Goal: Information Seeking & Learning: Learn about a topic

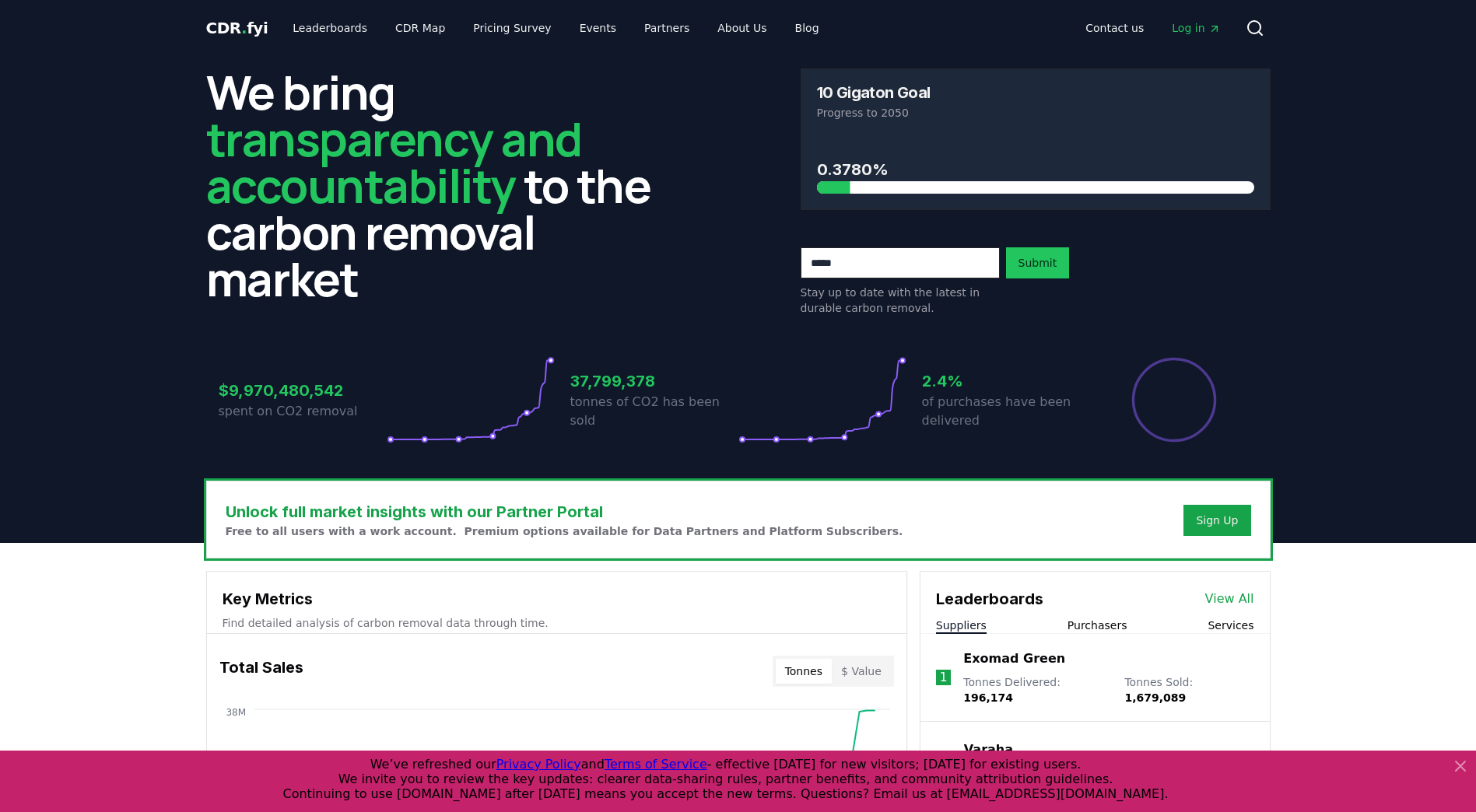
click at [1458, 764] on icon at bounding box center [1460, 766] width 9 height 9
click at [331, 28] on link "Leaderboards" at bounding box center [329, 27] width 100 height 28
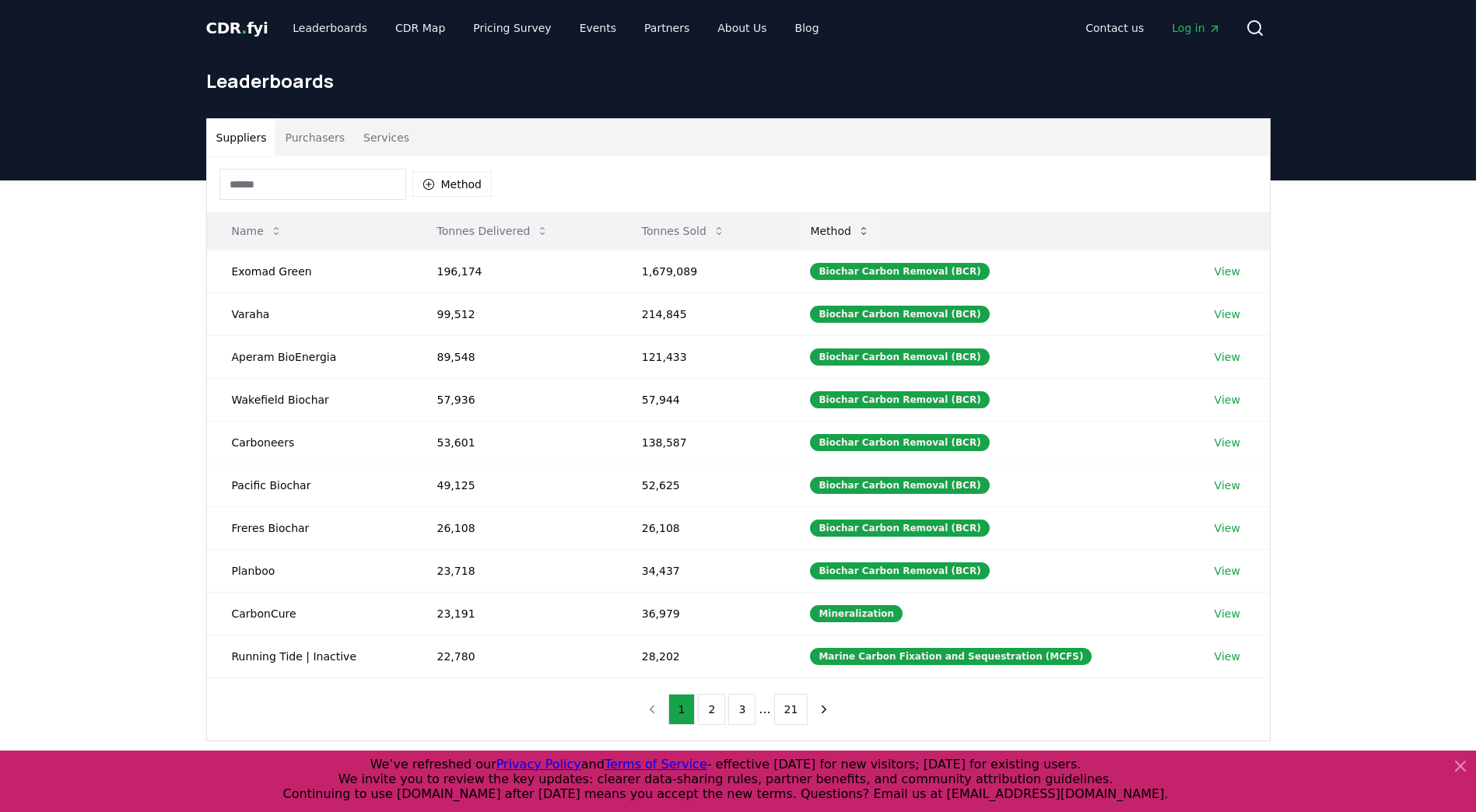
click at [868, 232] on button "Method" at bounding box center [840, 231] width 84 height 31
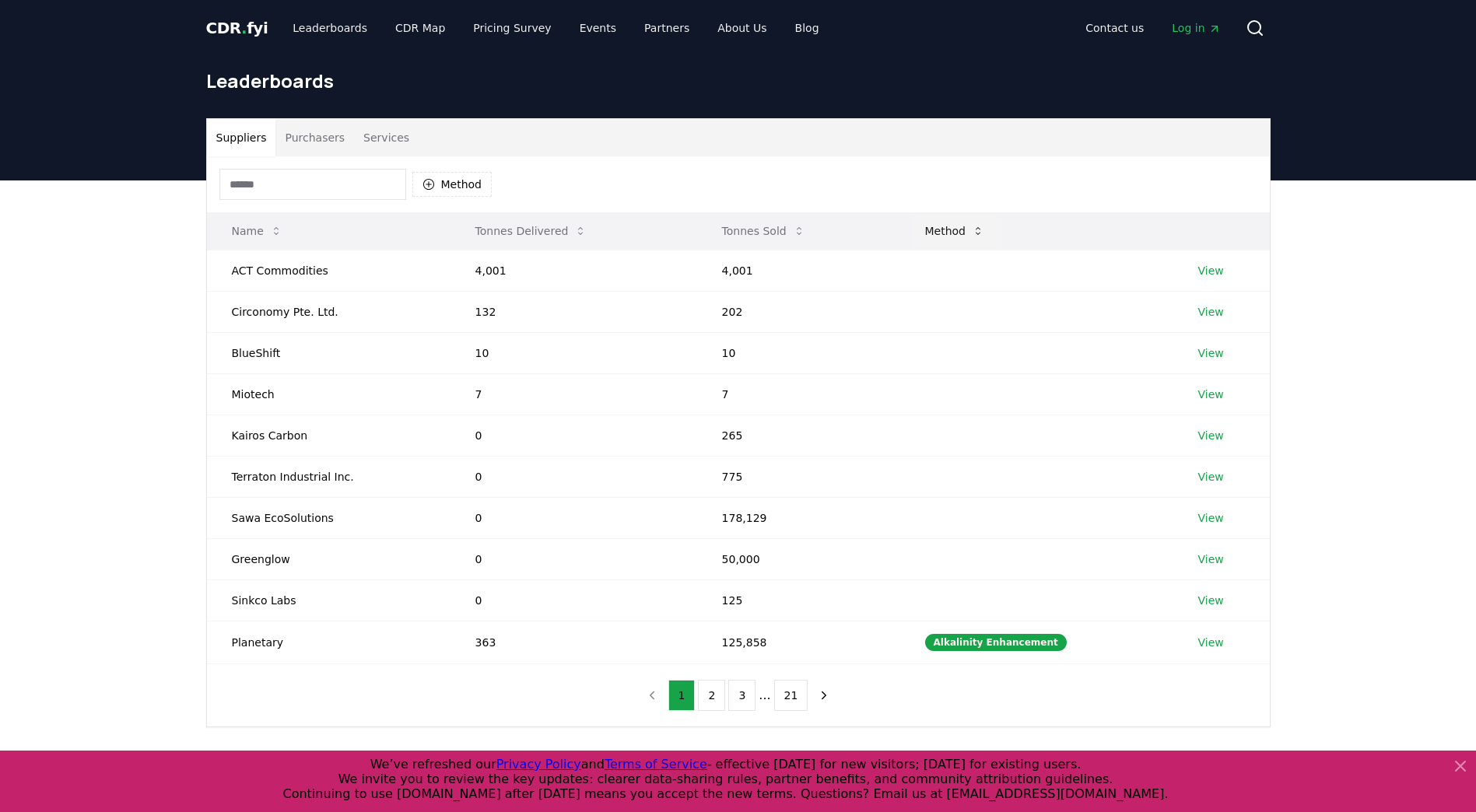
click at [970, 231] on button "Method" at bounding box center [954, 231] width 84 height 31
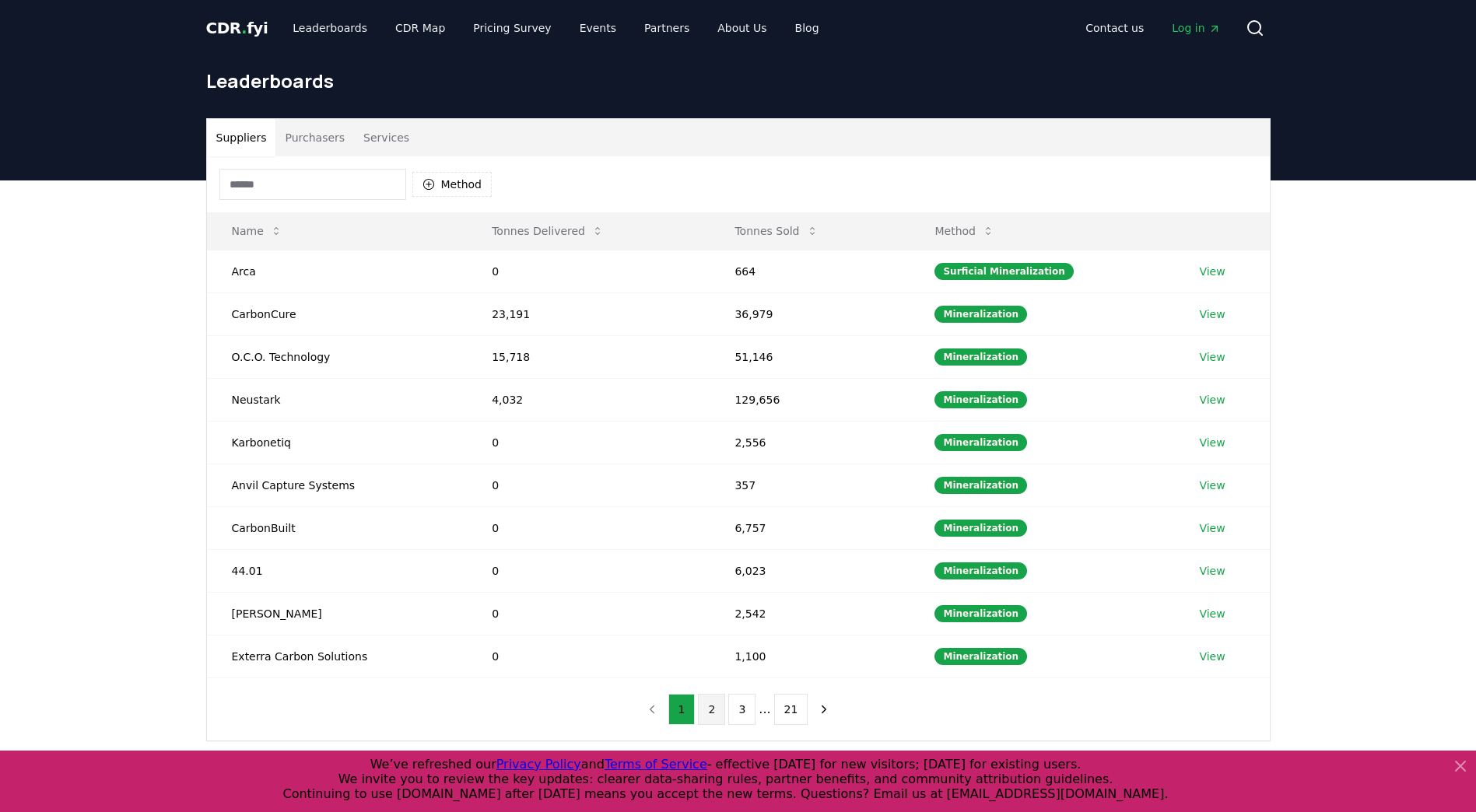
click at [721, 715] on button "2" at bounding box center [711, 709] width 28 height 31
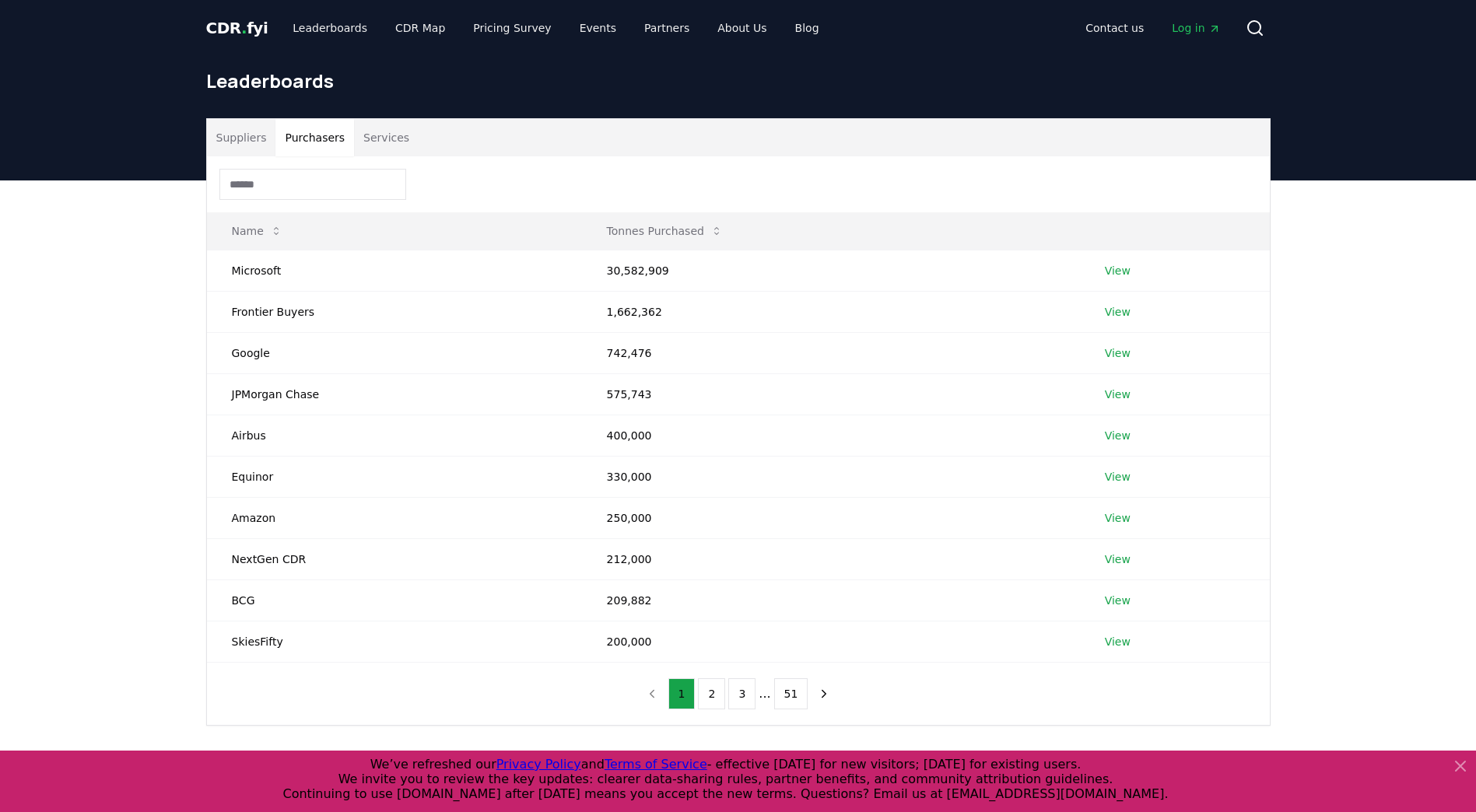
click at [324, 142] on button "Purchasers" at bounding box center [314, 137] width 79 height 38
click at [633, 270] on td "30,582,909" at bounding box center [831, 269] width 498 height 41
click at [711, 692] on button "2" at bounding box center [711, 694] width 28 height 31
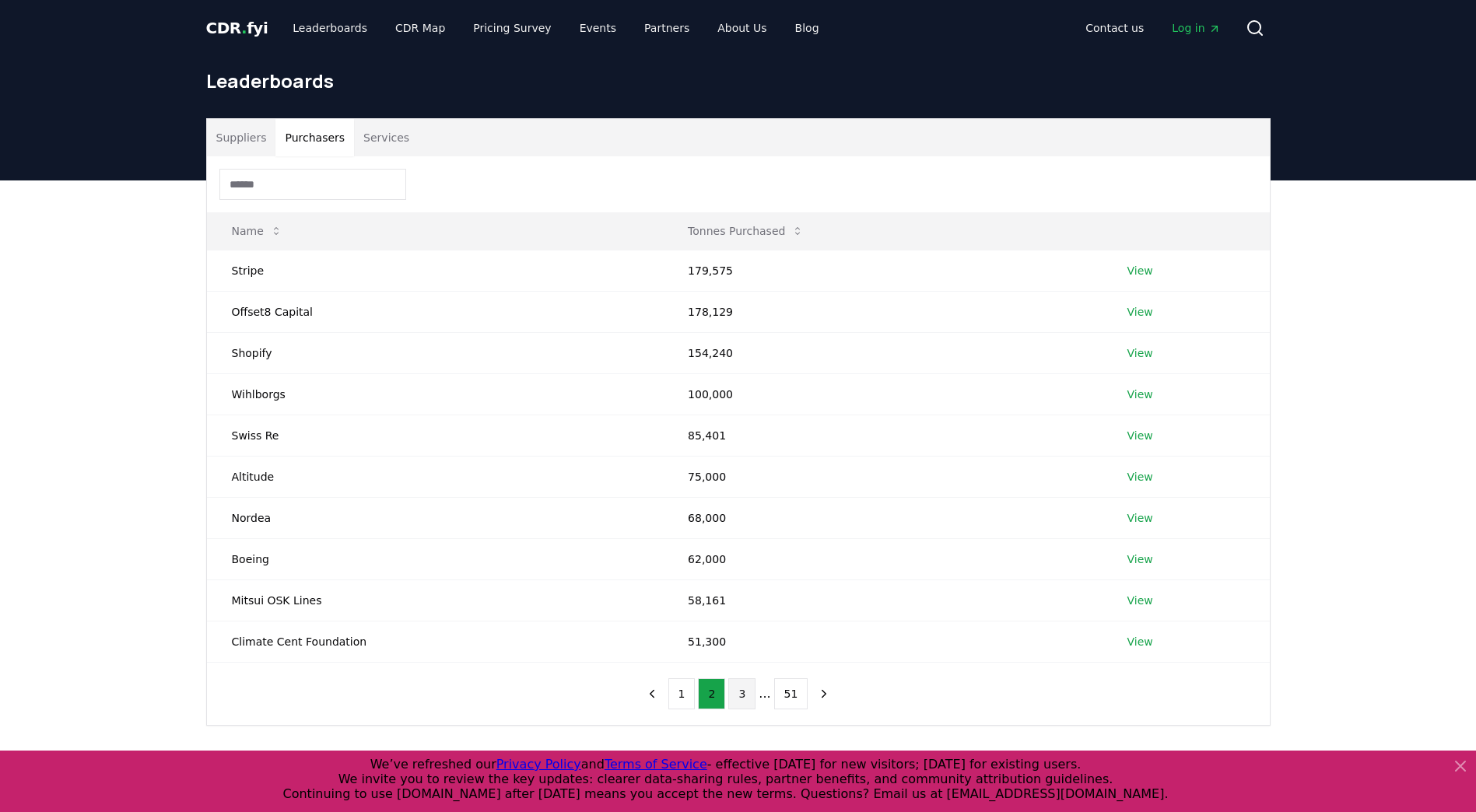
click at [743, 697] on button "3" at bounding box center [742, 694] width 28 height 31
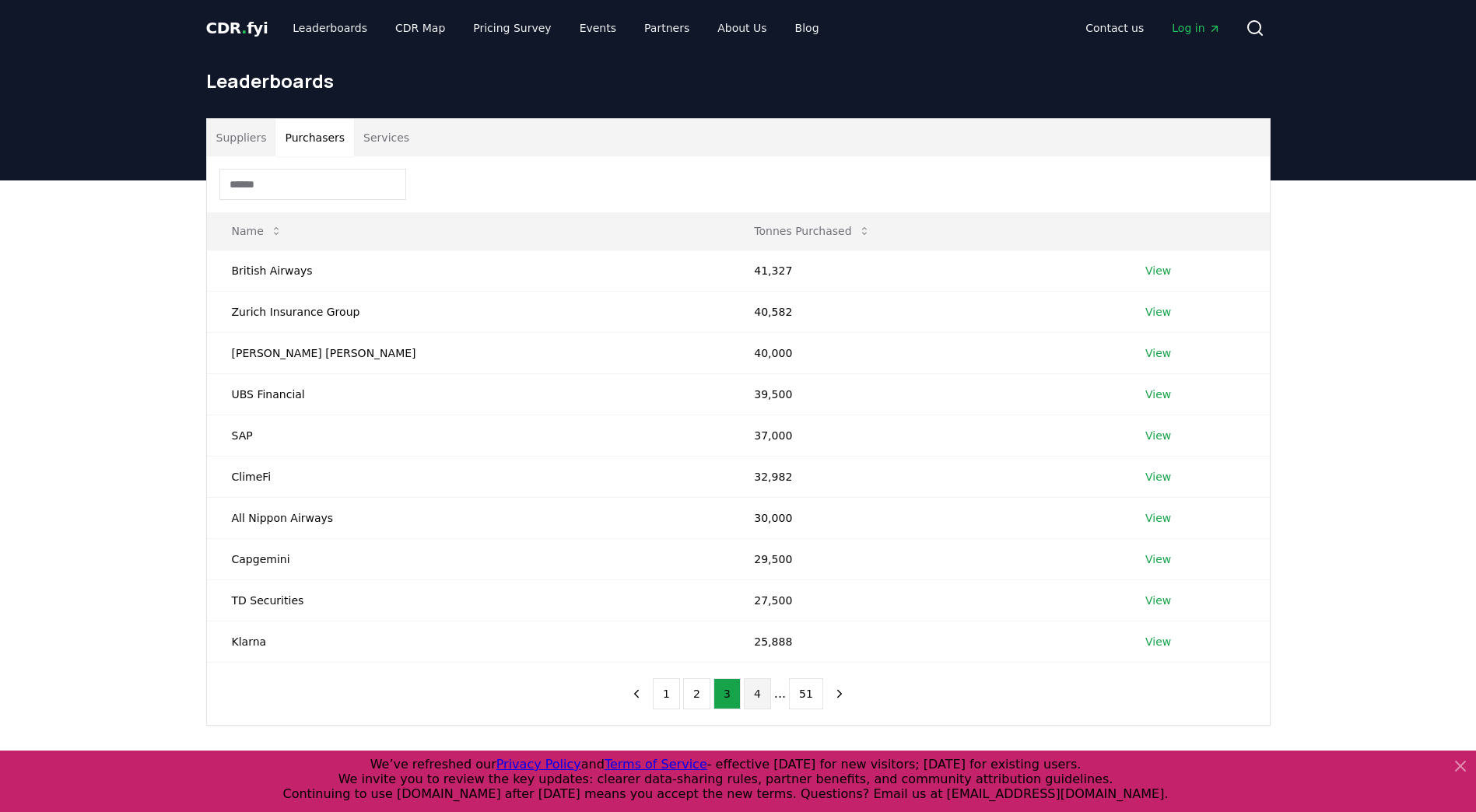
click at [758, 696] on button "4" at bounding box center [757, 694] width 28 height 31
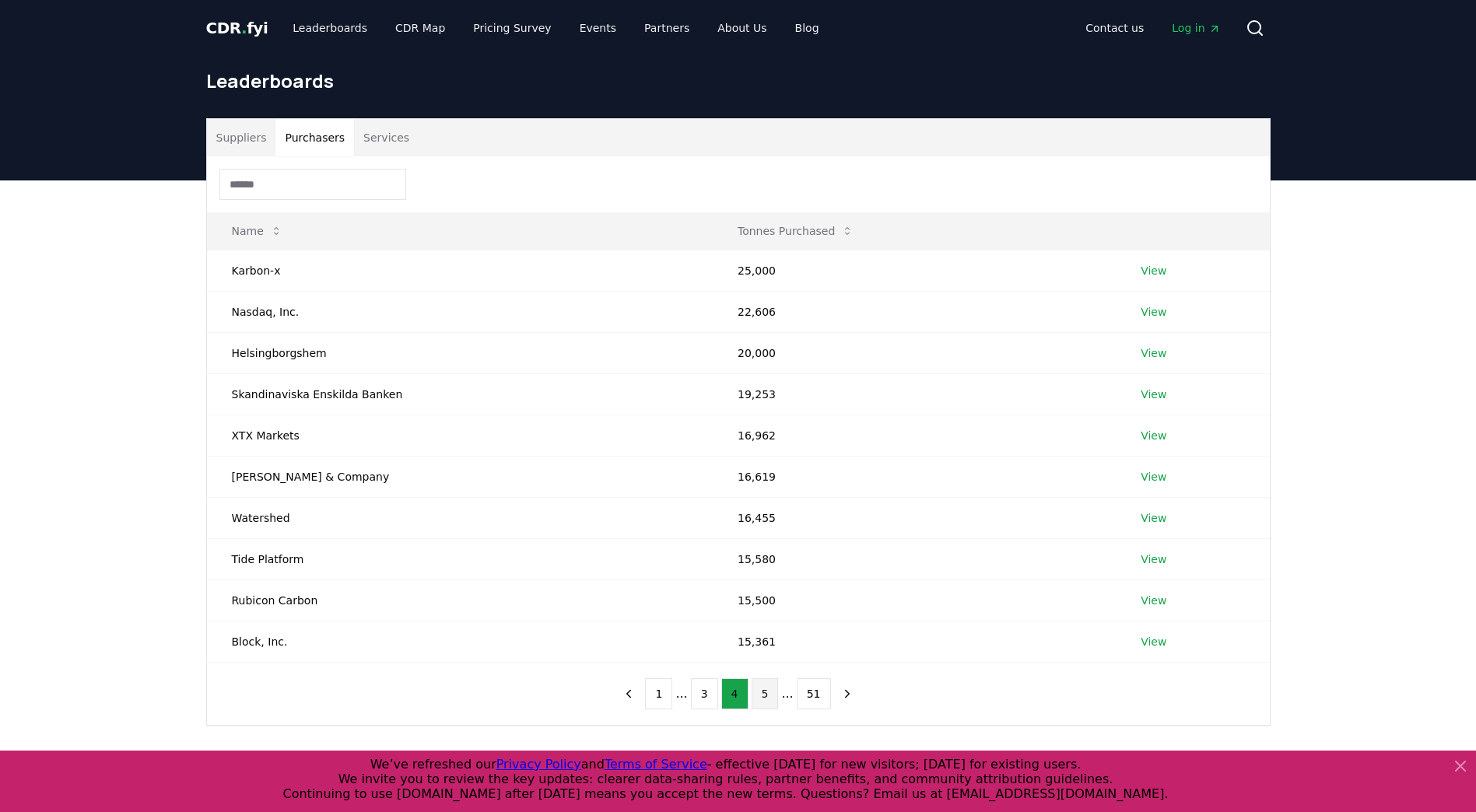
click at [777, 697] on button "5" at bounding box center [766, 694] width 28 height 31
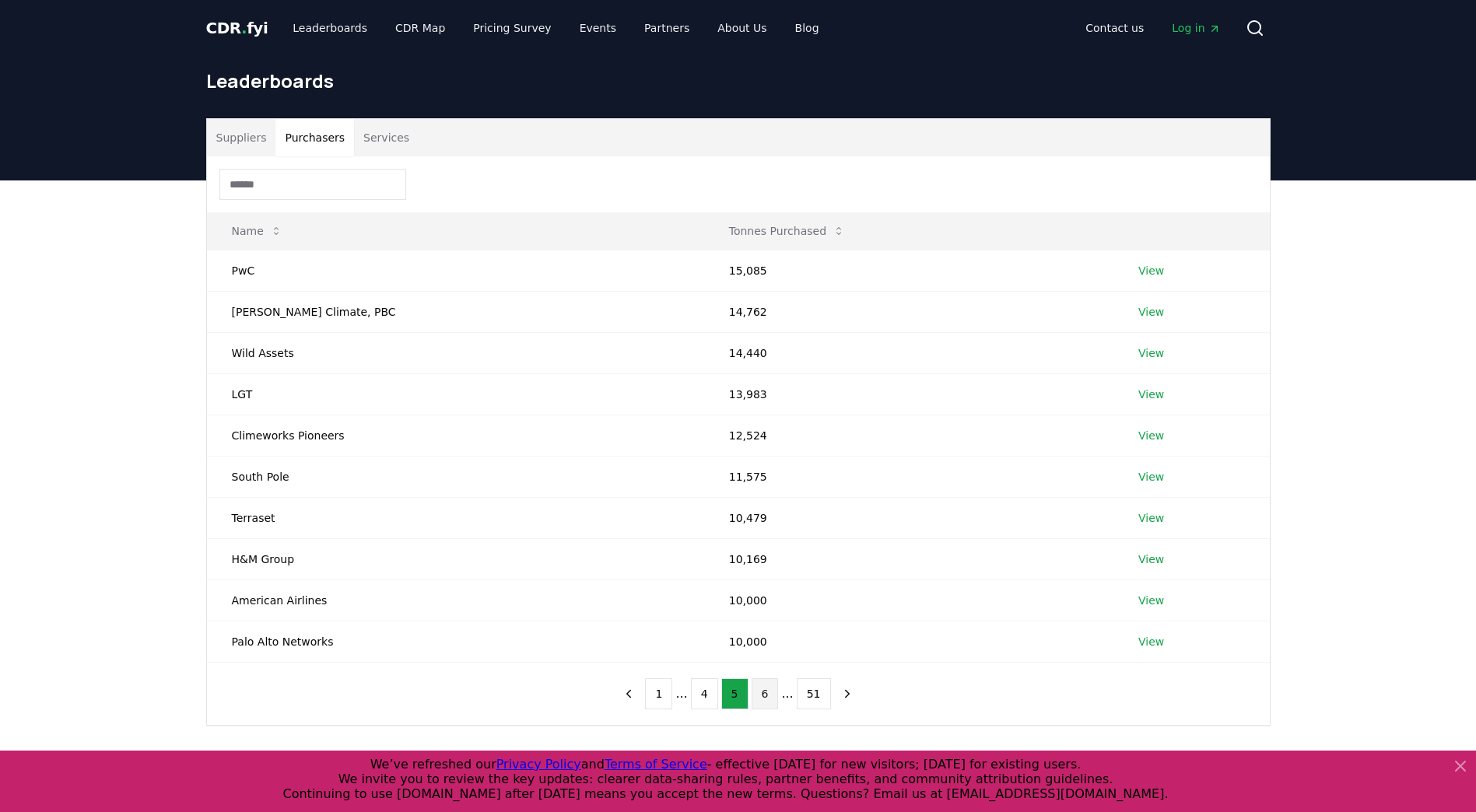
click at [766, 698] on button "6" at bounding box center [766, 694] width 28 height 31
click at [766, 698] on button "7" at bounding box center [766, 694] width 28 height 31
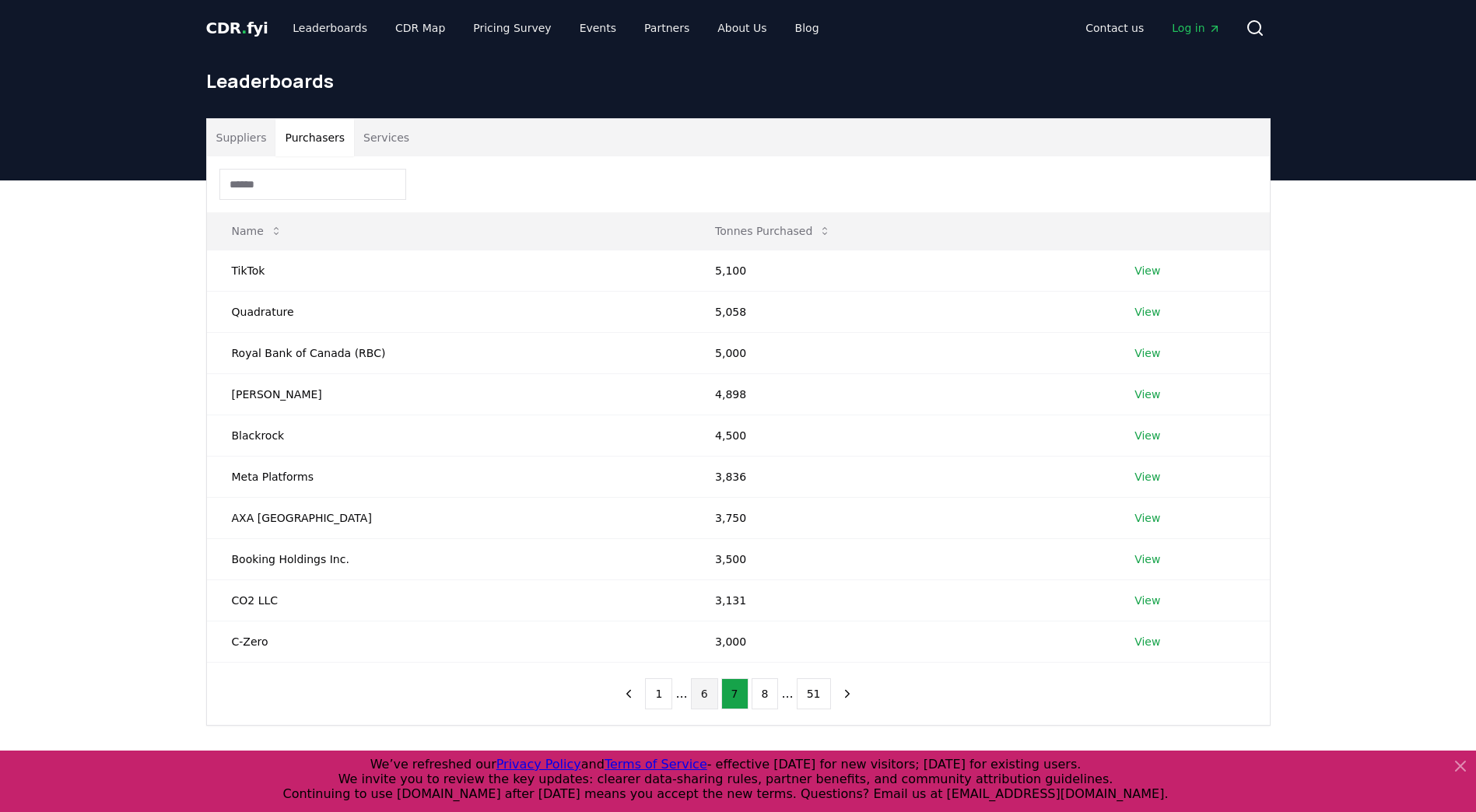
click at [766, 698] on button "8" at bounding box center [766, 694] width 28 height 31
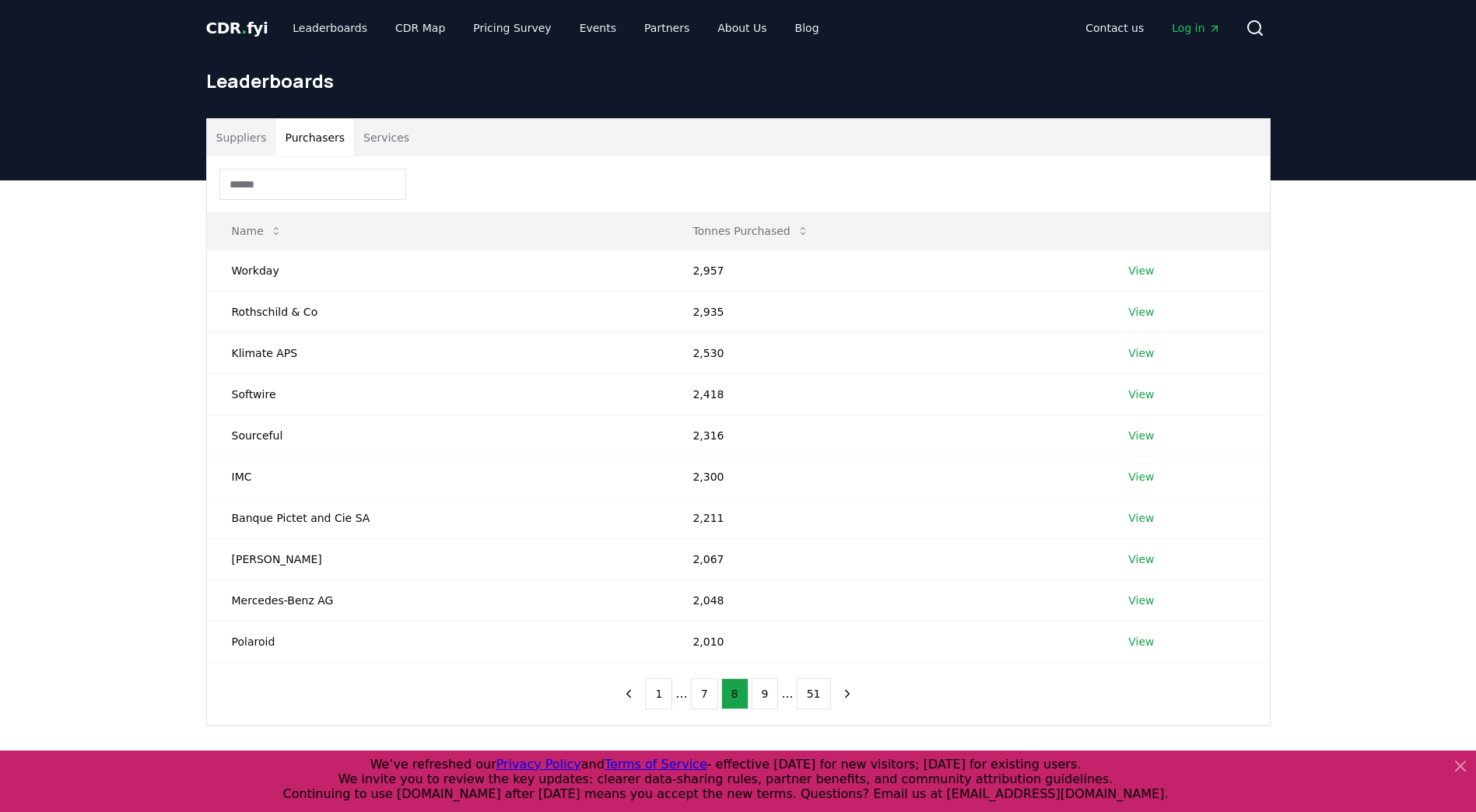
click at [766, 698] on button "9" at bounding box center [766, 694] width 28 height 31
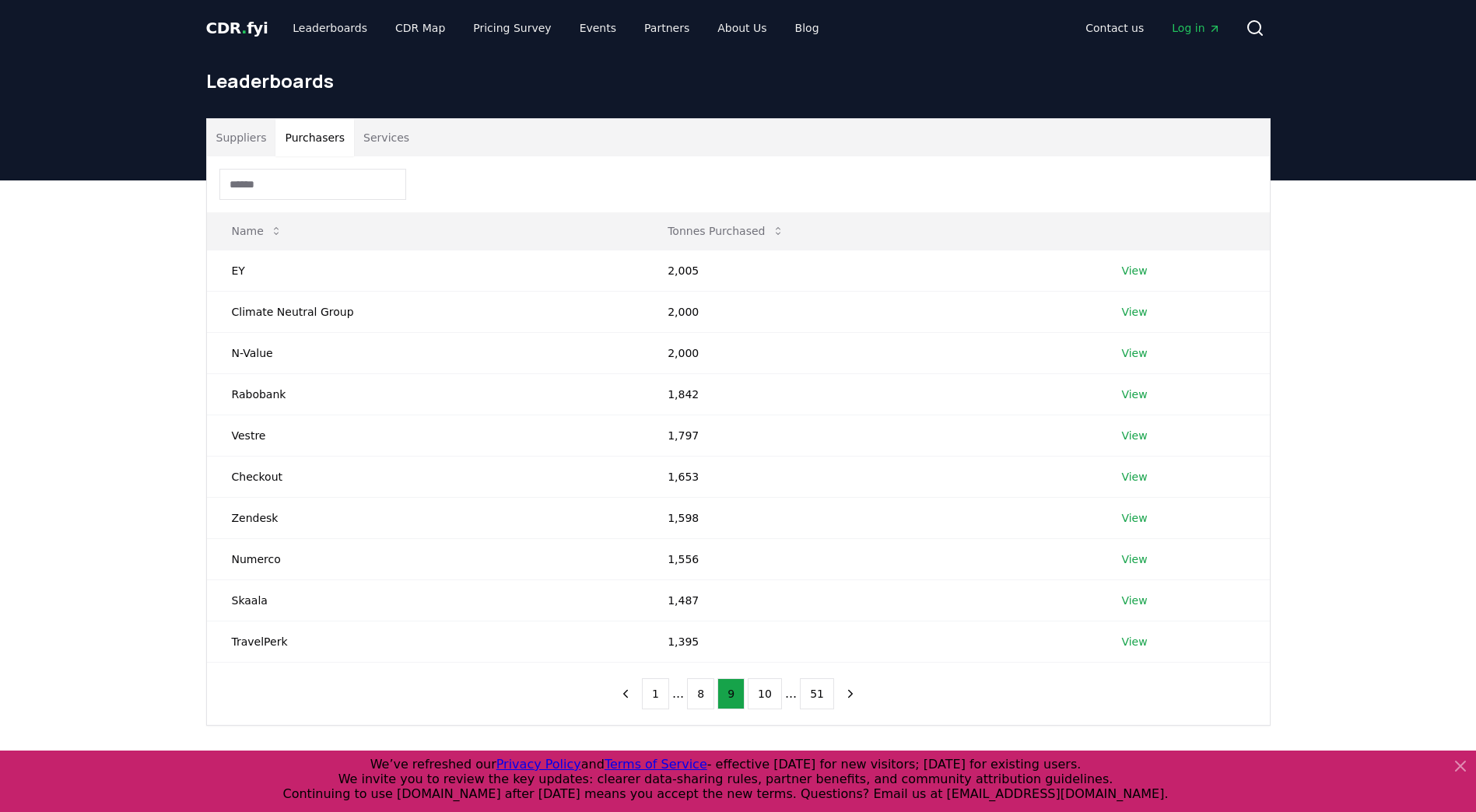
click at [766, 698] on button "10" at bounding box center [764, 694] width 34 height 31
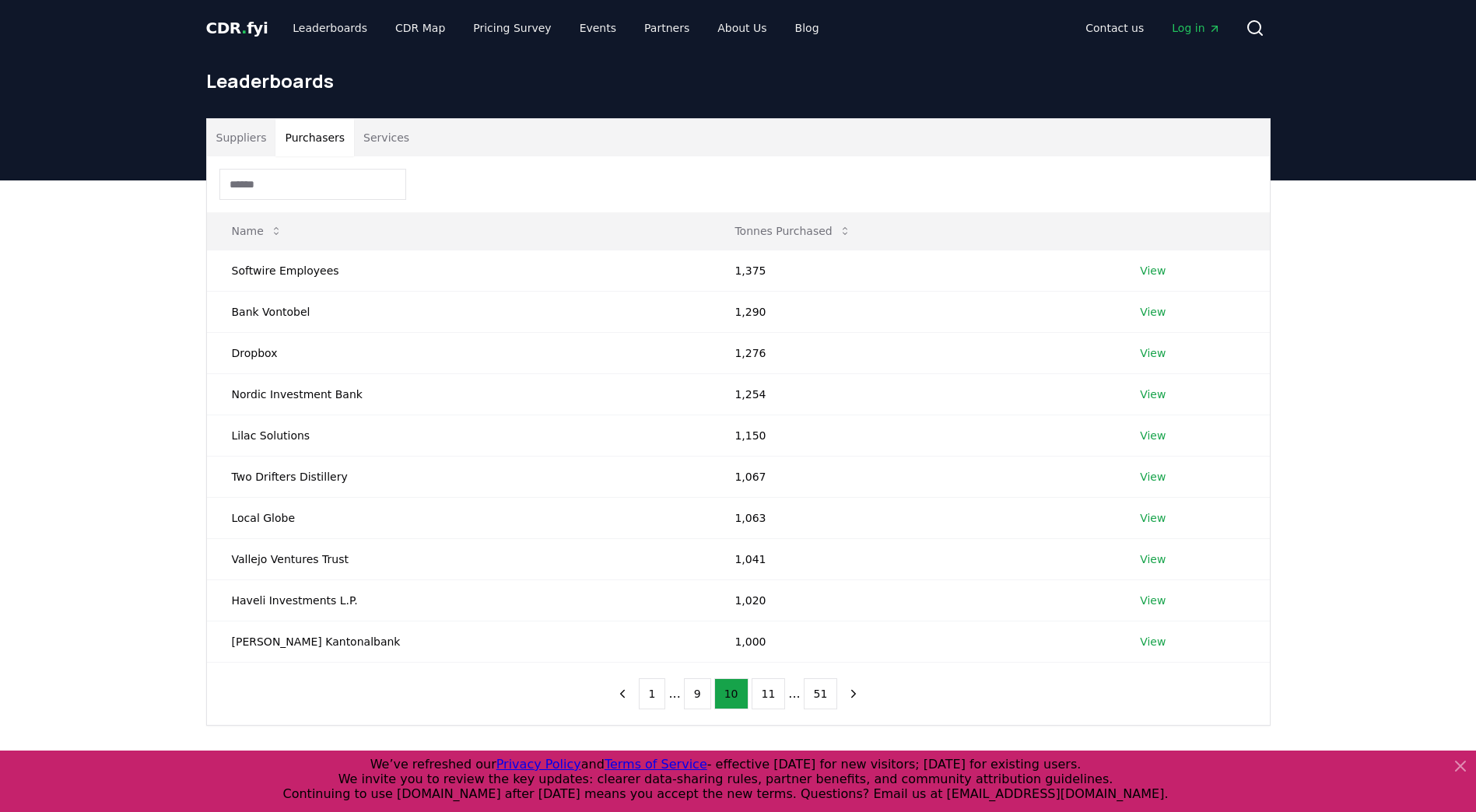
click at [766, 698] on button "11" at bounding box center [768, 694] width 34 height 31
click at [766, 698] on button "12" at bounding box center [771, 694] width 34 height 31
click at [766, 698] on button "13" at bounding box center [771, 694] width 34 height 31
click at [766, 698] on button "14" at bounding box center [771, 694] width 34 height 31
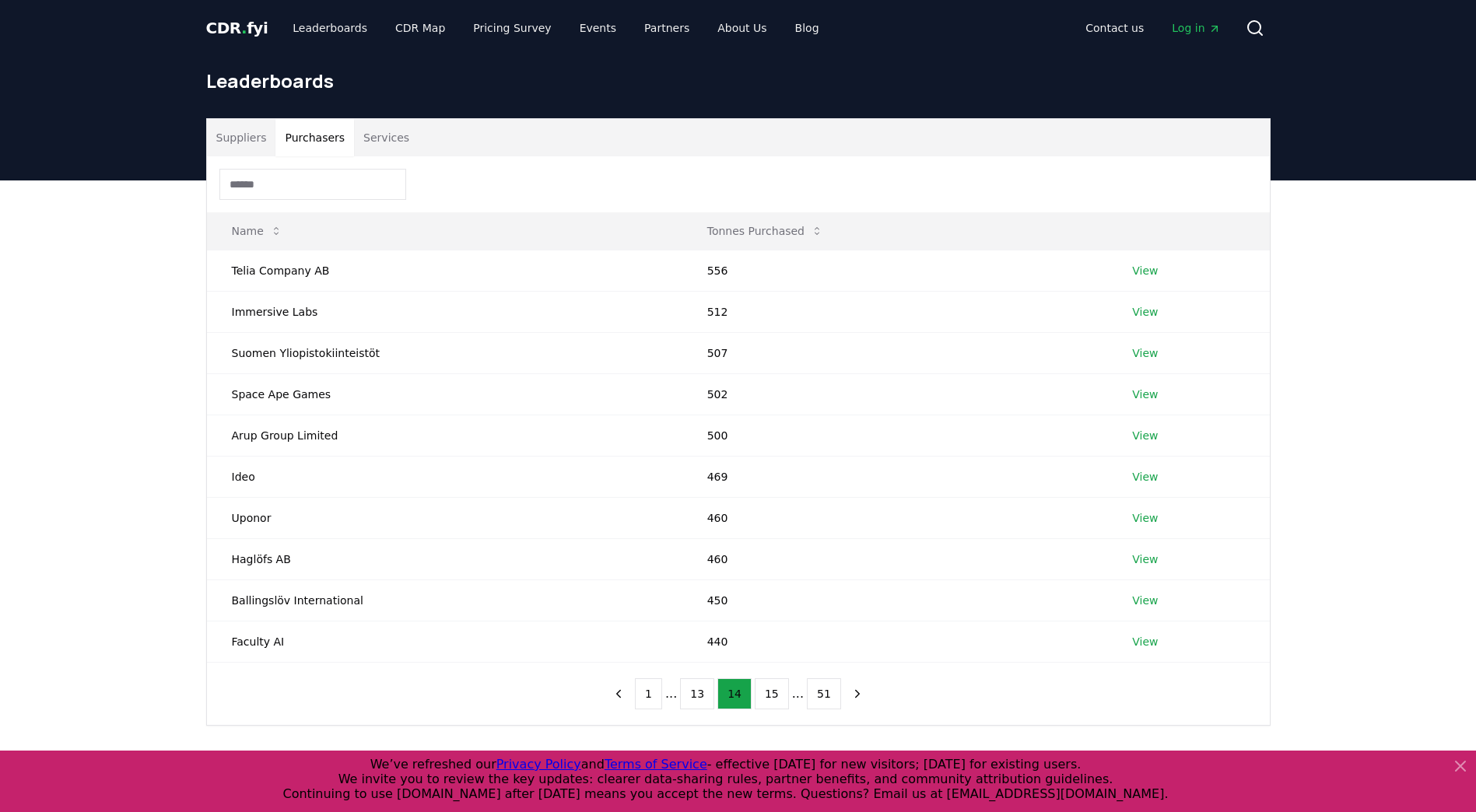
click at [766, 698] on button "15" at bounding box center [771, 694] width 34 height 31
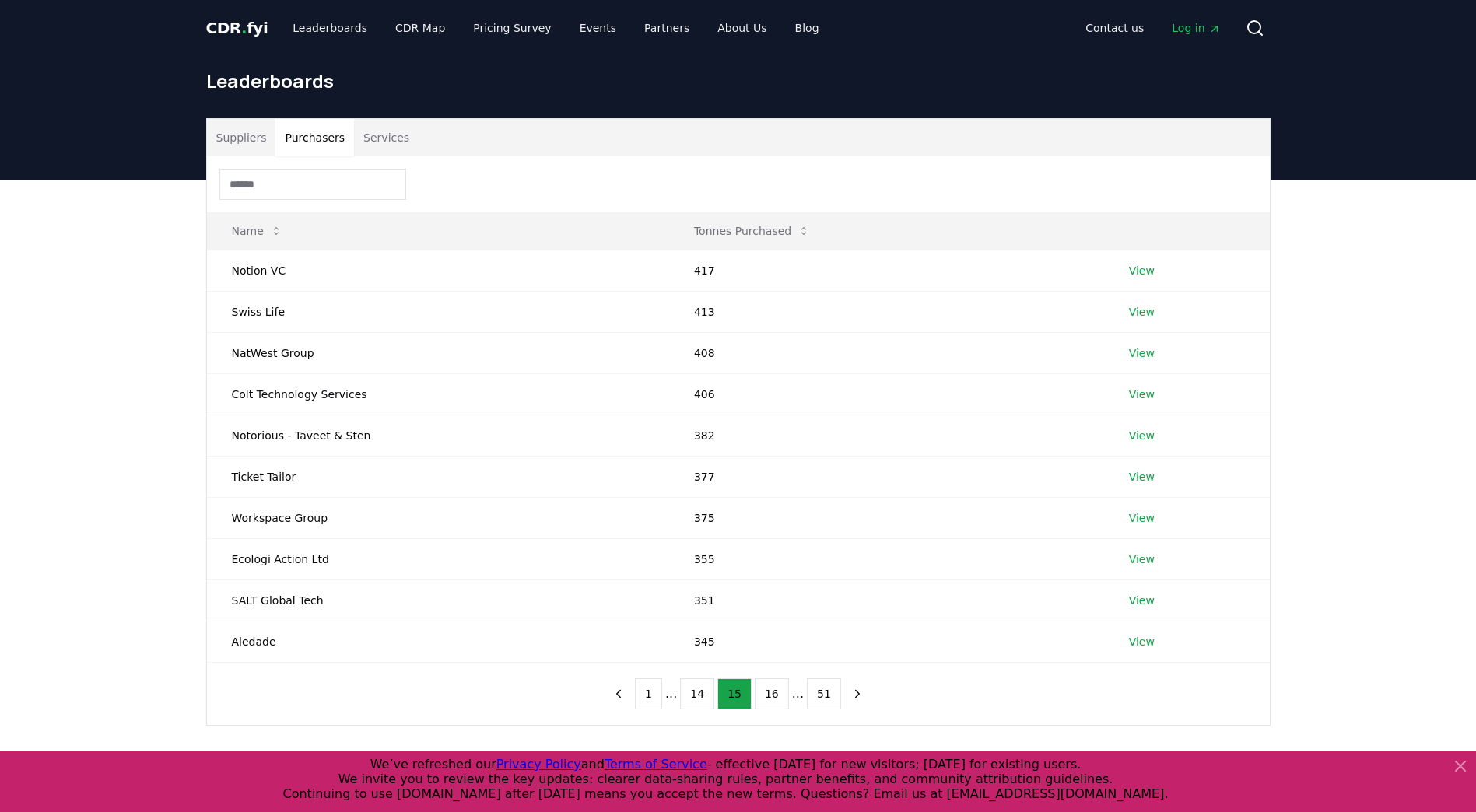
click at [766, 698] on button "16" at bounding box center [771, 694] width 34 height 31
click at [766, 698] on button "17" at bounding box center [771, 694] width 34 height 31
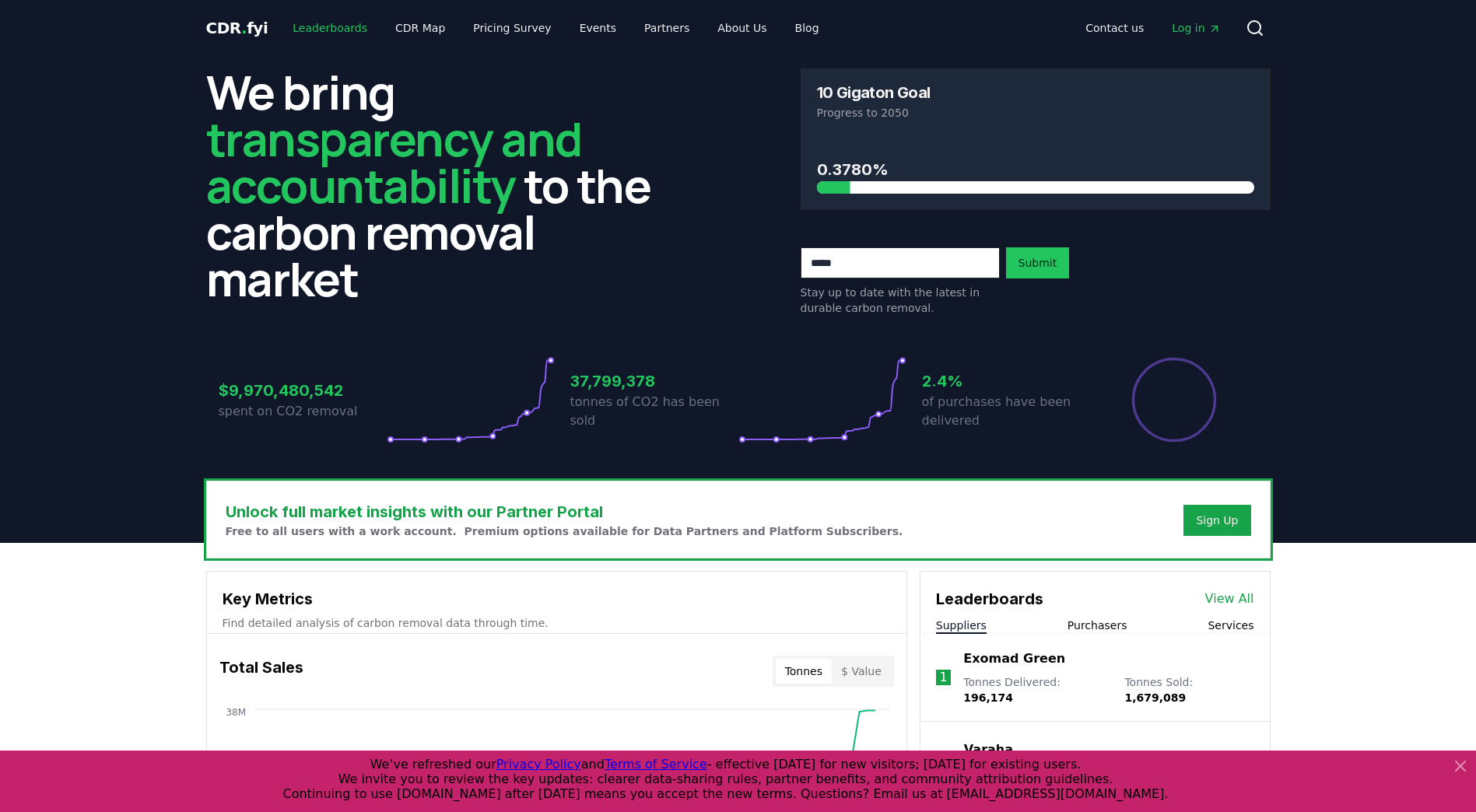
click at [335, 27] on link "Leaderboards" at bounding box center [329, 27] width 100 height 28
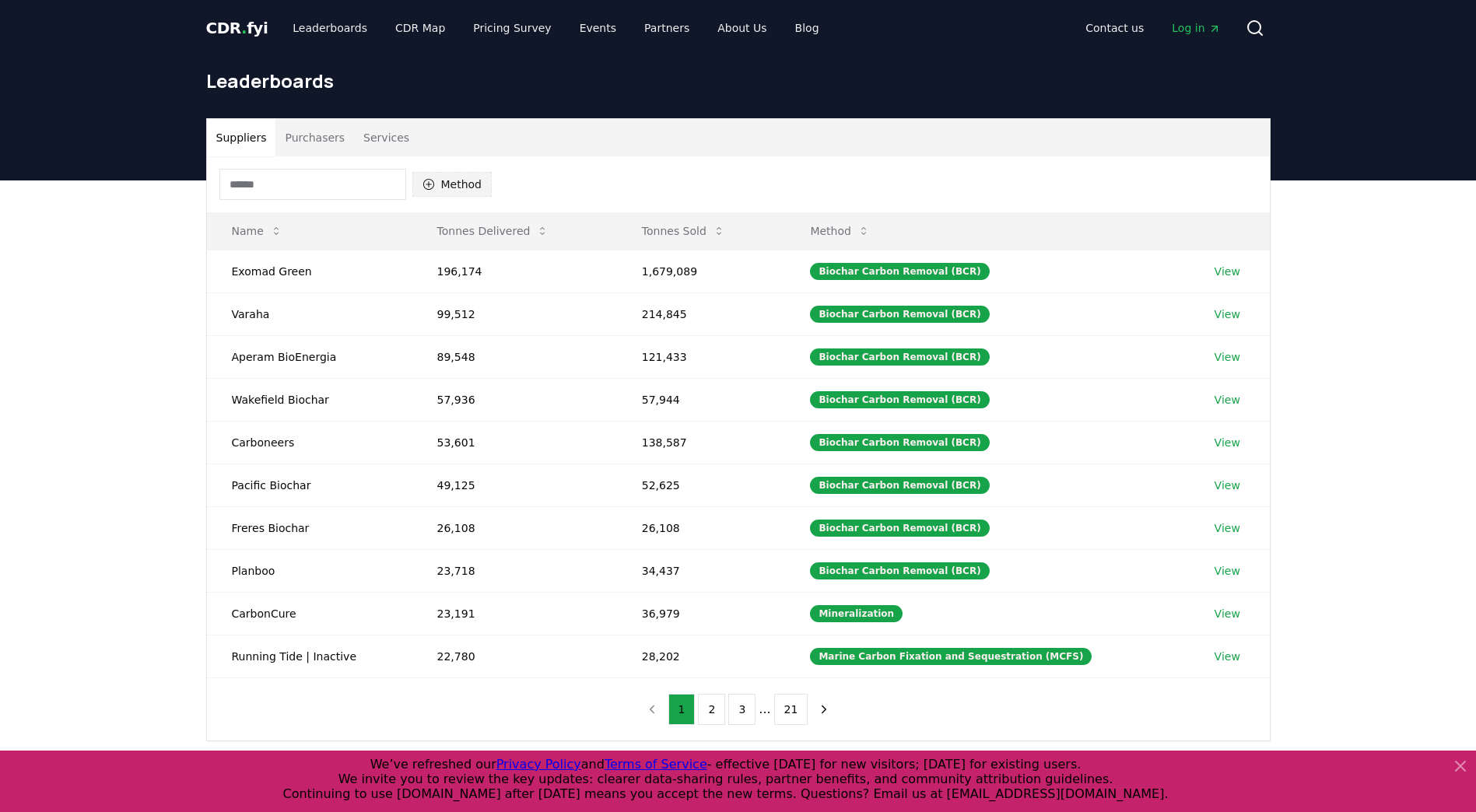
click at [455, 188] on button "Method" at bounding box center [452, 184] width 80 height 25
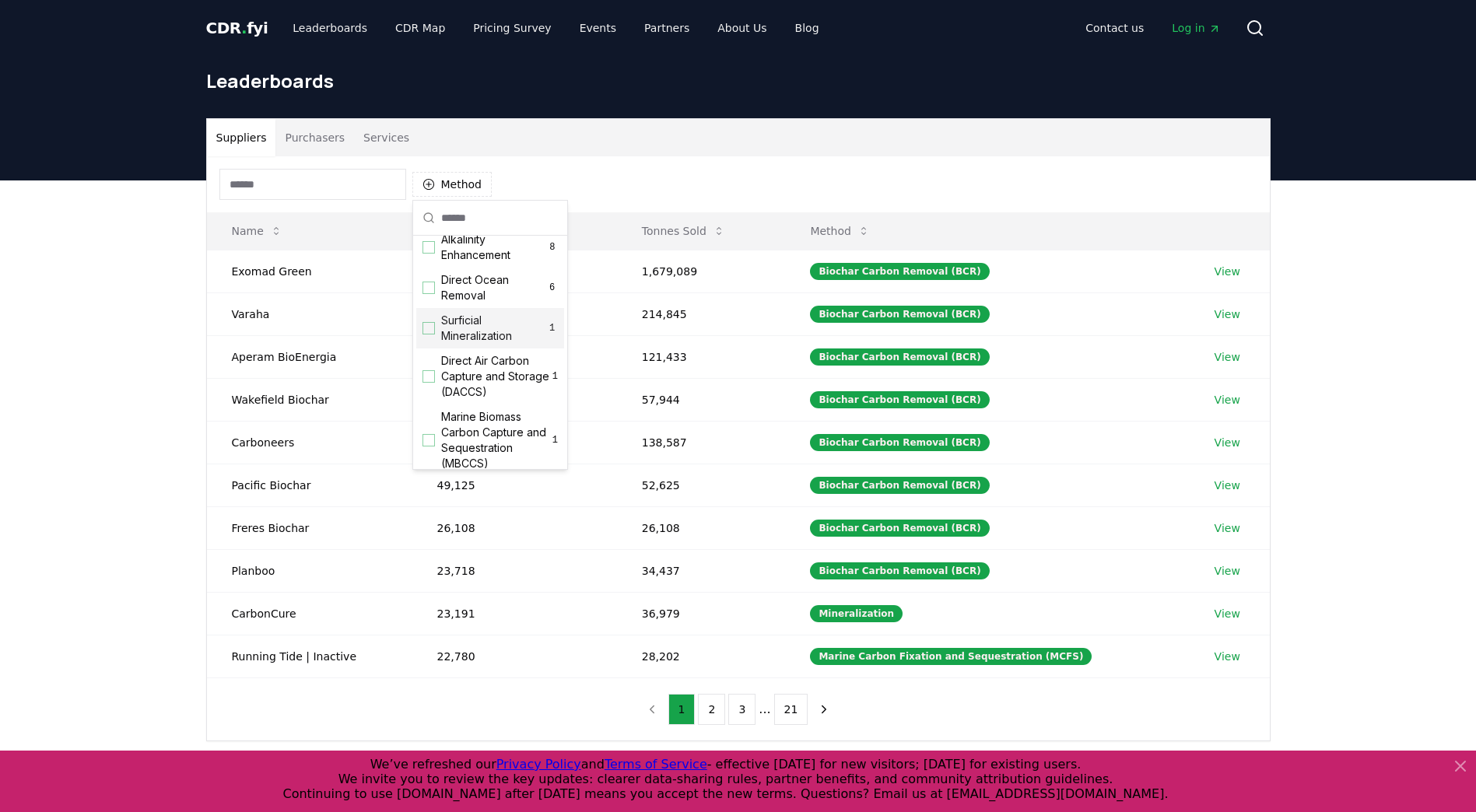
scroll to position [500, 0]
click at [429, 344] on div "Suggestions" at bounding box center [429, 345] width 13 height 13
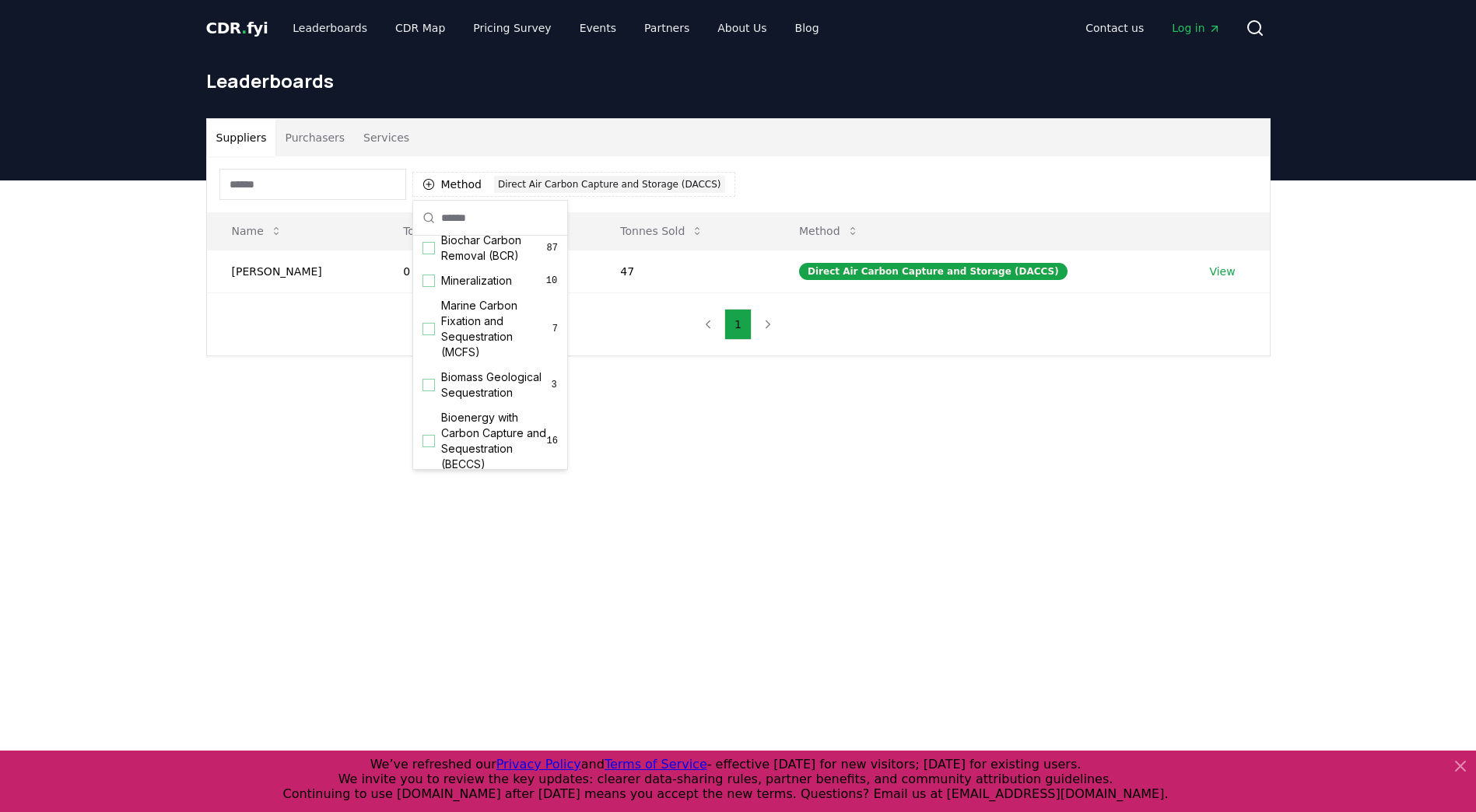
scroll to position [0, 0]
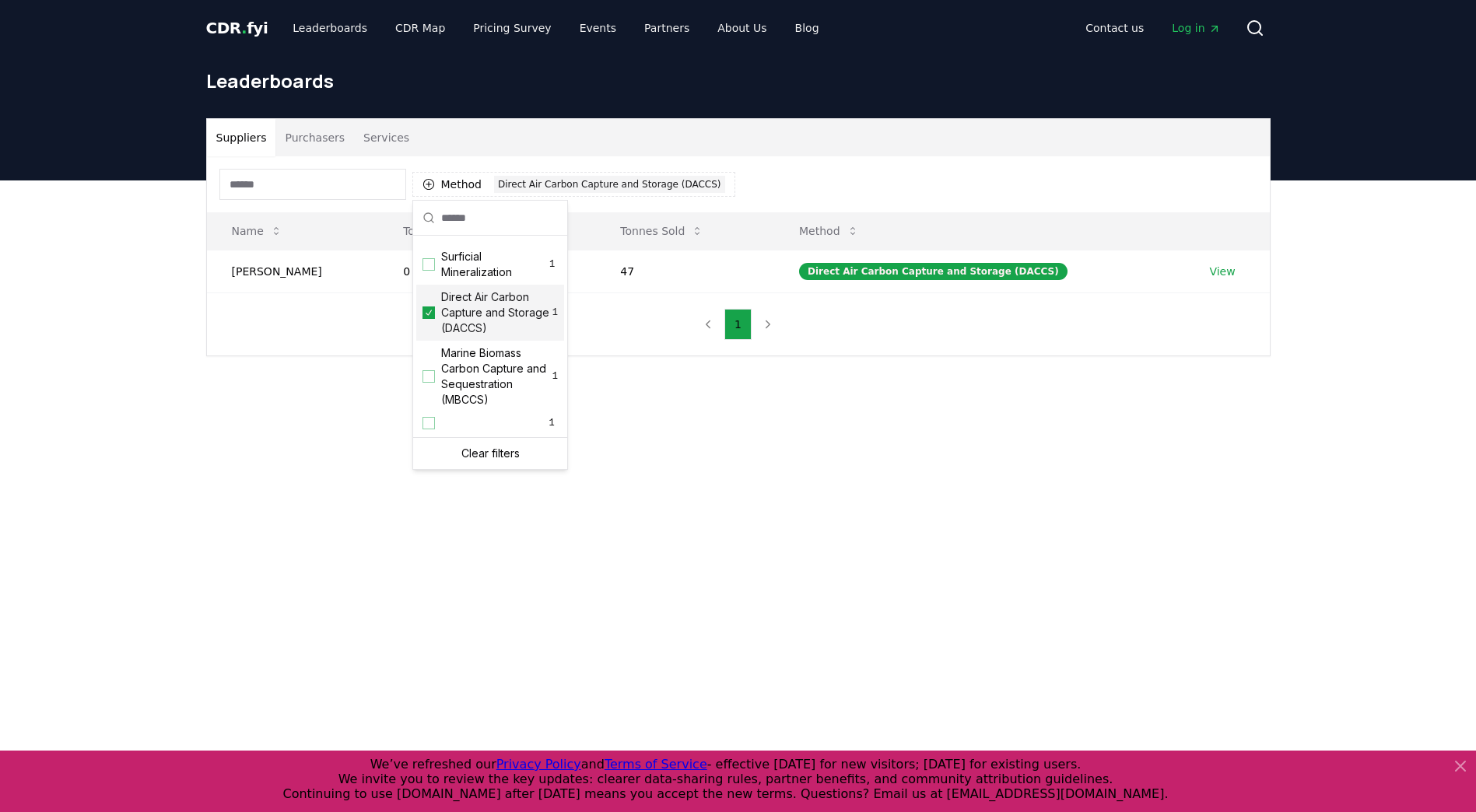
click at [427, 317] on icon "Suggestions" at bounding box center [429, 313] width 11 height 13
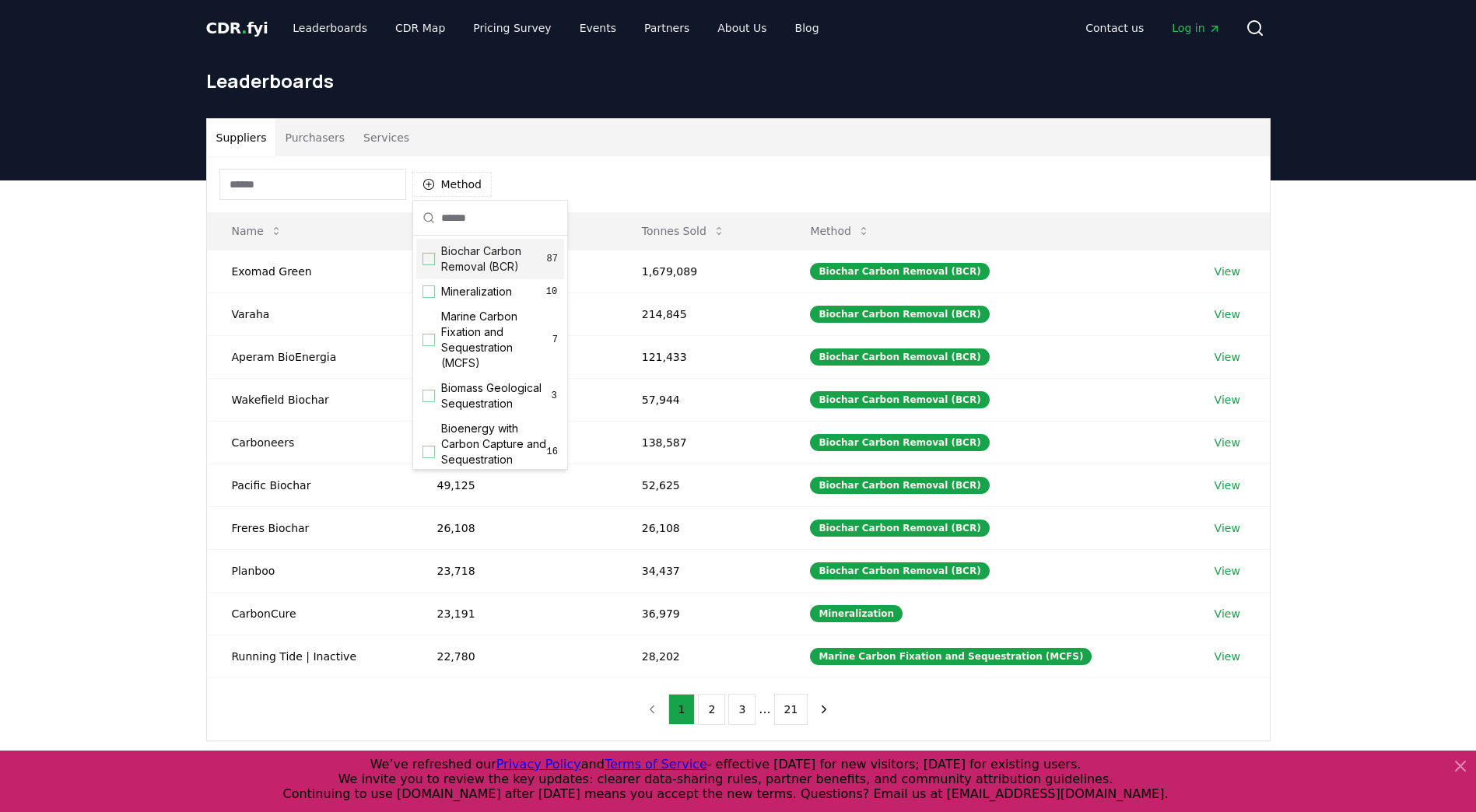
click at [467, 267] on span "Biochar Carbon Removal (BCR)" at bounding box center [493, 259] width 105 height 31
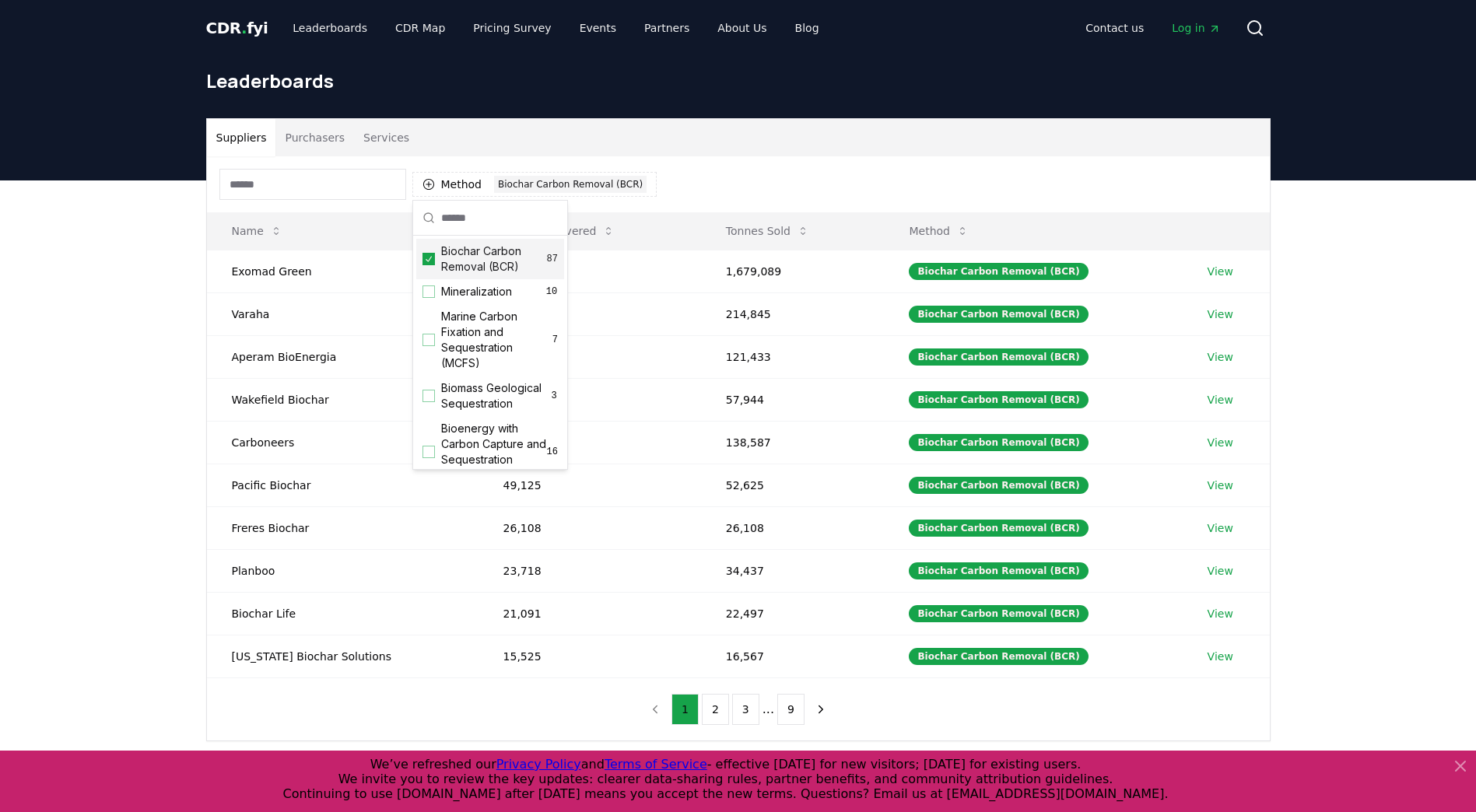
click at [465, 271] on span "Biochar Carbon Removal (BCR)" at bounding box center [493, 259] width 105 height 31
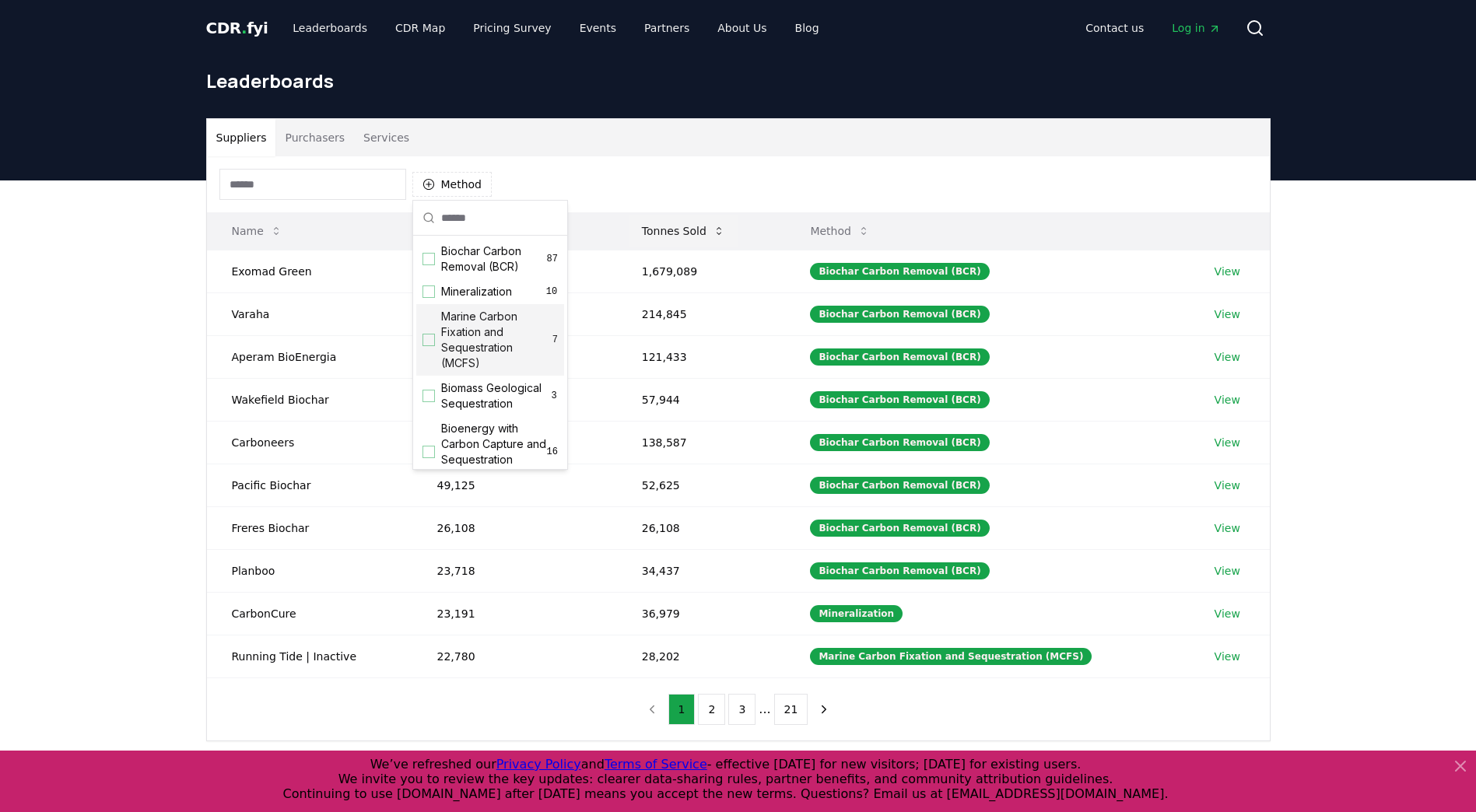
click at [711, 230] on button "Tonnes Sold" at bounding box center [684, 231] width 108 height 31
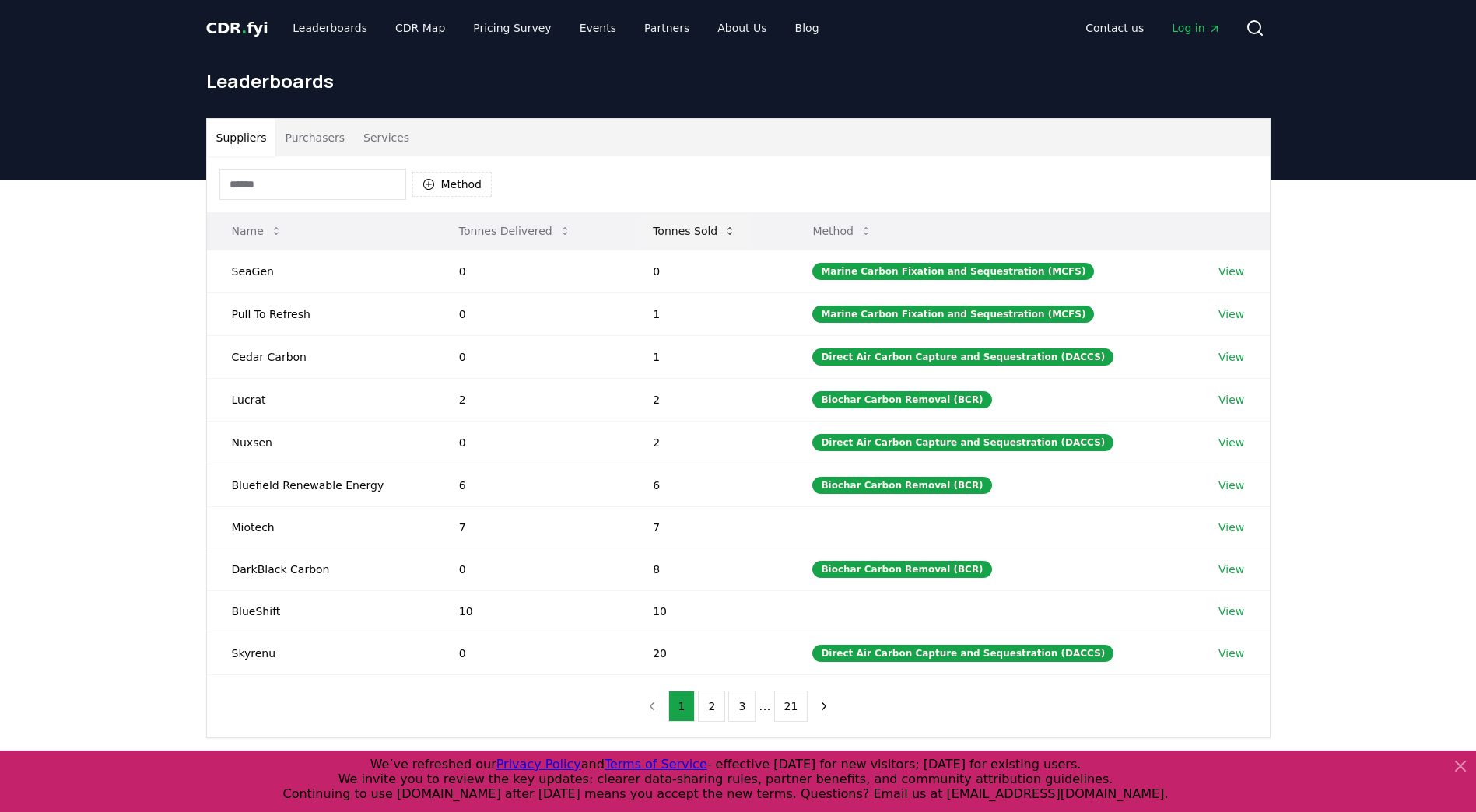
click at [715, 232] on button "Tonnes Sold" at bounding box center [694, 231] width 108 height 31
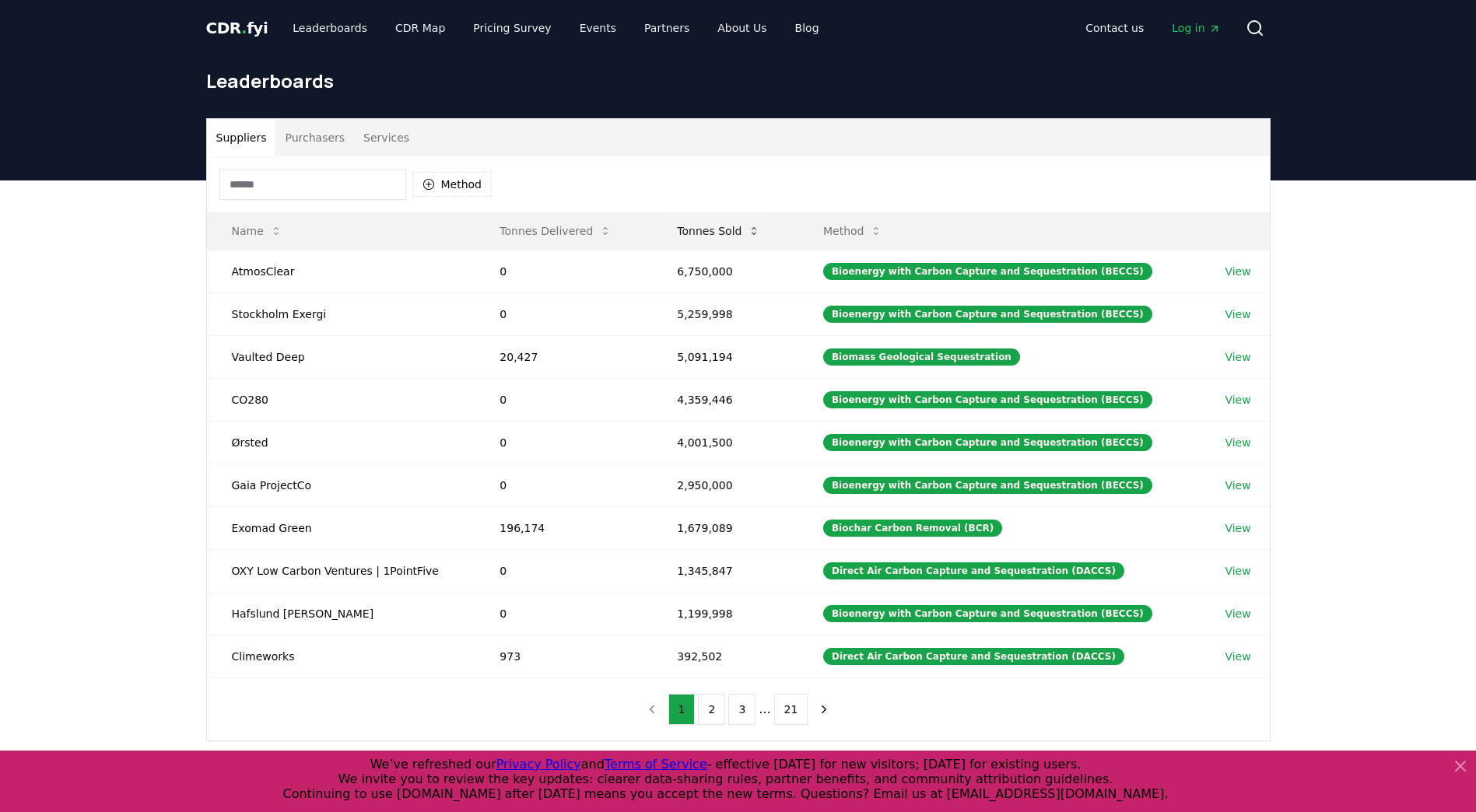
click at [703, 234] on button "Tonnes Sold" at bounding box center [719, 231] width 108 height 31
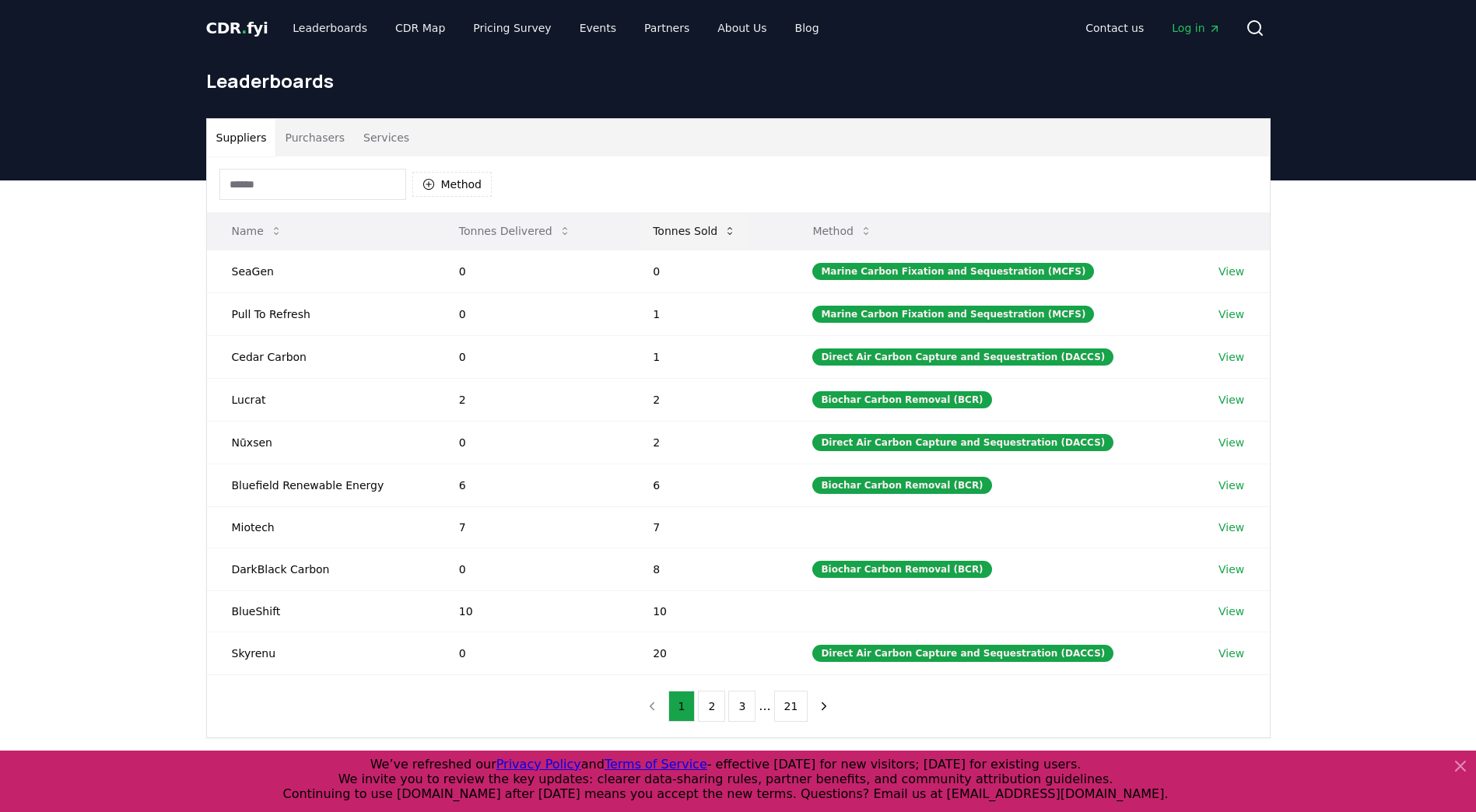
click at [710, 232] on button "Tonnes Sold" at bounding box center [694, 231] width 108 height 31
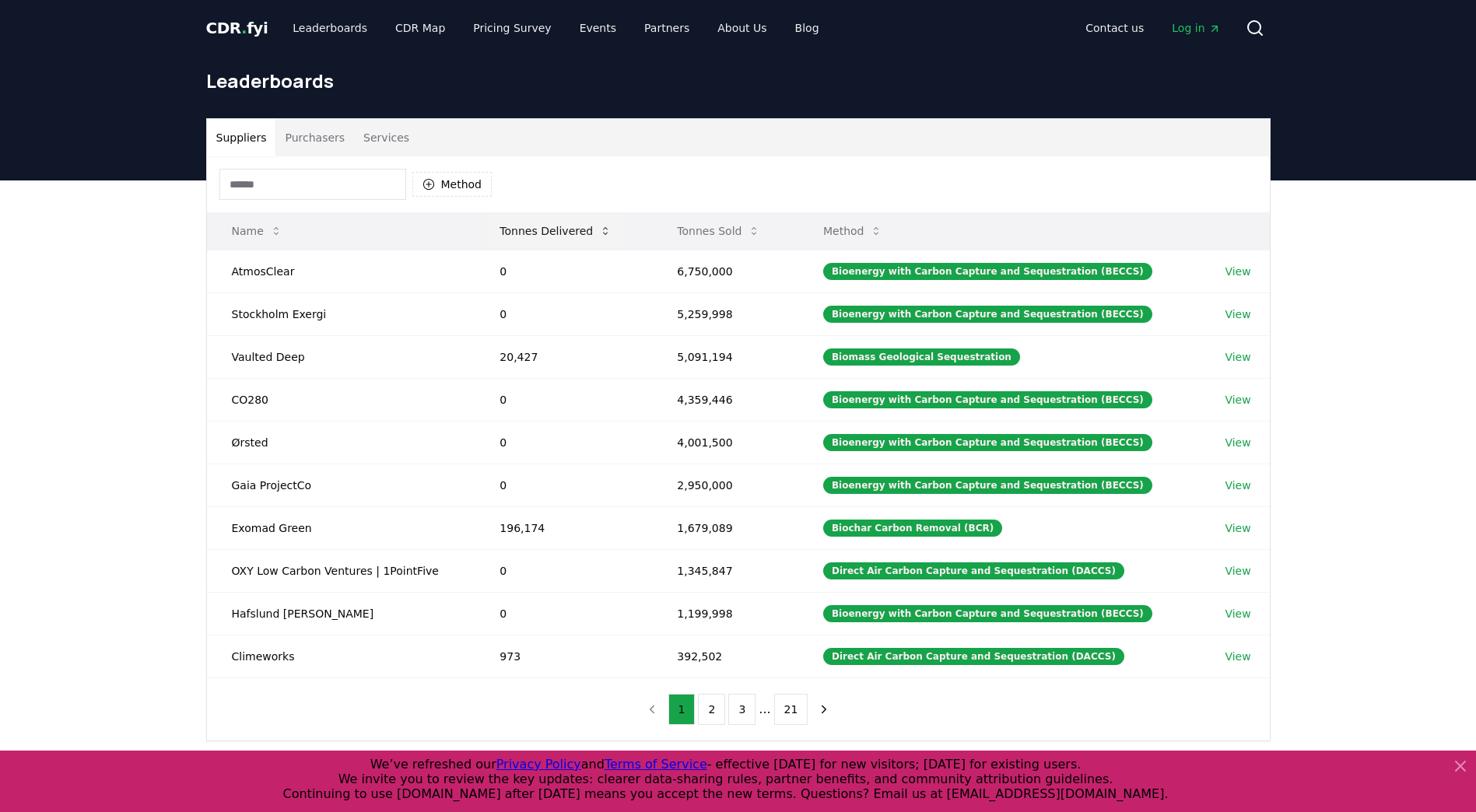
click at [576, 234] on button "Tonnes Delivered" at bounding box center [555, 231] width 137 height 31
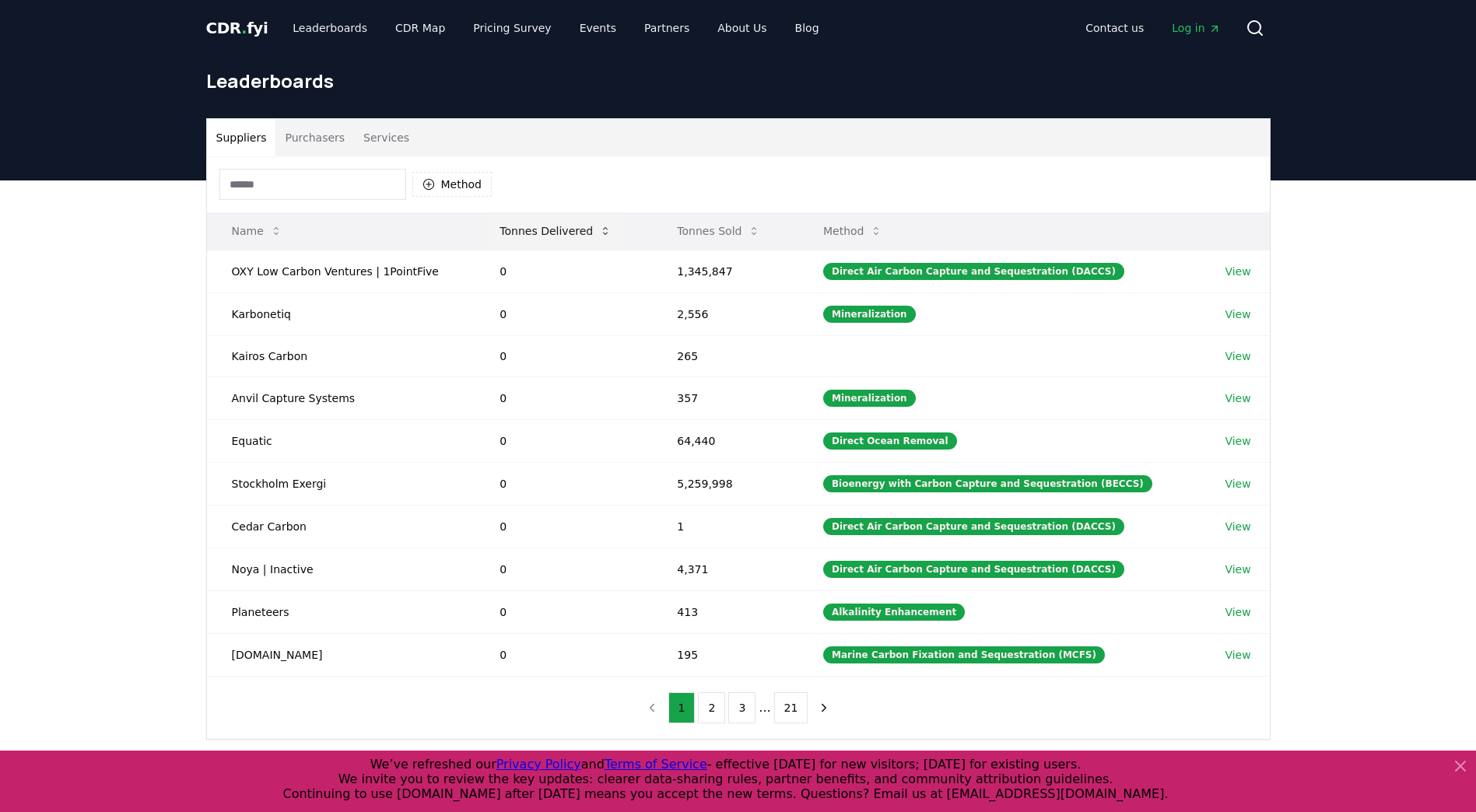
click at [576, 234] on button "Tonnes Delivered" at bounding box center [555, 231] width 137 height 31
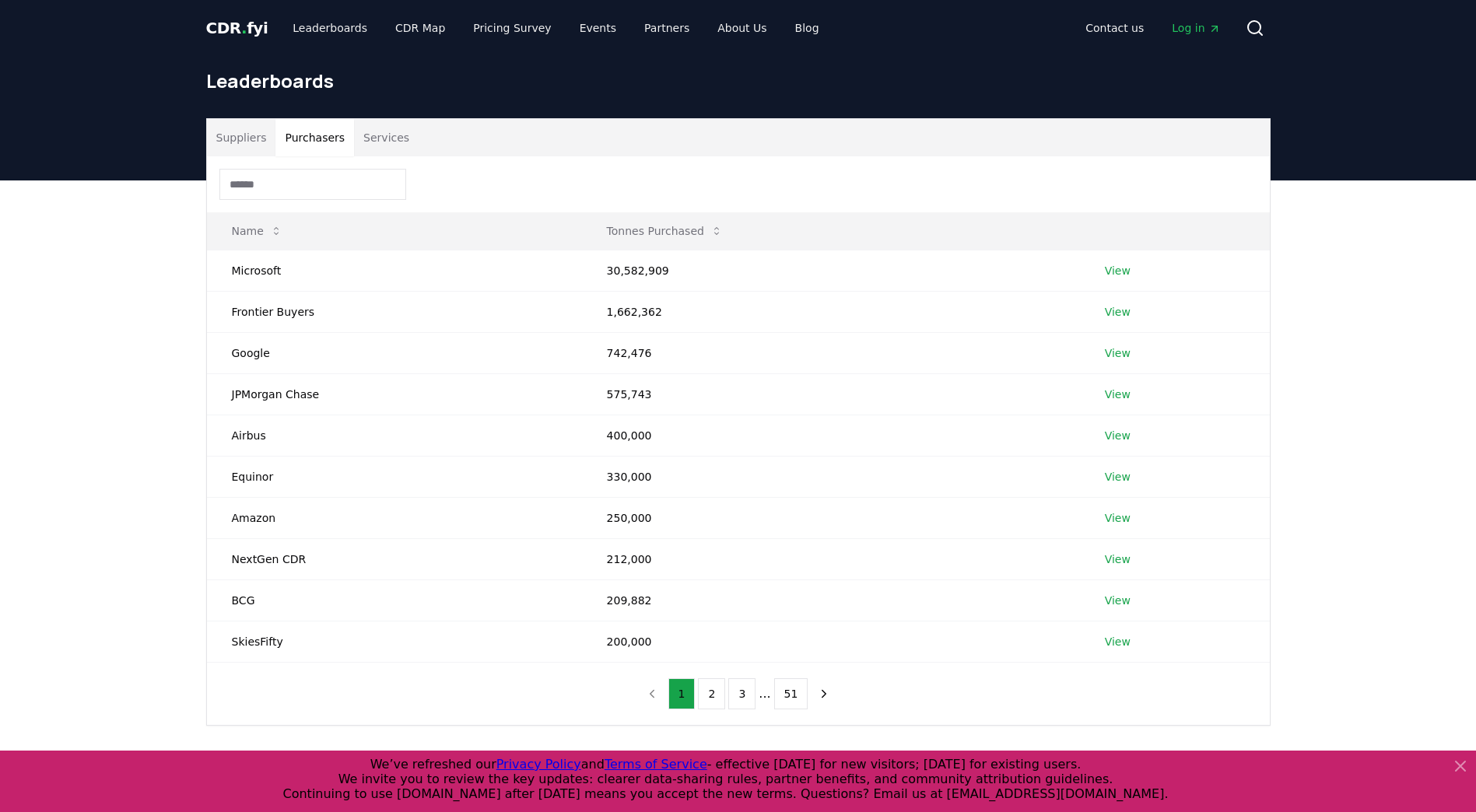
click at [319, 147] on button "Purchasers" at bounding box center [314, 137] width 79 height 38
click at [233, 137] on button "Suppliers" at bounding box center [242, 137] width 70 height 38
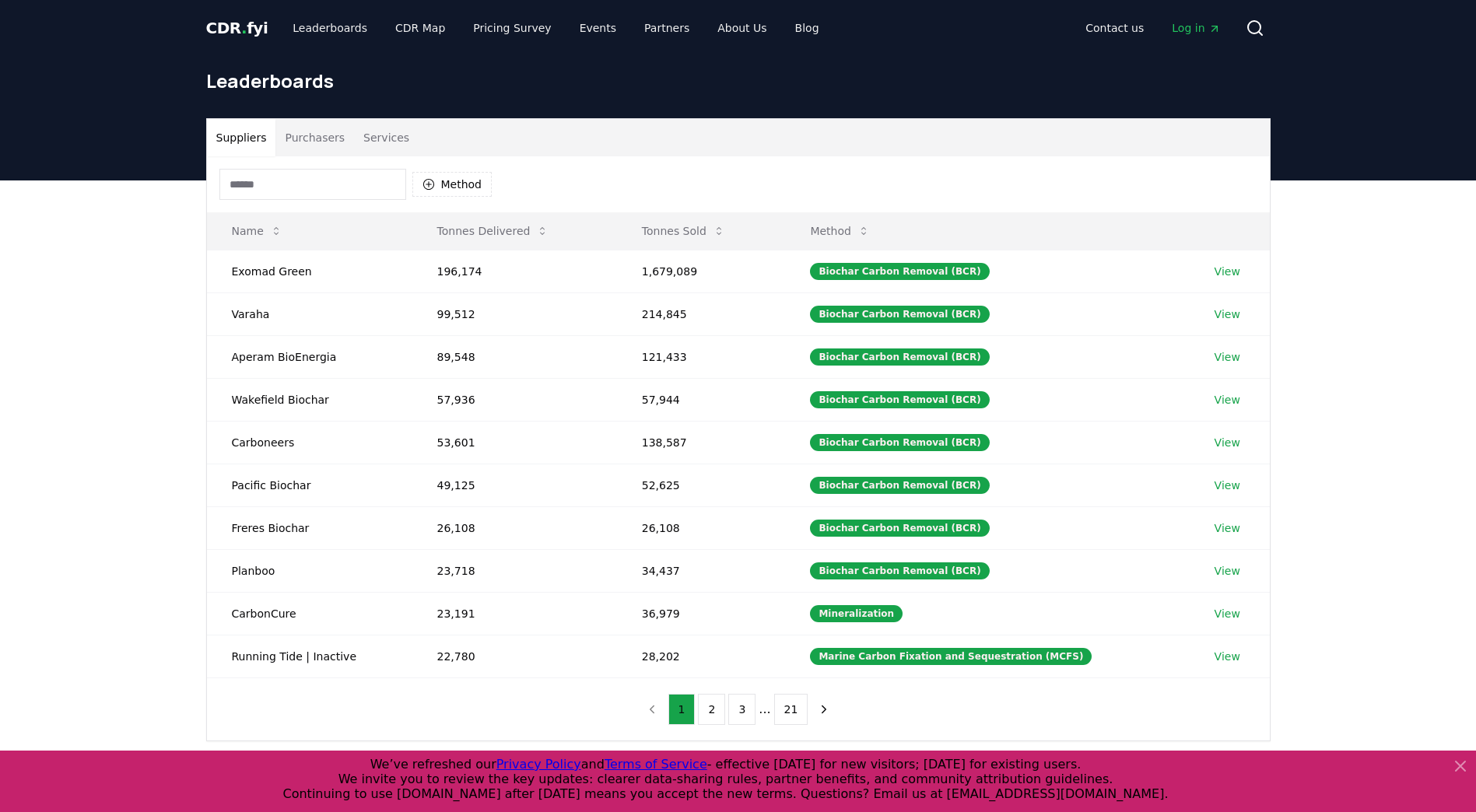
click at [317, 138] on button "Purchasers" at bounding box center [314, 137] width 79 height 38
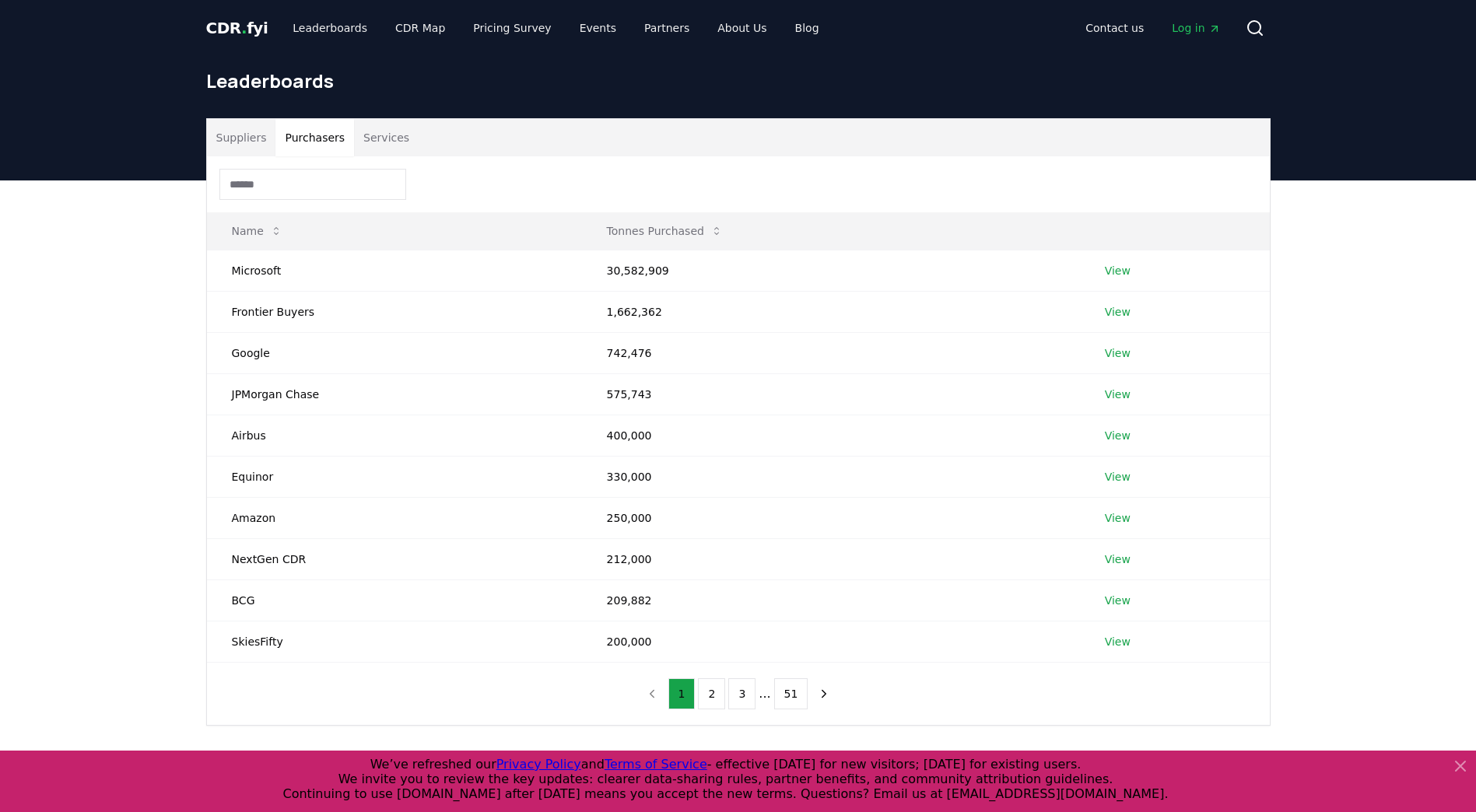
click at [393, 141] on button "Services" at bounding box center [386, 137] width 64 height 38
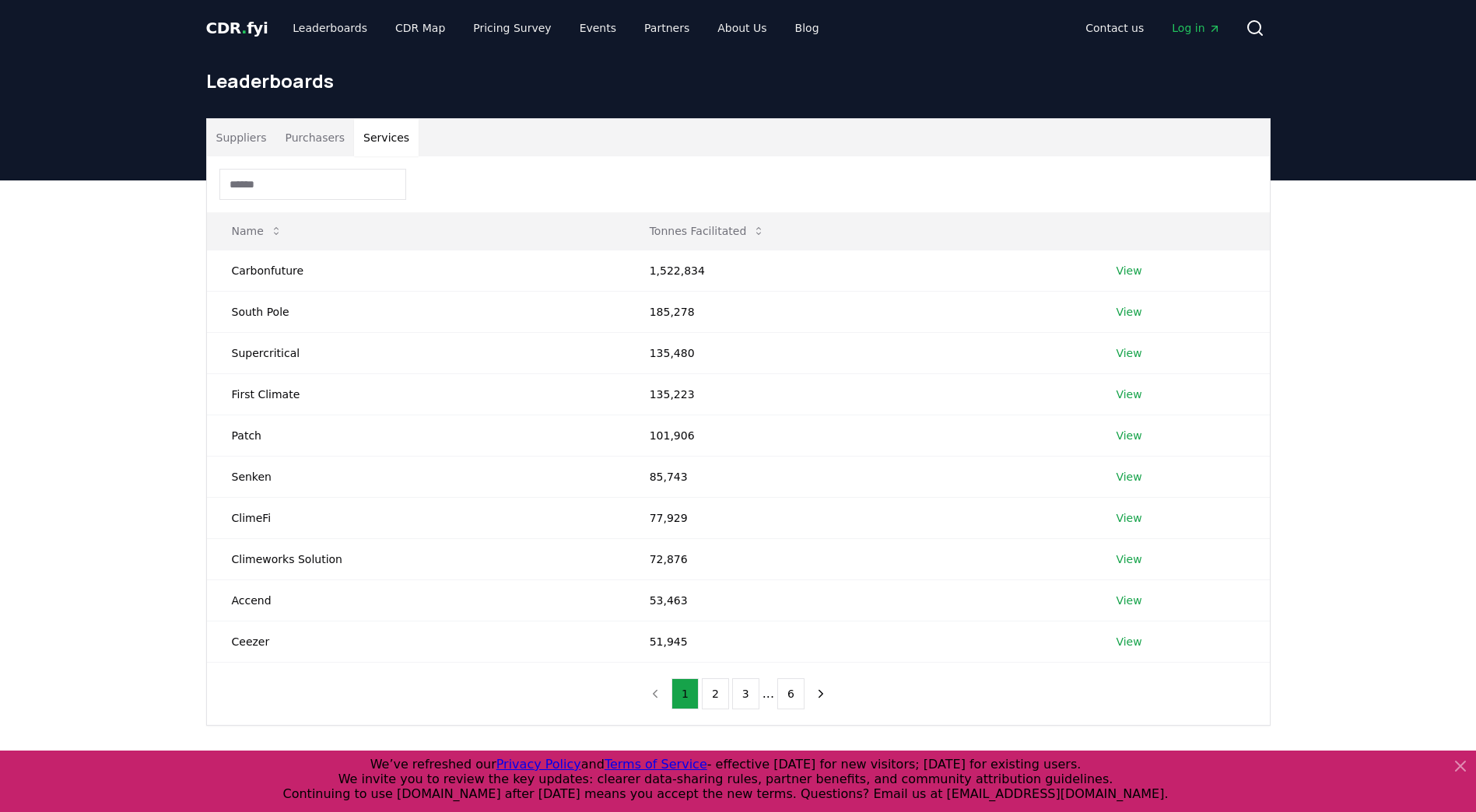
click at [314, 137] on button "Purchasers" at bounding box center [314, 137] width 79 height 38
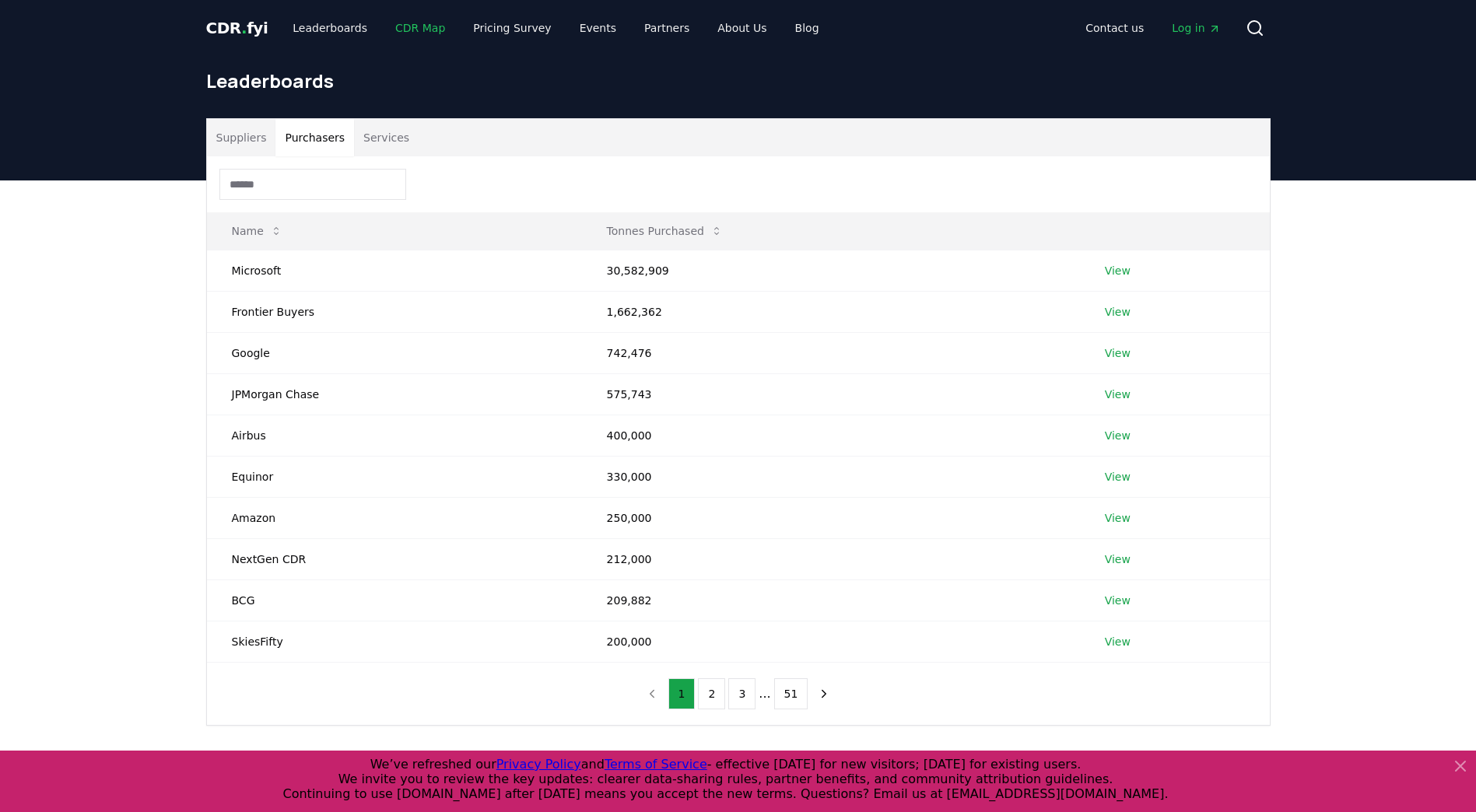
click at [403, 25] on link "CDR Map" at bounding box center [420, 27] width 74 height 28
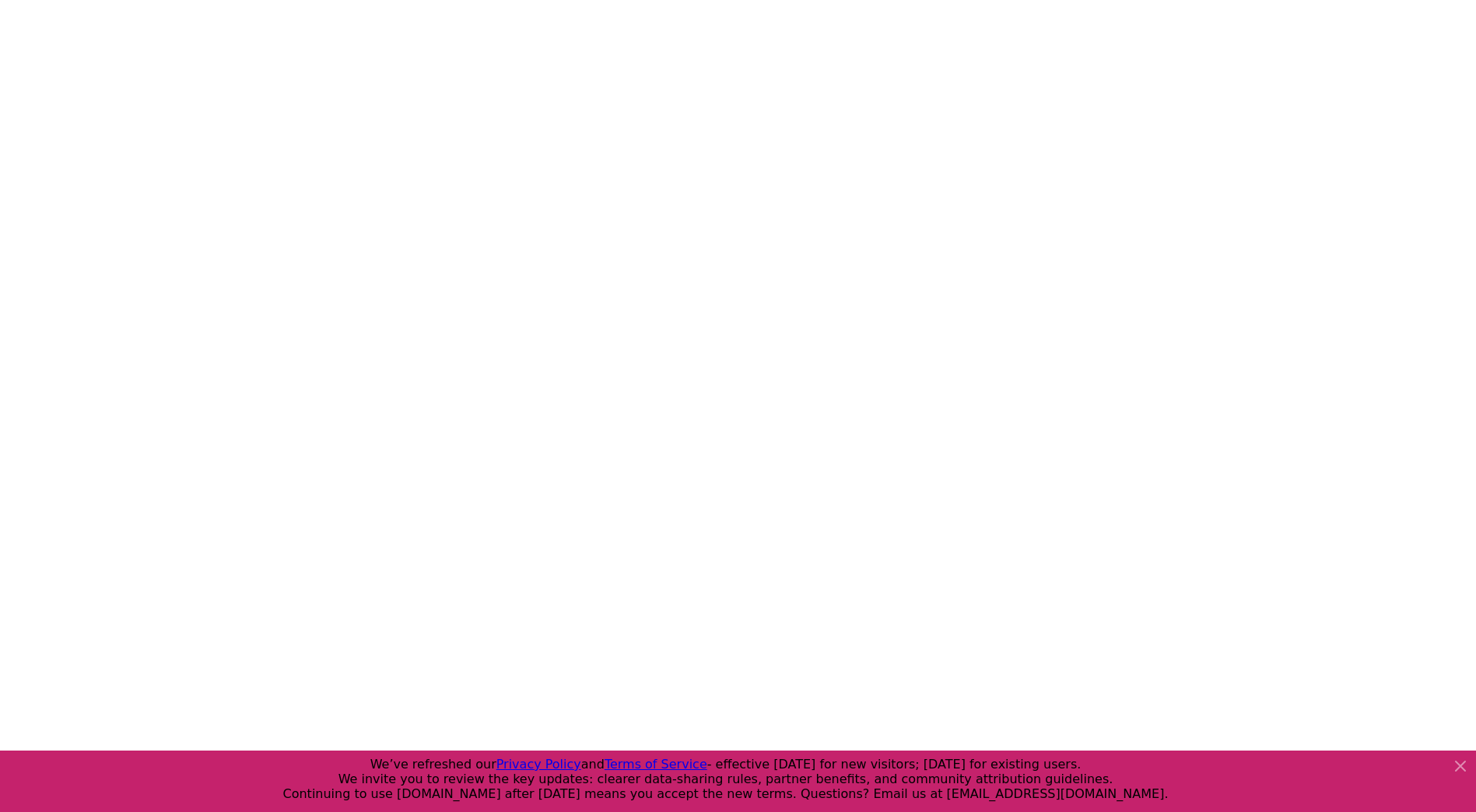
scroll to position [324, 0]
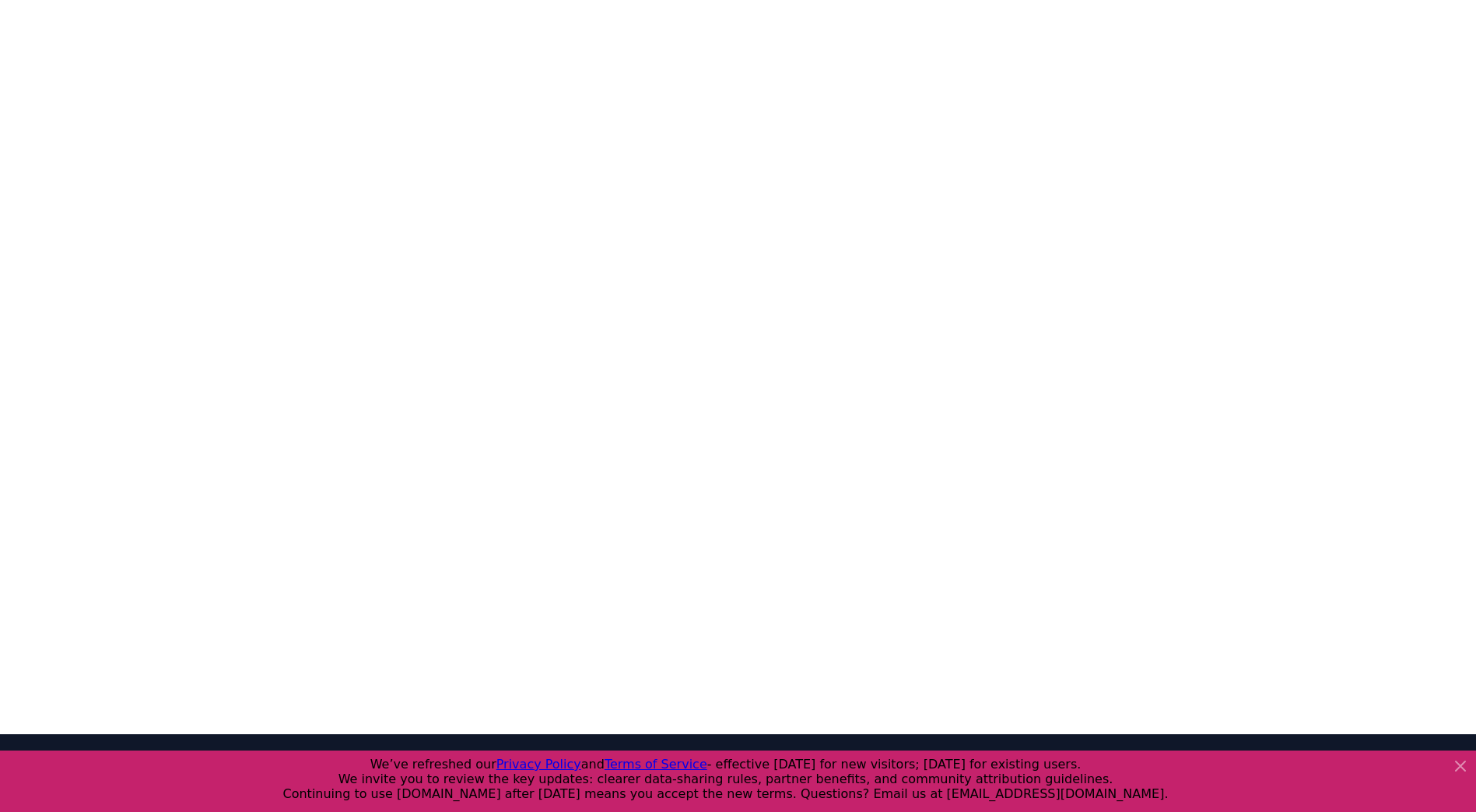
click at [70, 256] on div at bounding box center [738, 311] width 1476 height 778
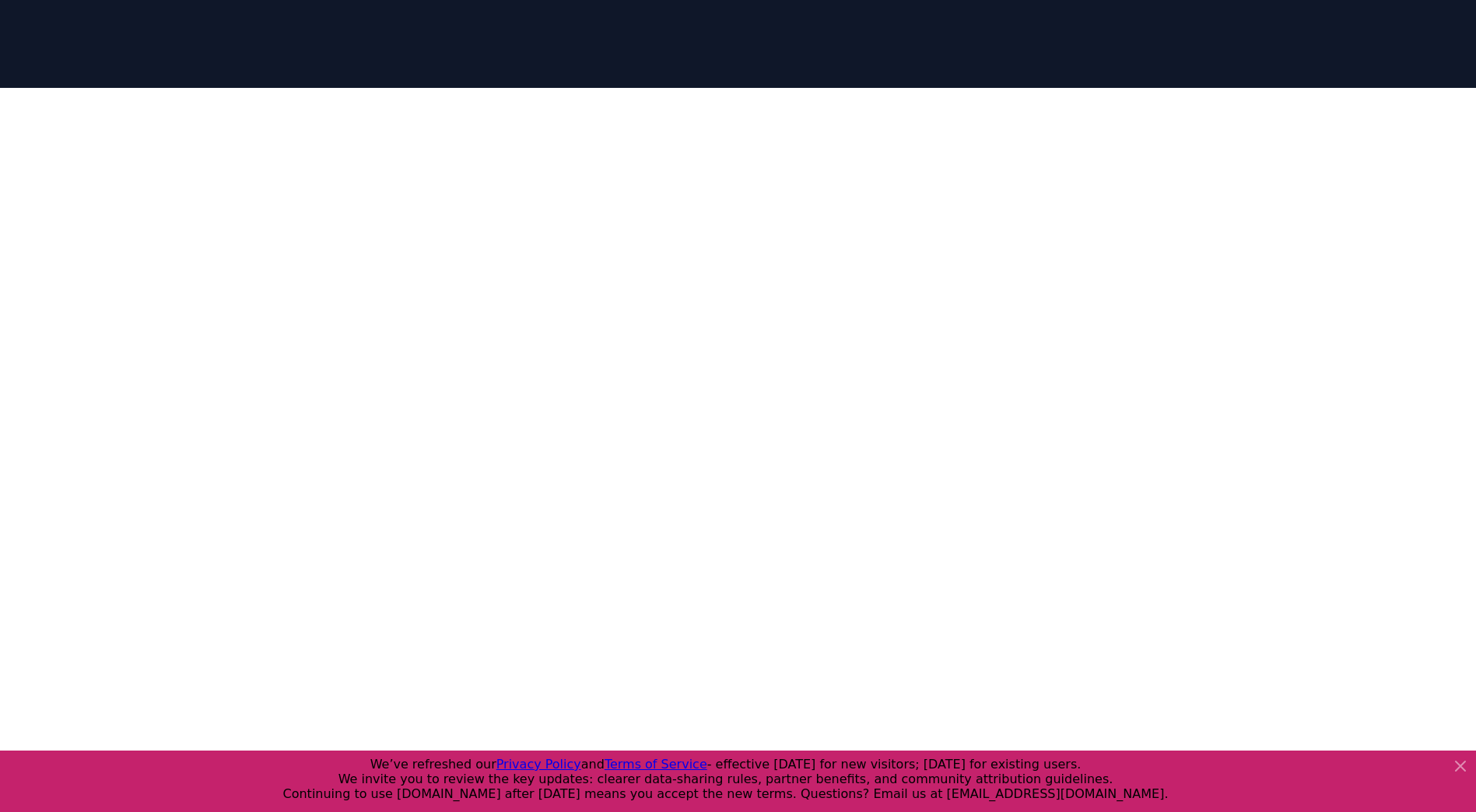
scroll to position [0, 0]
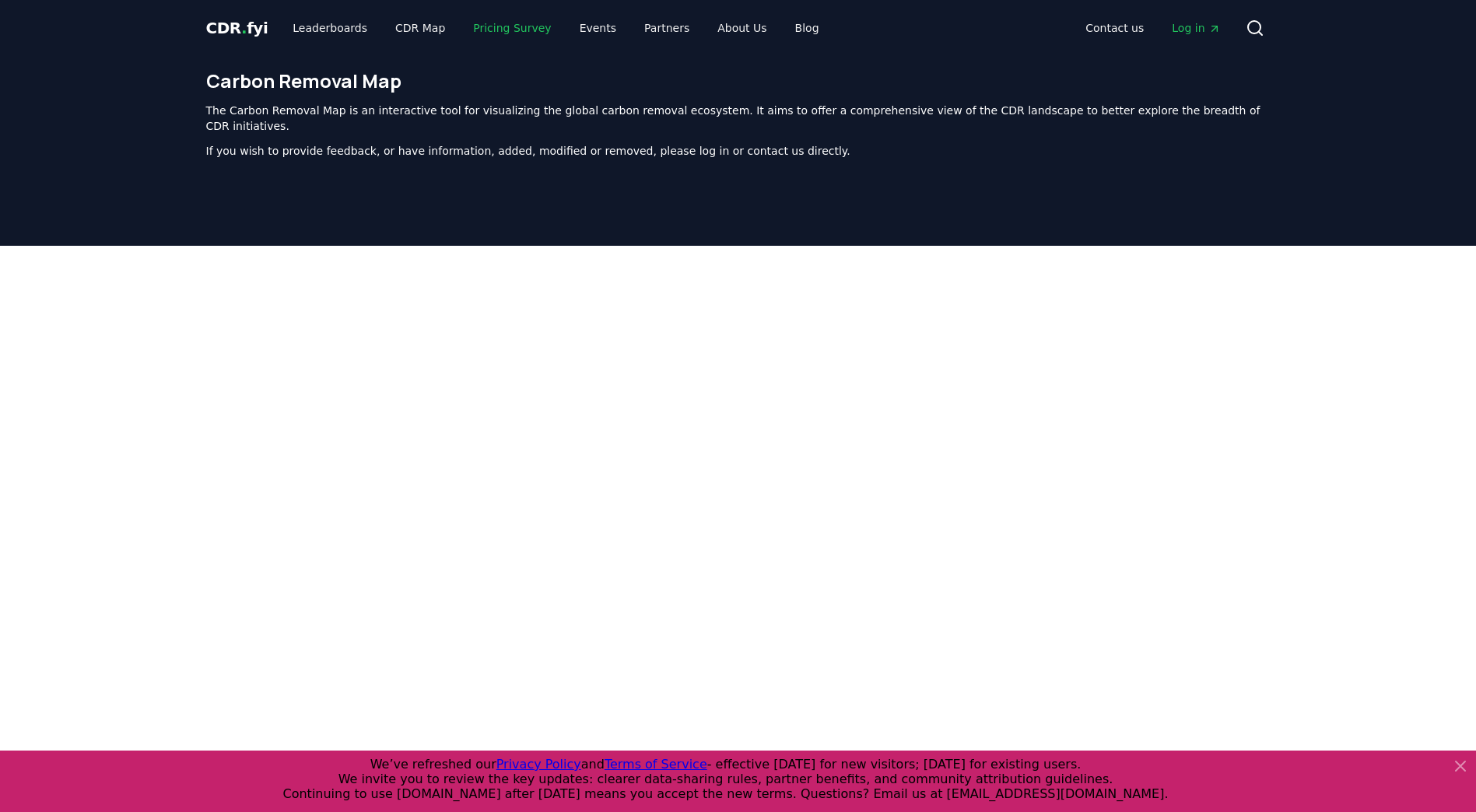
click at [482, 30] on link "Pricing Survey" at bounding box center [512, 27] width 103 height 28
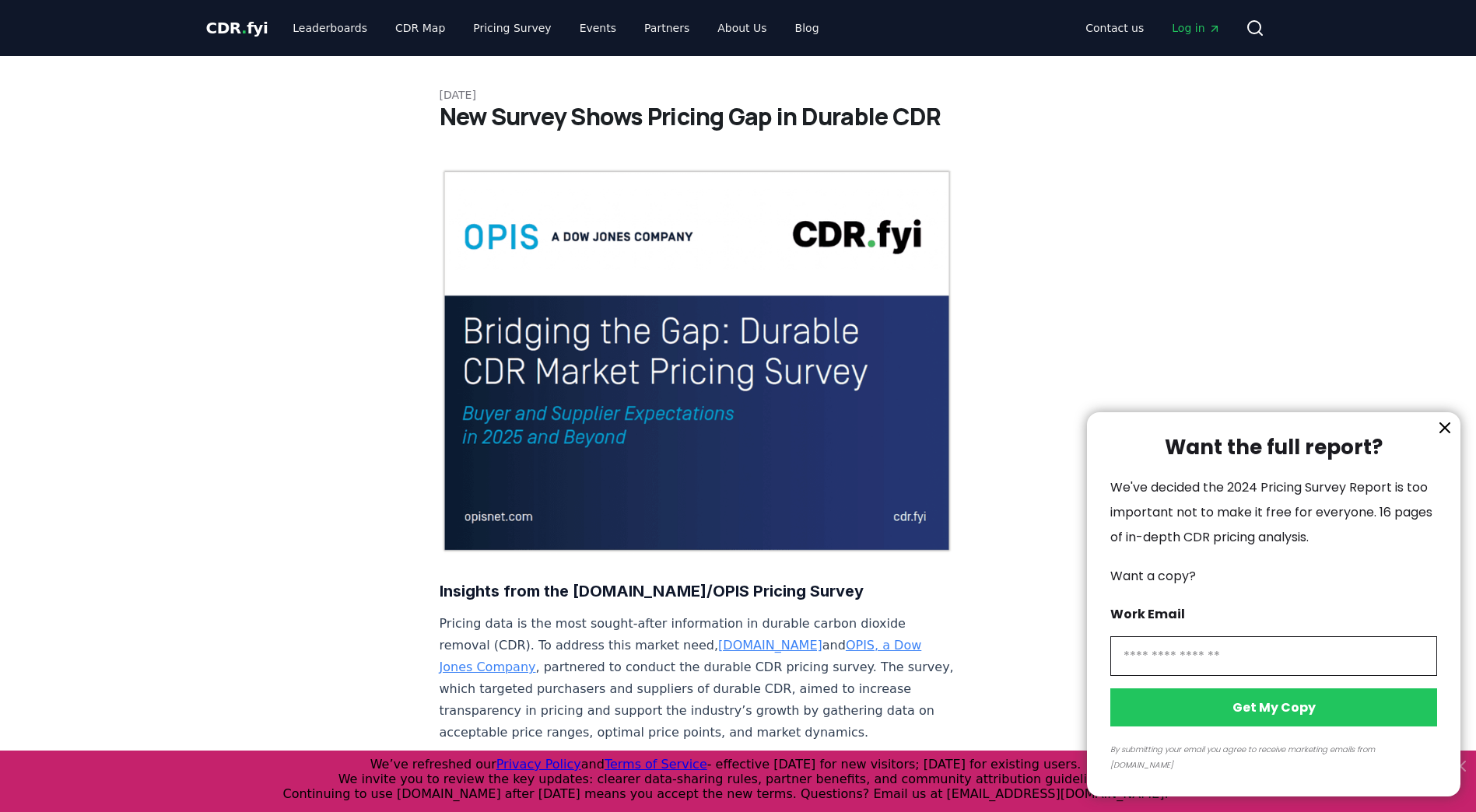
click at [326, 25] on div at bounding box center [738, 406] width 1476 height 812
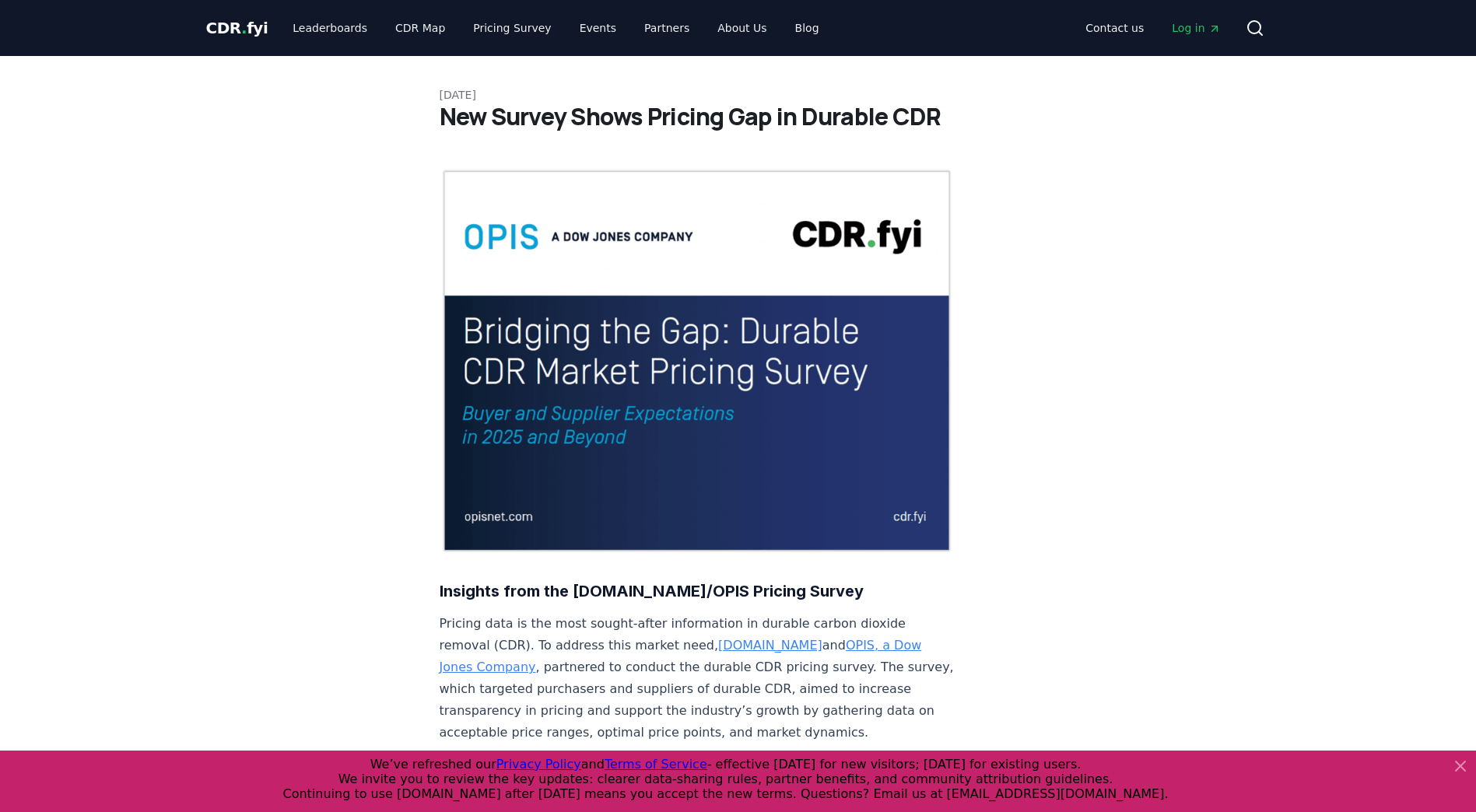
click at [327, 26] on div at bounding box center [738, 406] width 1476 height 812
click at [327, 26] on link "Leaderboards" at bounding box center [329, 27] width 100 height 28
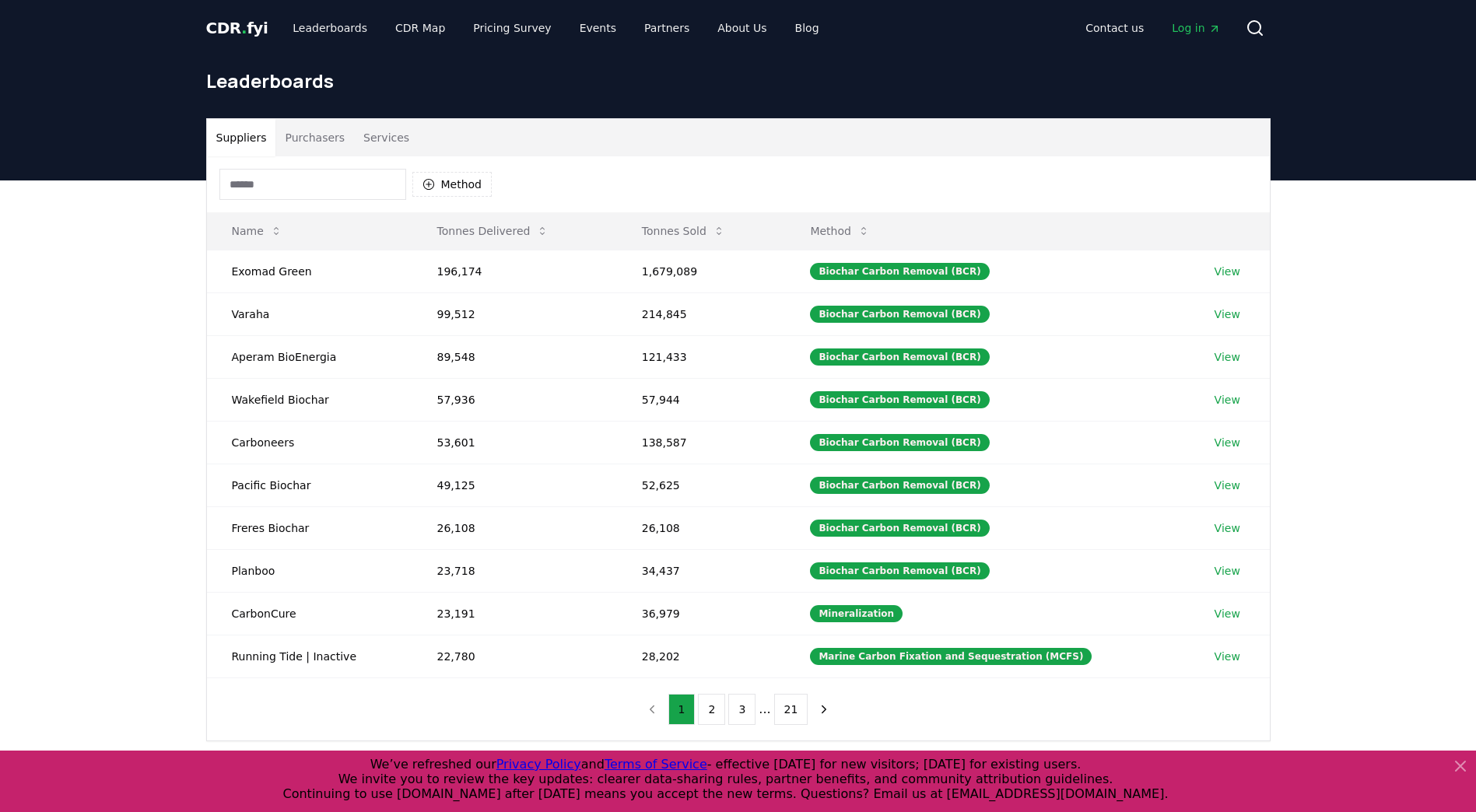
click at [328, 137] on button "Purchasers" at bounding box center [314, 137] width 79 height 38
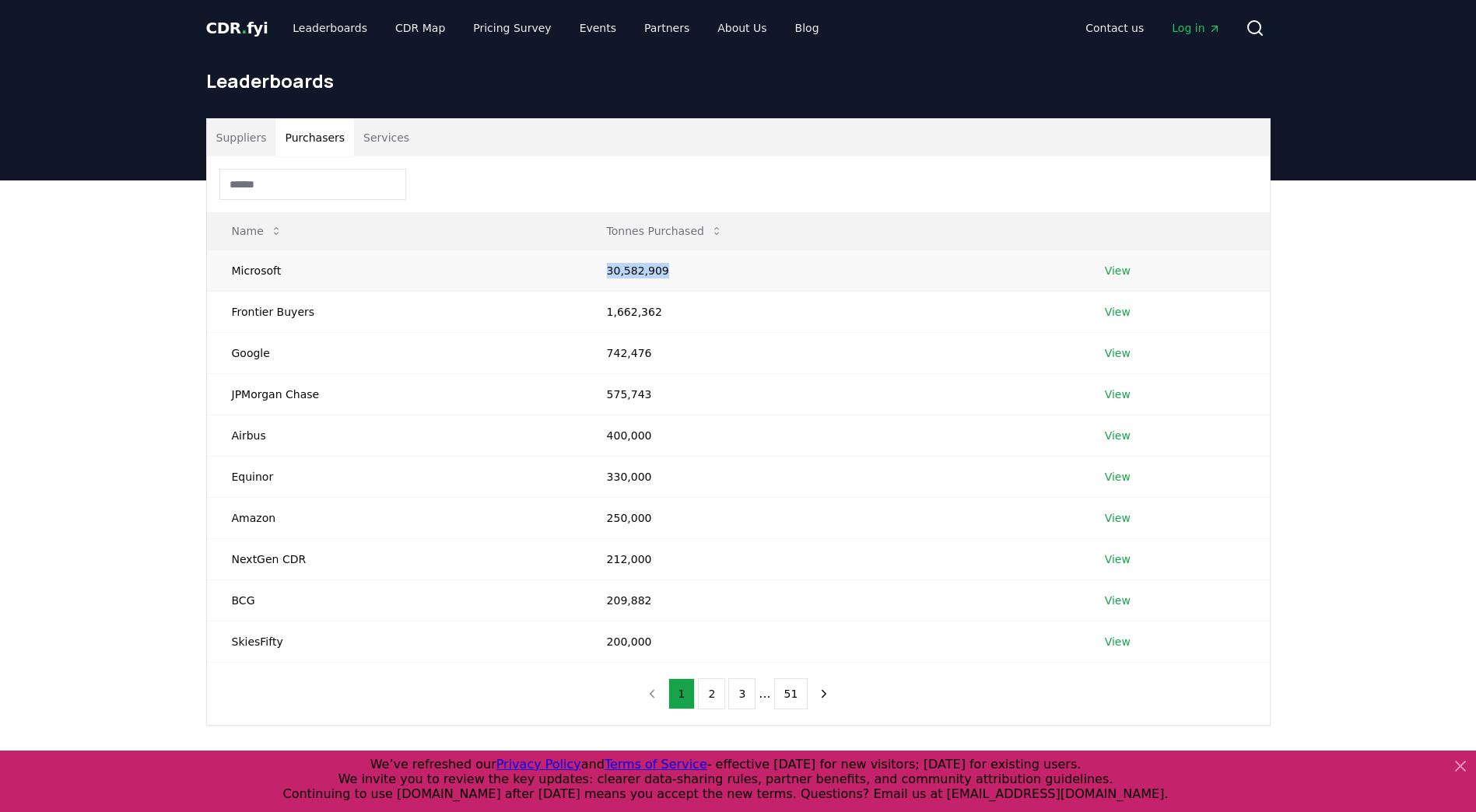
drag, startPoint x: 666, startPoint y: 269, endPoint x: 527, endPoint y: 271, distance: 139.0
click at [527, 271] on tr "Microsoft 30,582,909 View" at bounding box center [738, 269] width 1063 height 41
click at [257, 266] on td "Microsoft" at bounding box center [394, 269] width 375 height 41
drag, startPoint x: 259, startPoint y: 272, endPoint x: 269, endPoint y: 272, distance: 10.0
click at [262, 272] on td "Microsoft" at bounding box center [394, 269] width 375 height 41
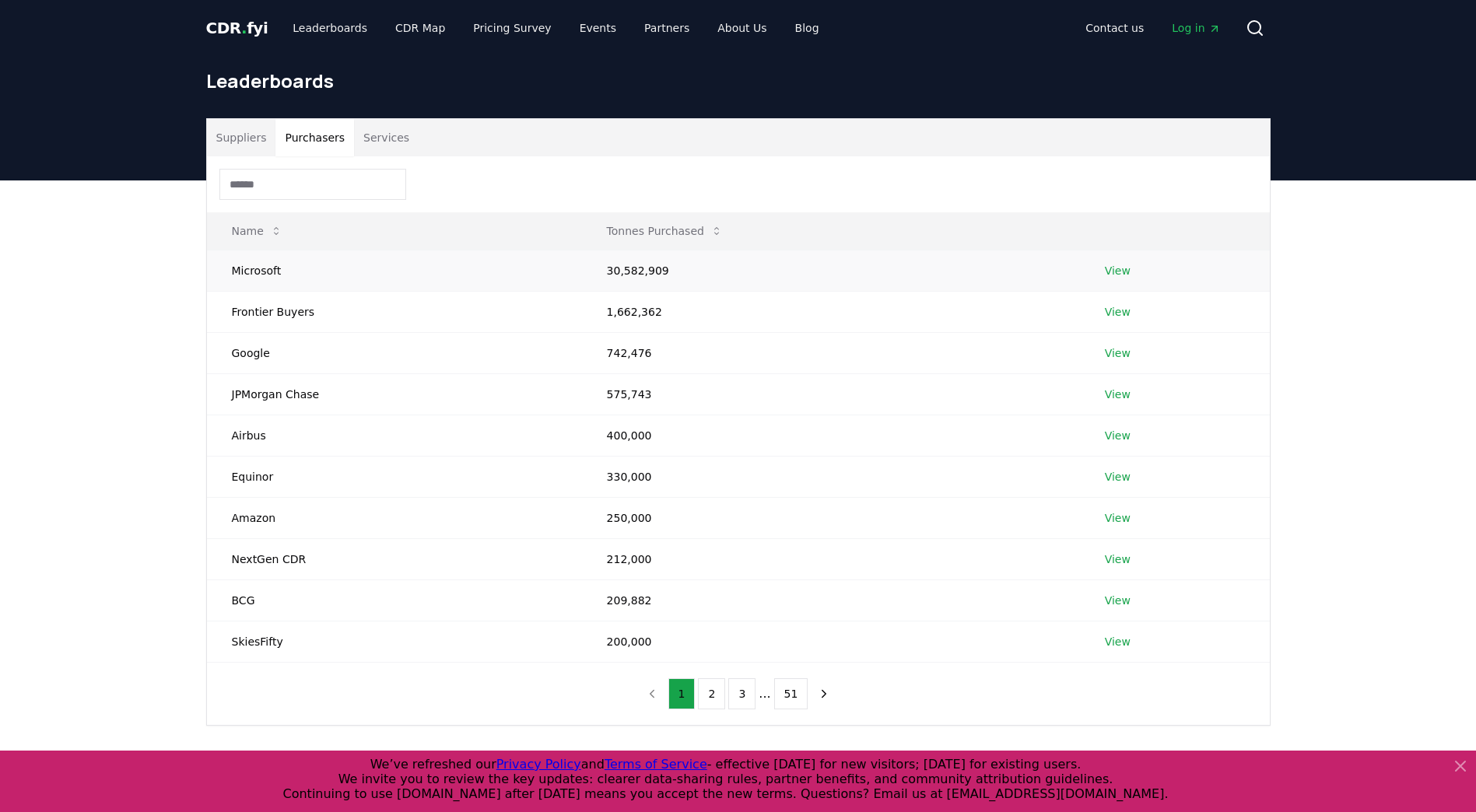
drag, startPoint x: 759, startPoint y: 258, endPoint x: 626, endPoint y: 267, distance: 133.3
click at [755, 259] on td "30,582,909" at bounding box center [831, 269] width 498 height 41
click at [626, 267] on td "30,582,909" at bounding box center [831, 269] width 498 height 41
drag, startPoint x: 644, startPoint y: 267, endPoint x: 658, endPoint y: 267, distance: 14.0
click at [658, 267] on td "30,582,909" at bounding box center [831, 269] width 498 height 41
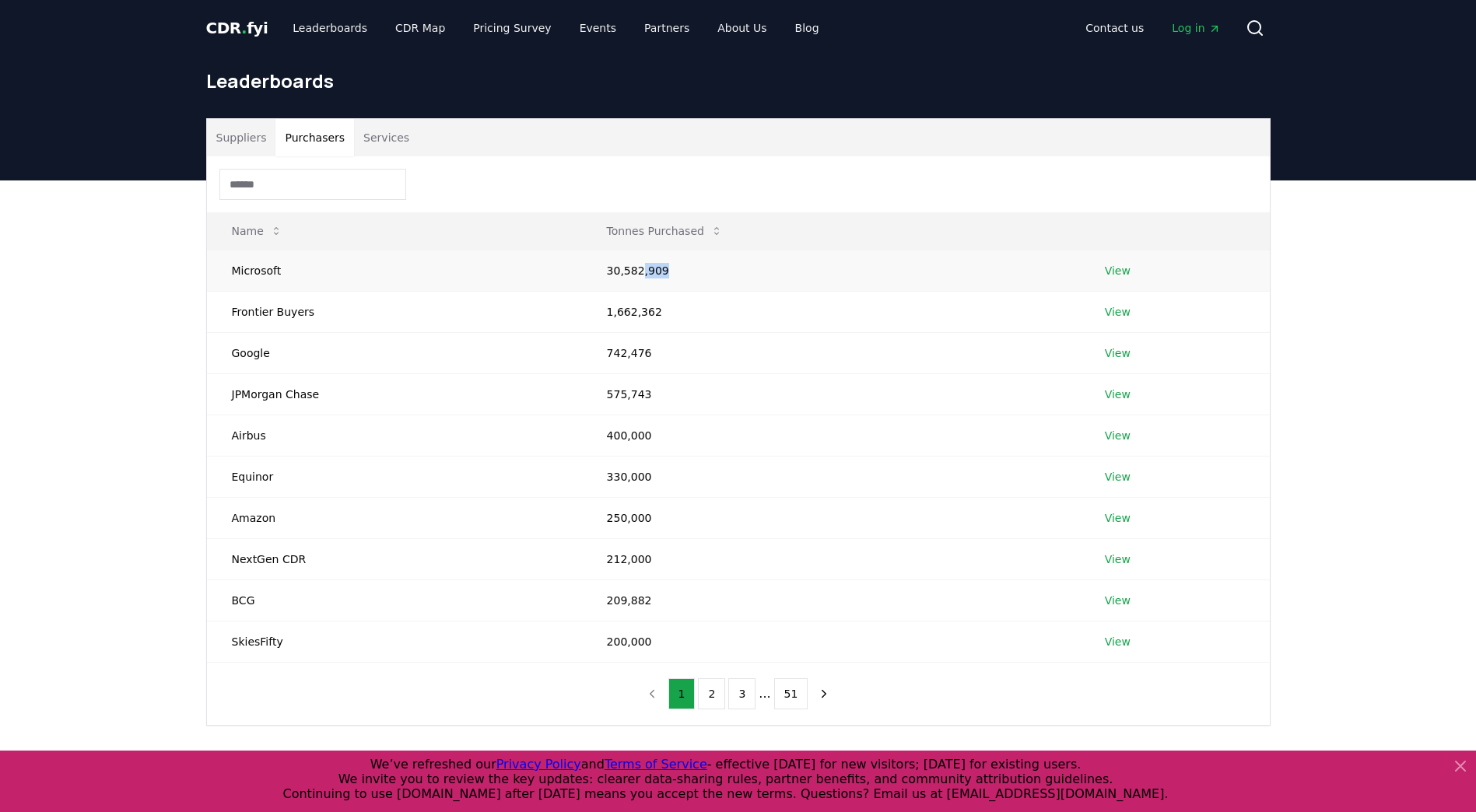
click at [1126, 275] on link "View" at bounding box center [1118, 270] width 26 height 16
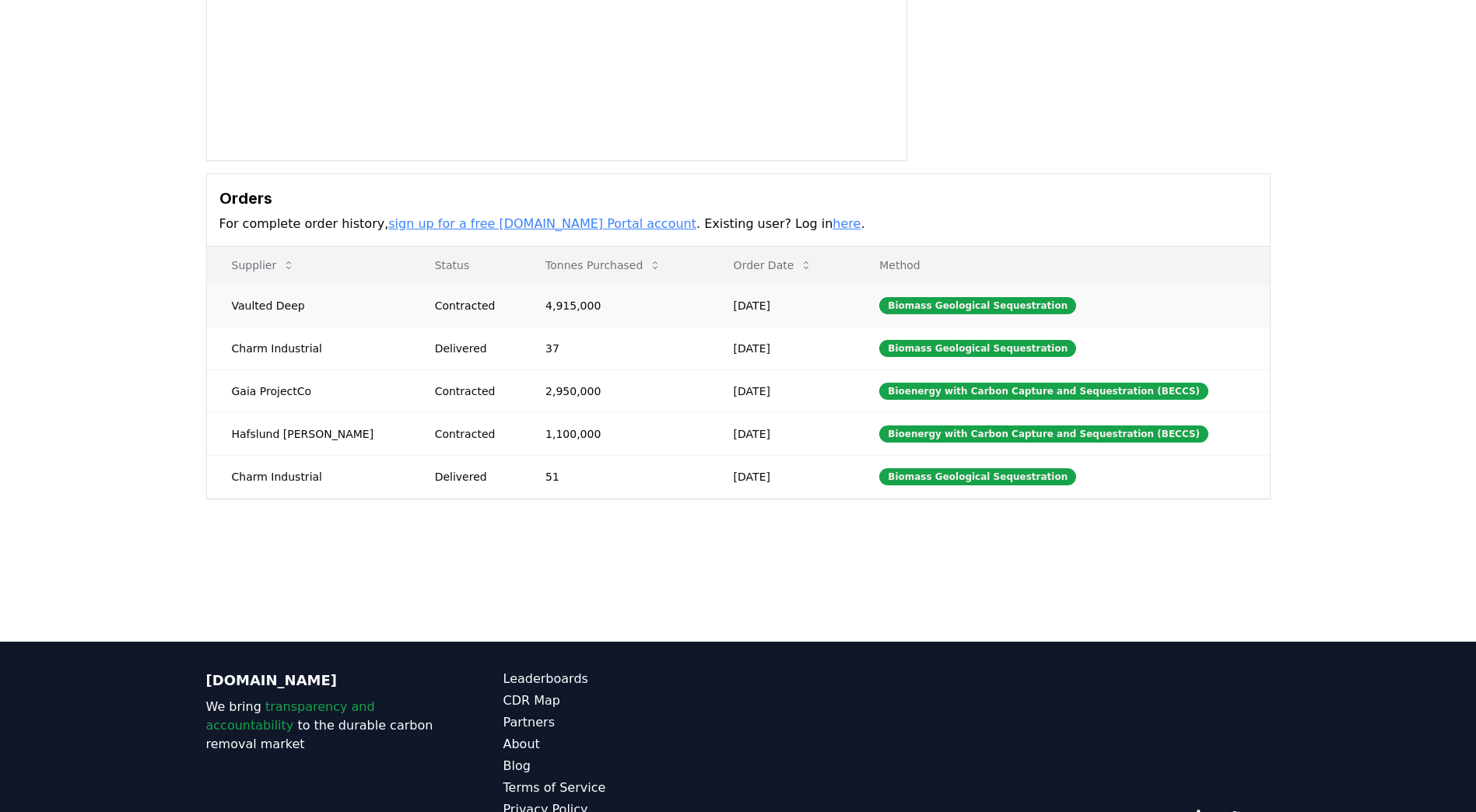
scroll to position [311, 0]
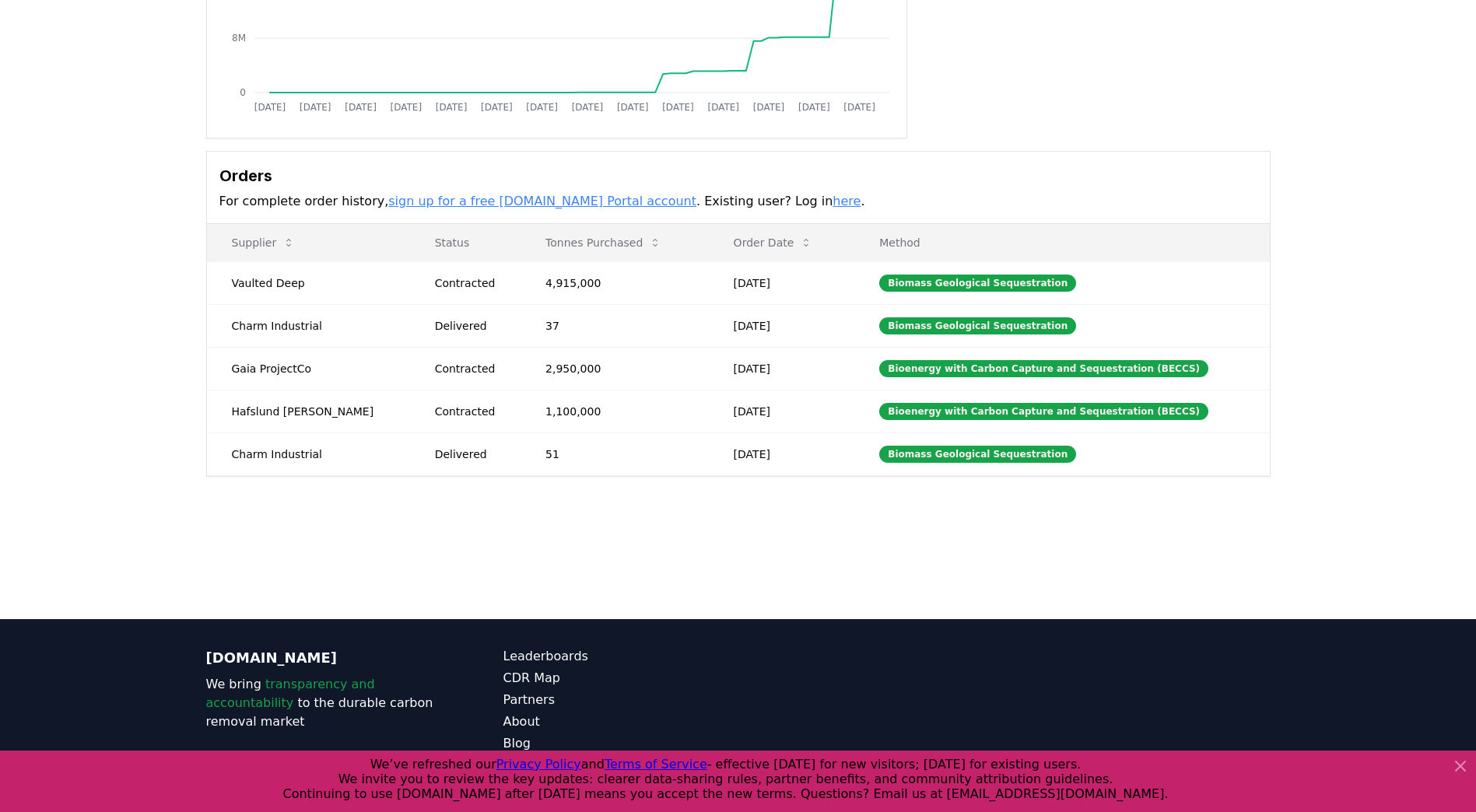
click at [522, 202] on link "sign up for a free CDR.fyi Portal account" at bounding box center [542, 201] width 308 height 15
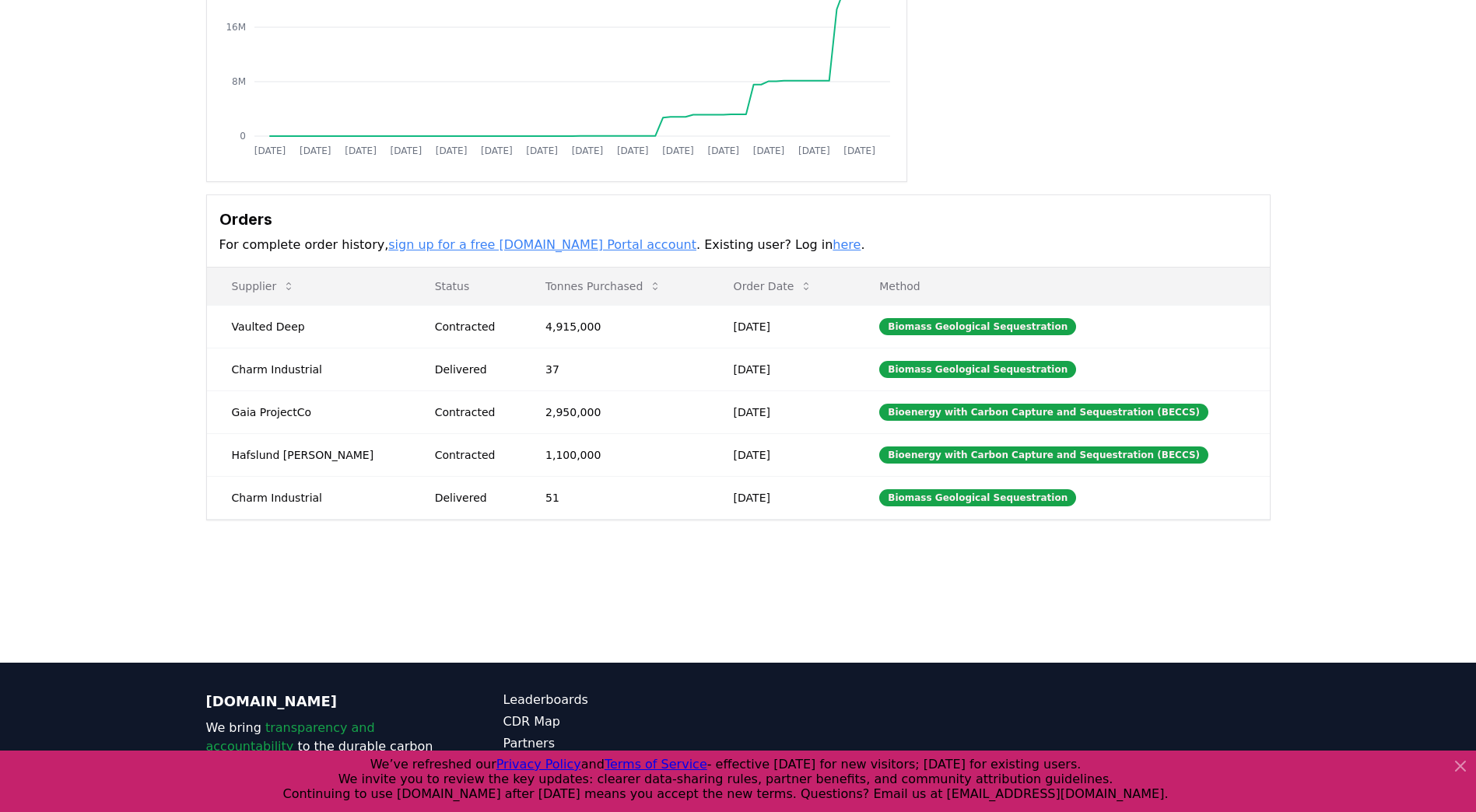
scroll to position [0, 0]
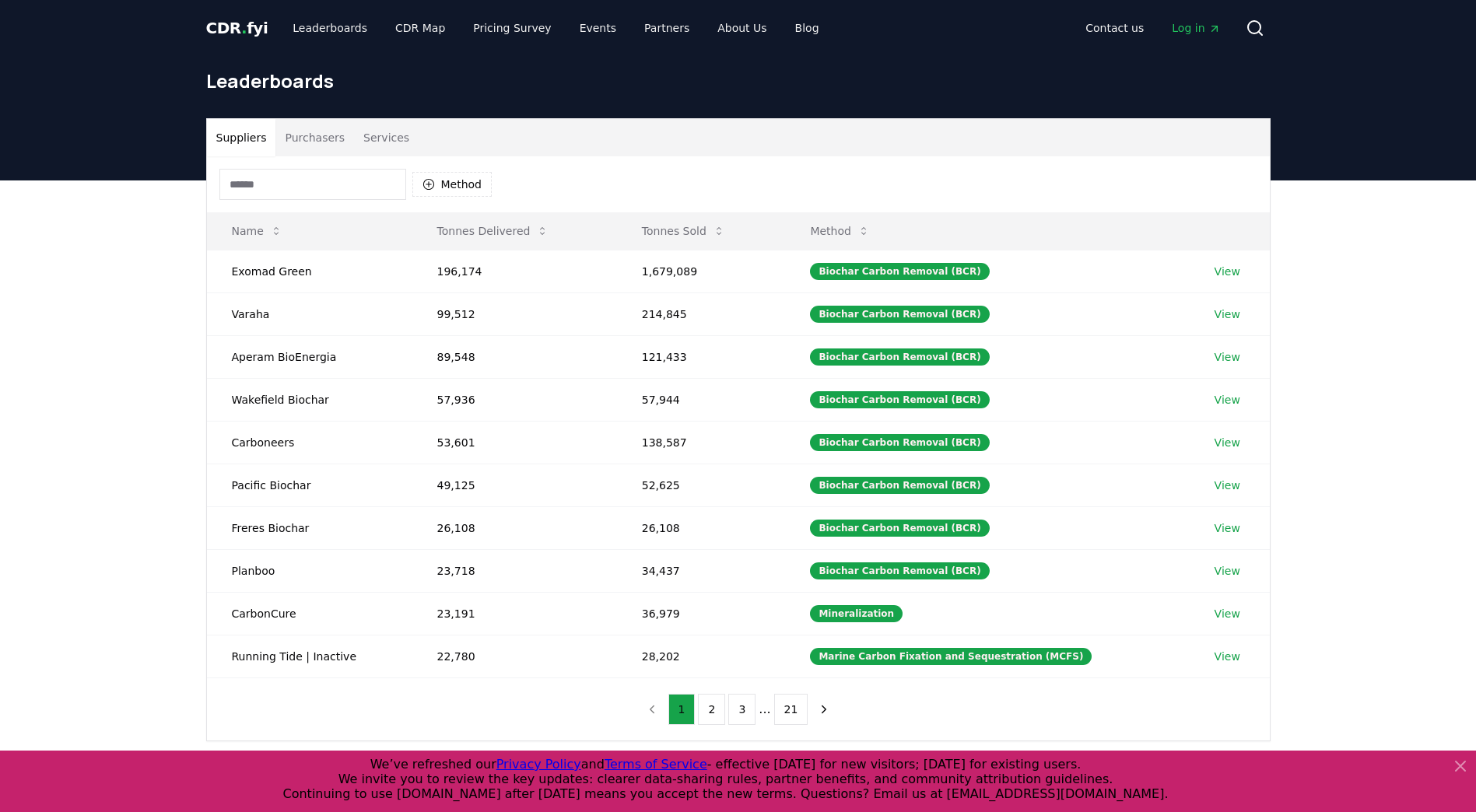
click at [321, 140] on button "Purchasers" at bounding box center [314, 137] width 79 height 38
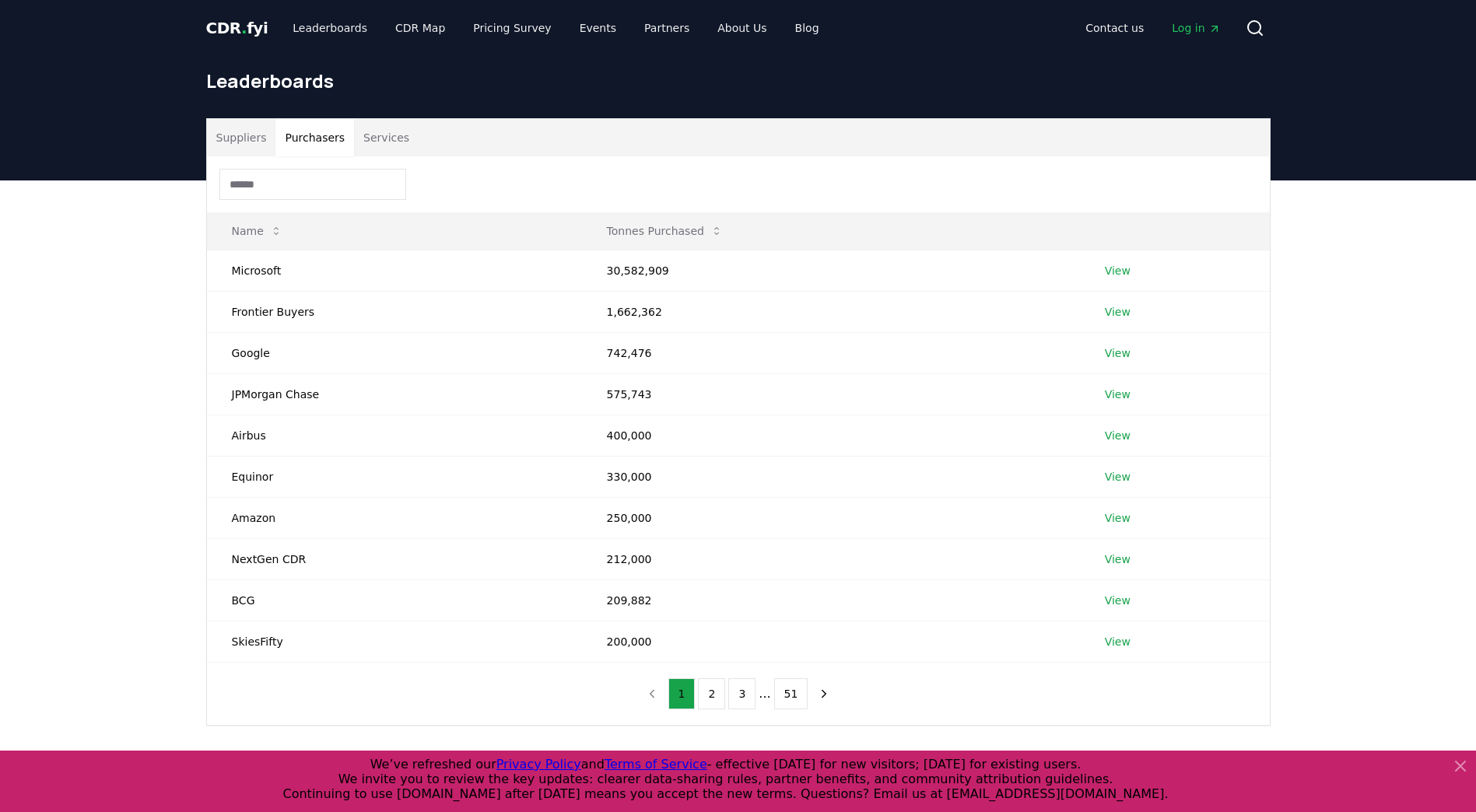
click at [384, 145] on button "Services" at bounding box center [386, 137] width 64 height 38
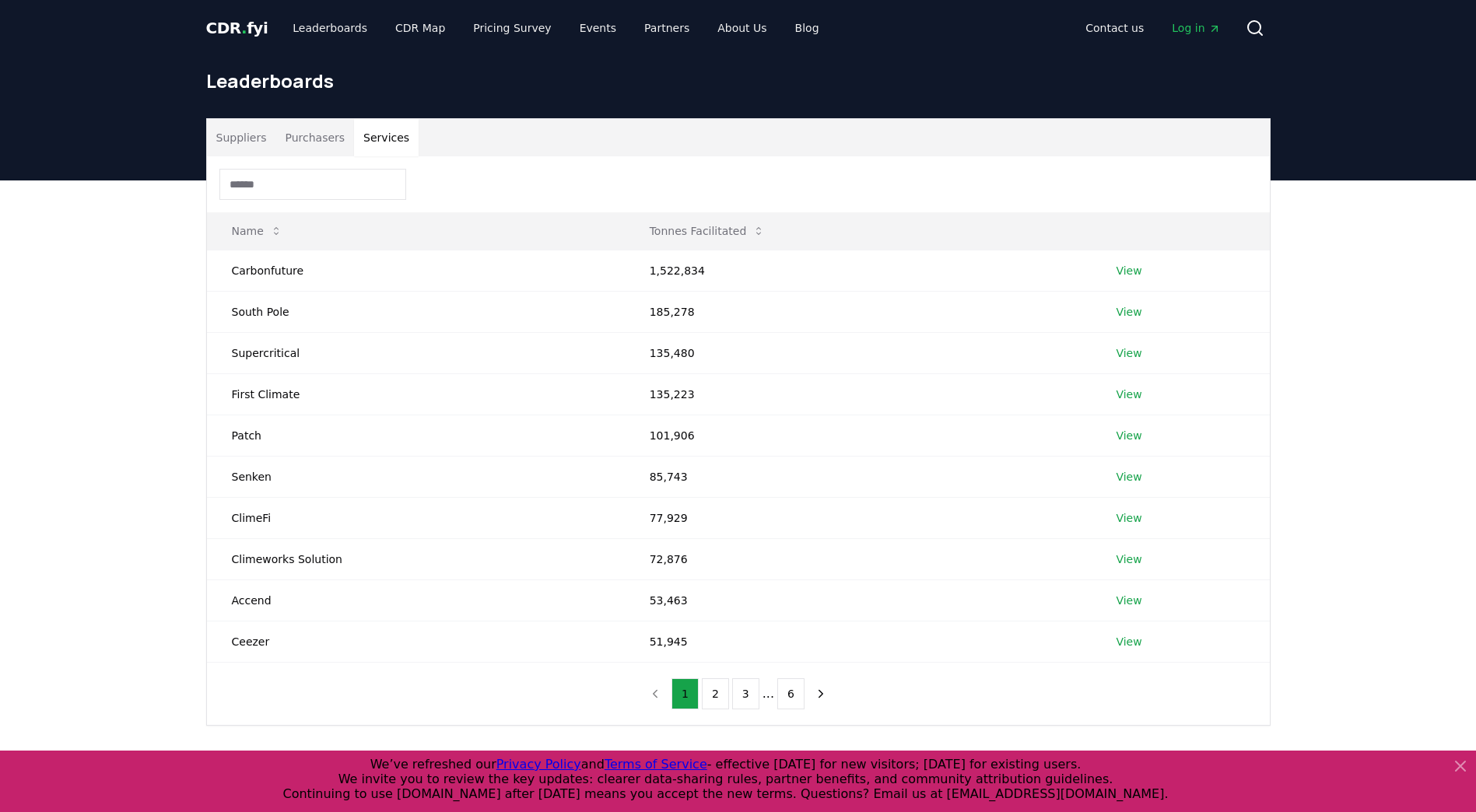
click at [302, 143] on button "Purchasers" at bounding box center [314, 137] width 79 height 38
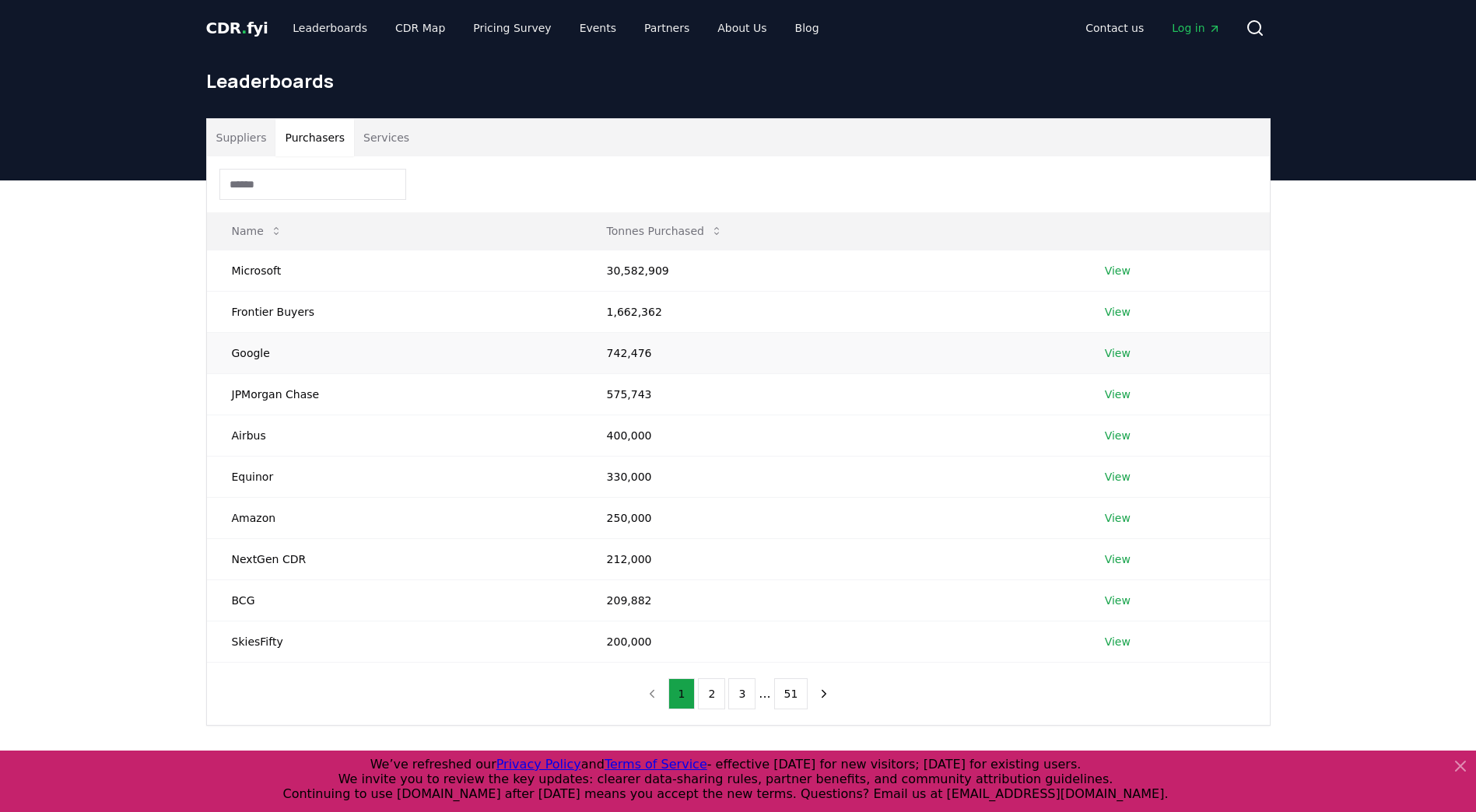
click at [1110, 357] on link "View" at bounding box center [1118, 353] width 26 height 16
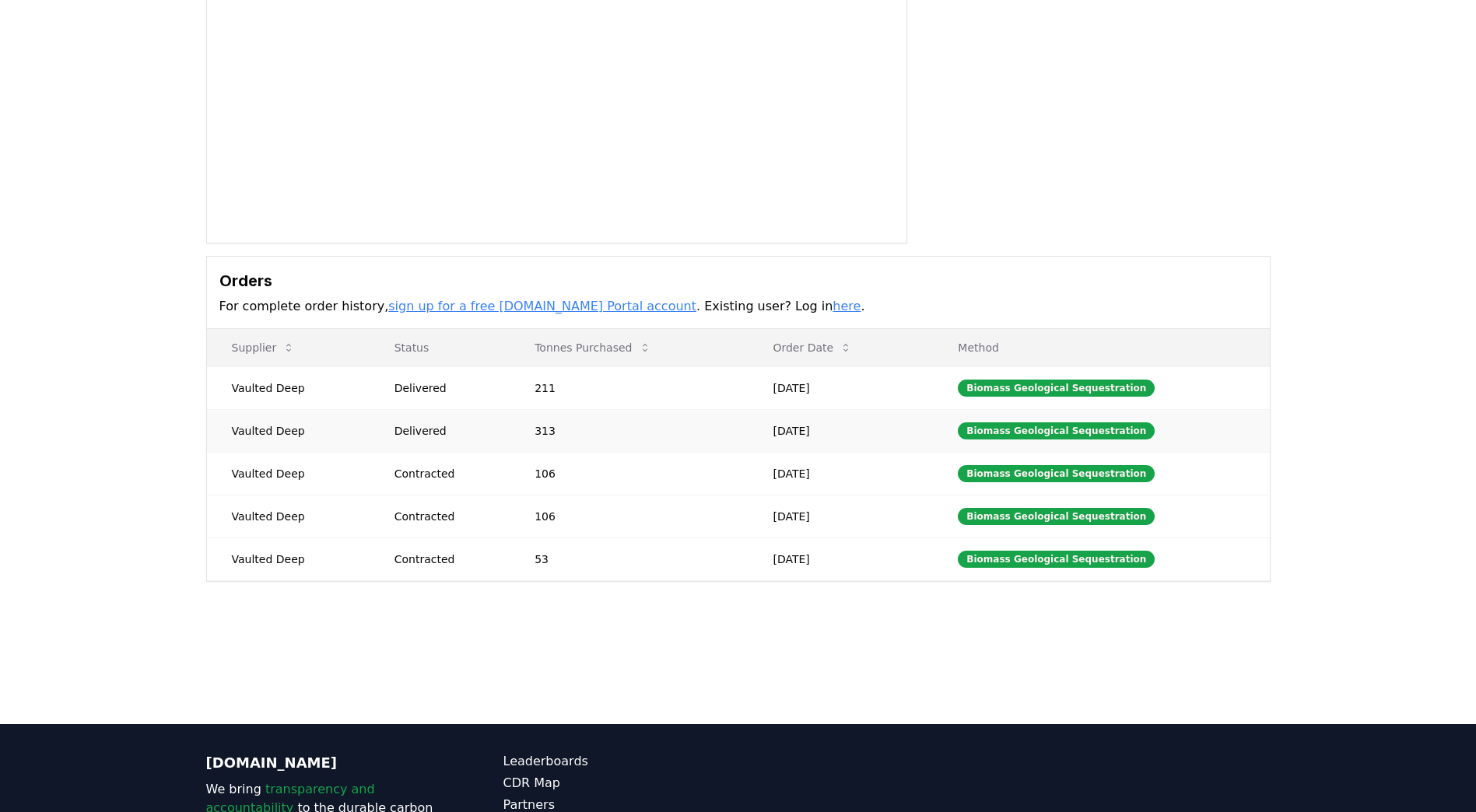
scroll to position [234, 0]
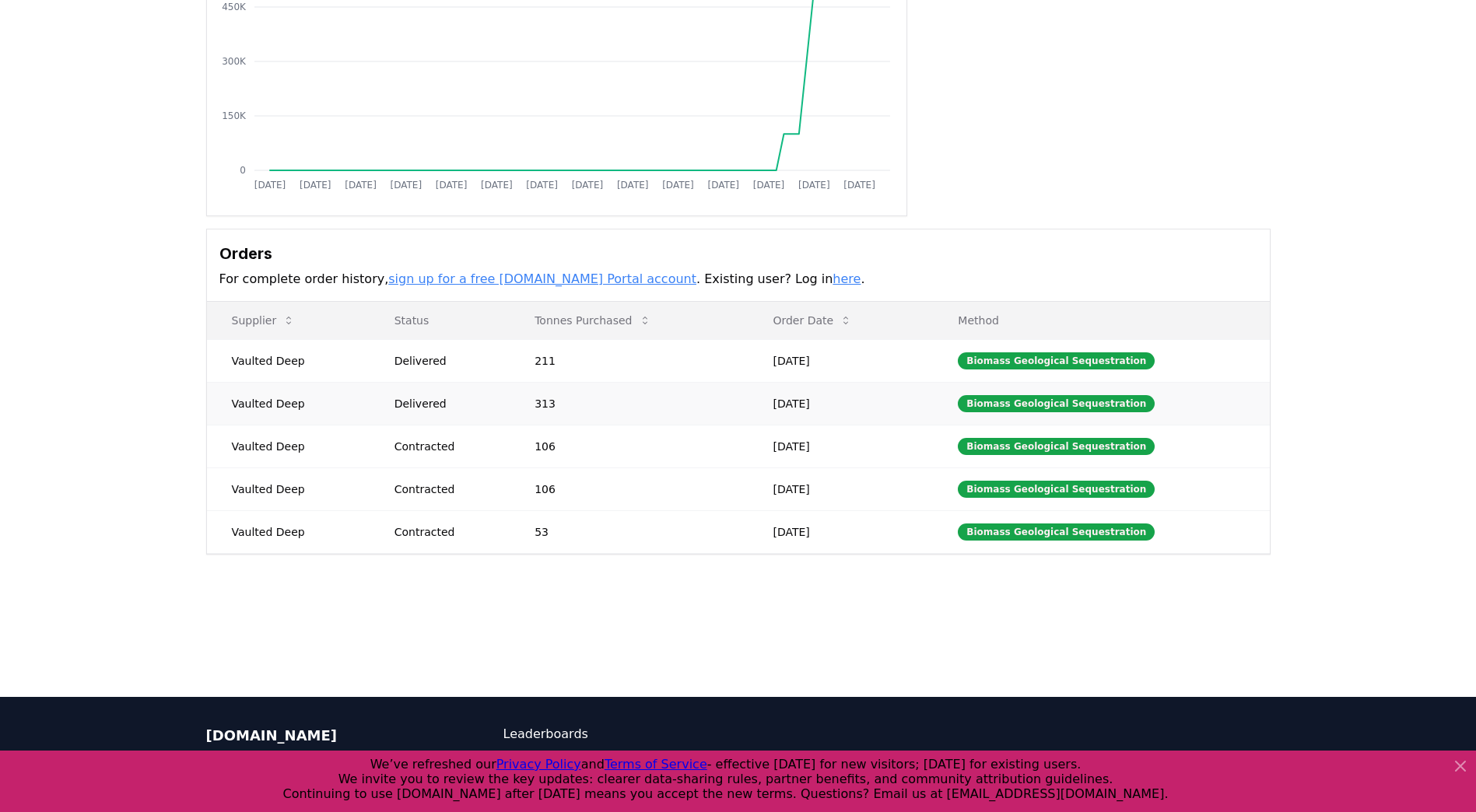
click at [490, 398] on div "Delivered" at bounding box center [446, 403] width 104 height 16
drag, startPoint x: 490, startPoint y: 454, endPoint x: 489, endPoint y: 480, distance: 26.0
click at [490, 455] on td "Contracted" at bounding box center [440, 445] width 141 height 43
click at [489, 484] on div "Contracted" at bounding box center [446, 488] width 104 height 16
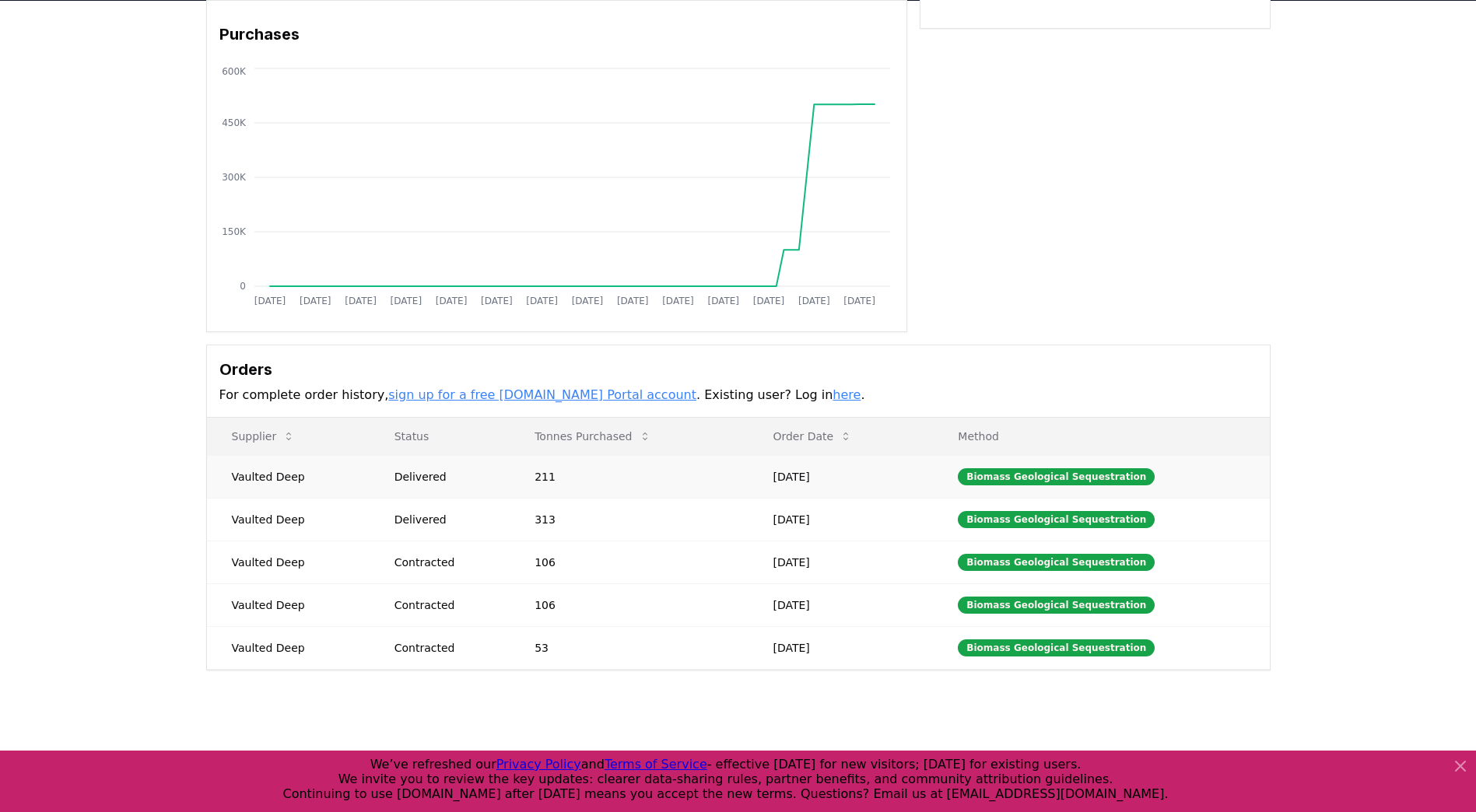
scroll to position [78, 0]
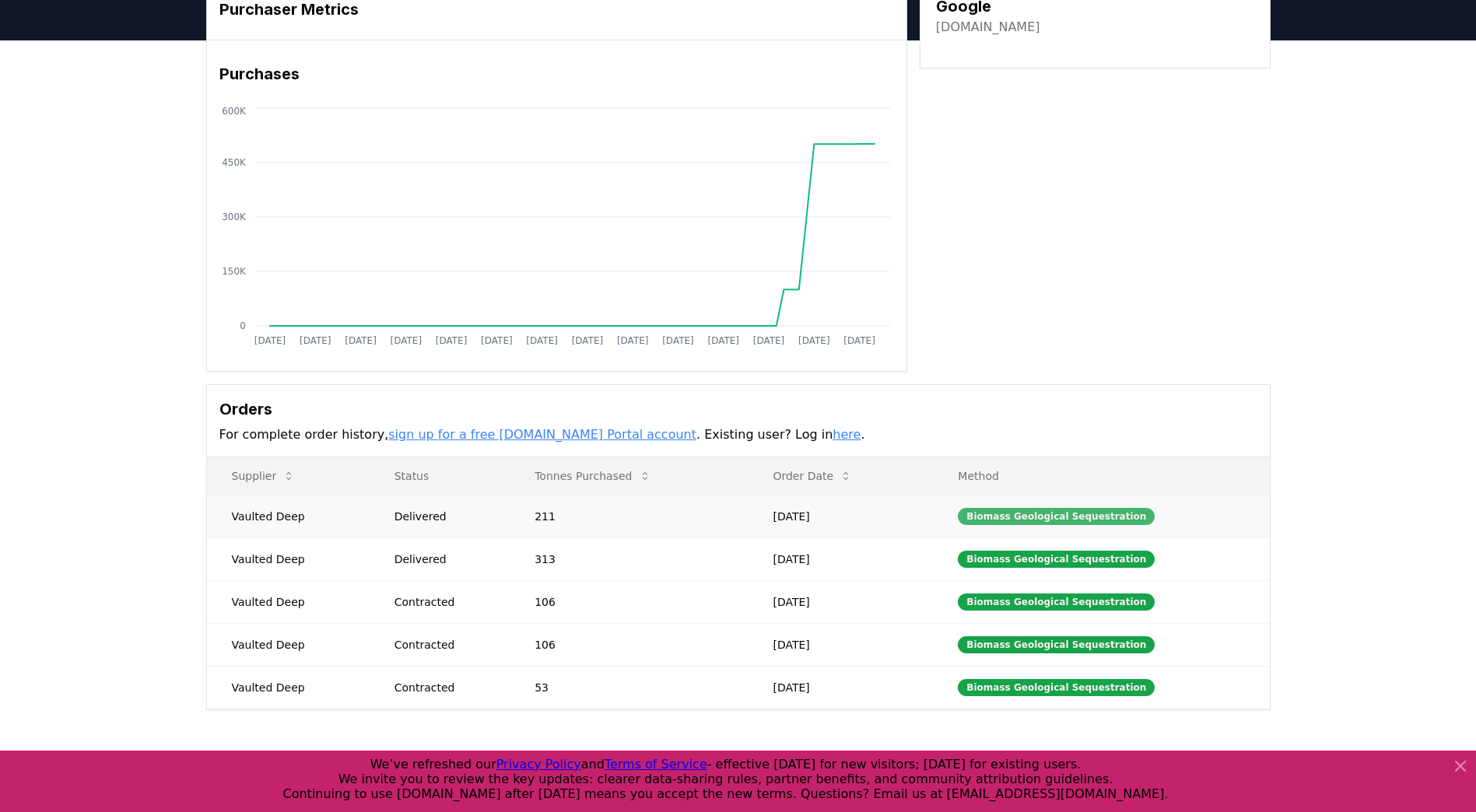
click at [1034, 523] on div "Biomass Geological Sequestration" at bounding box center [1056, 516] width 197 height 17
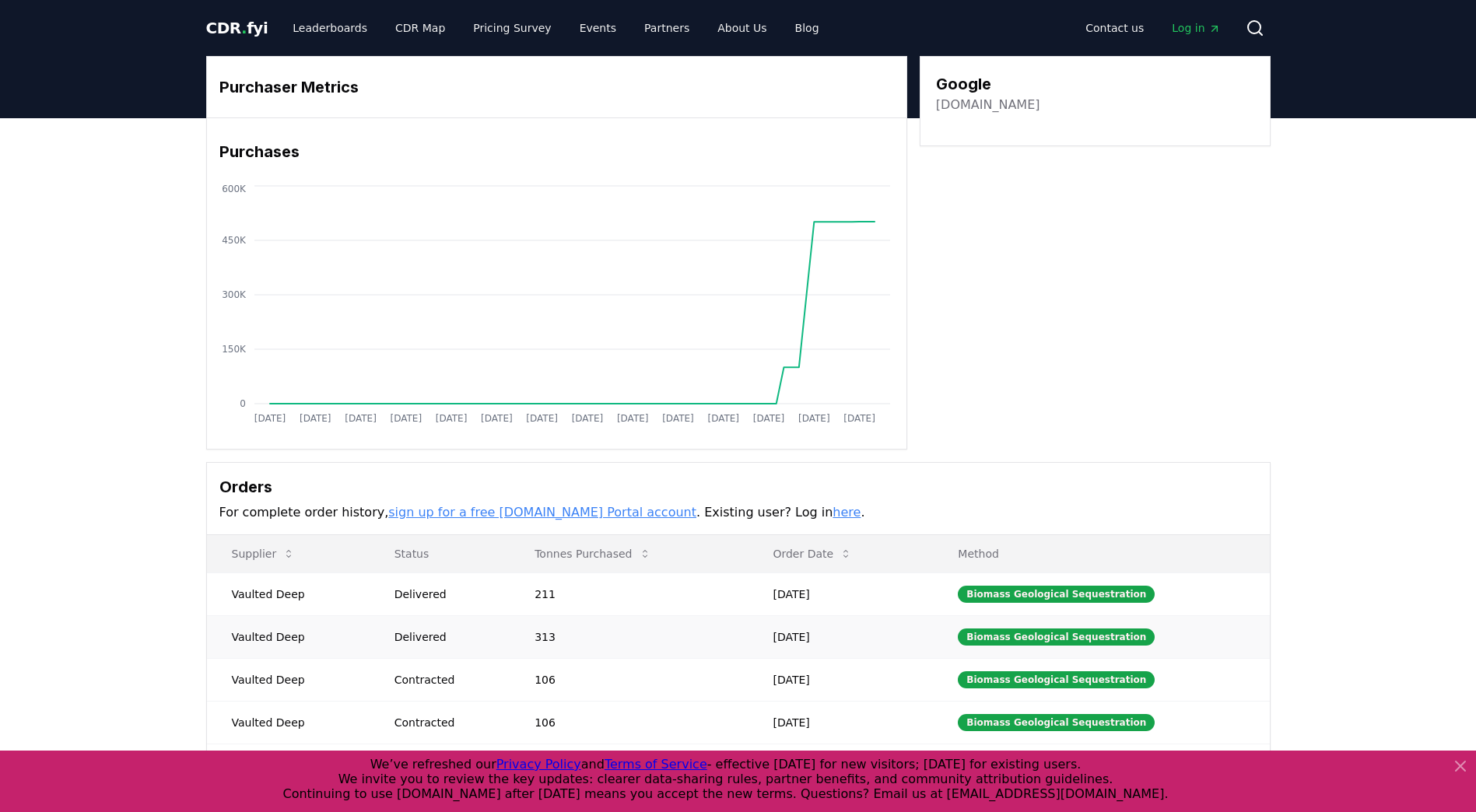
click at [790, 631] on td "Jul 31, 2025" at bounding box center [840, 636] width 185 height 43
click at [1461, 765] on icon at bounding box center [1460, 766] width 9 height 9
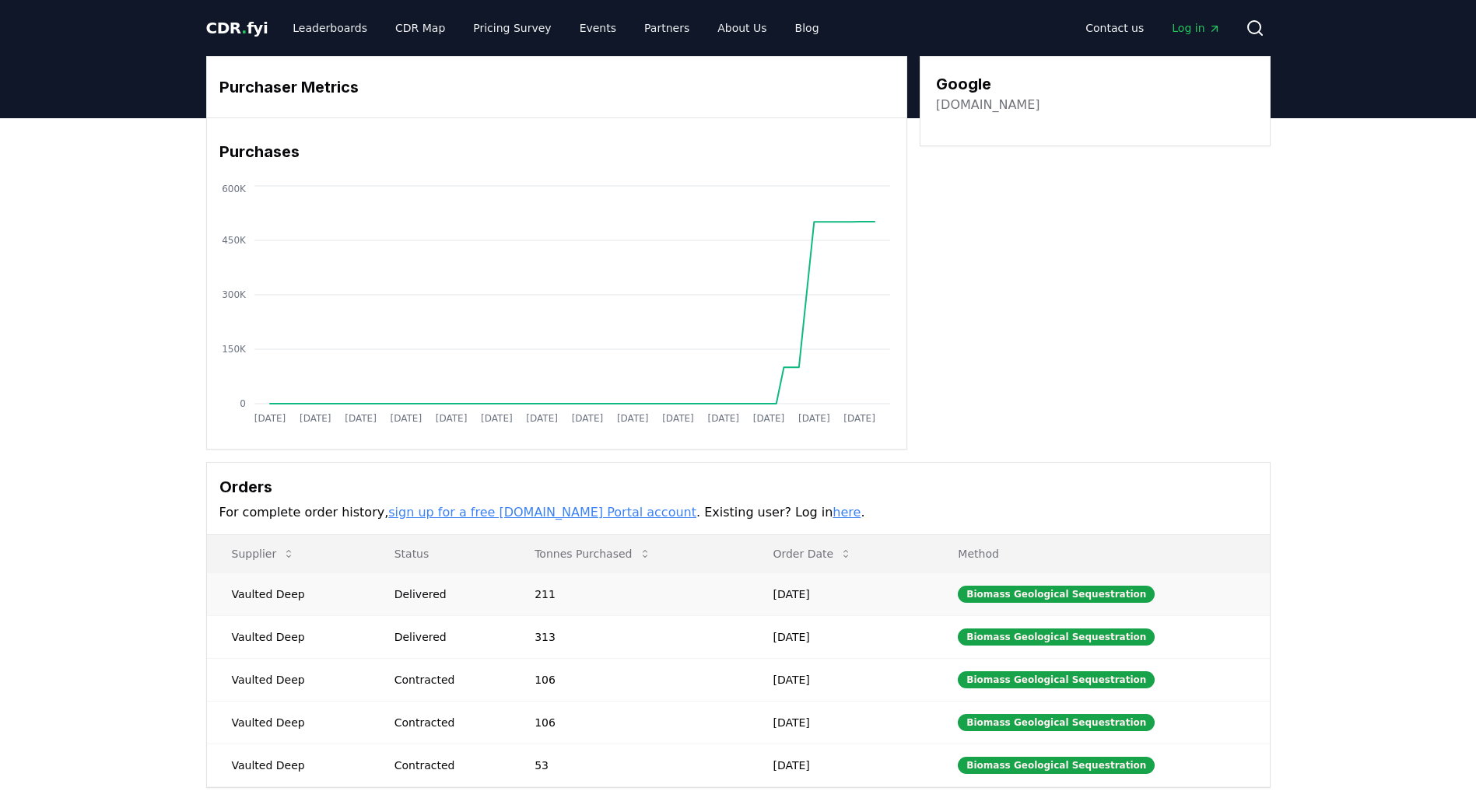
click at [468, 597] on div "Delivered" at bounding box center [446, 594] width 104 height 16
click at [309, 589] on td "Vaulted Deep" at bounding box center [288, 594] width 162 height 43
click at [464, 511] on link "sign up for a free CDR.fyi Portal account" at bounding box center [542, 512] width 308 height 15
click at [305, 27] on link "Leaderboards" at bounding box center [329, 27] width 100 height 28
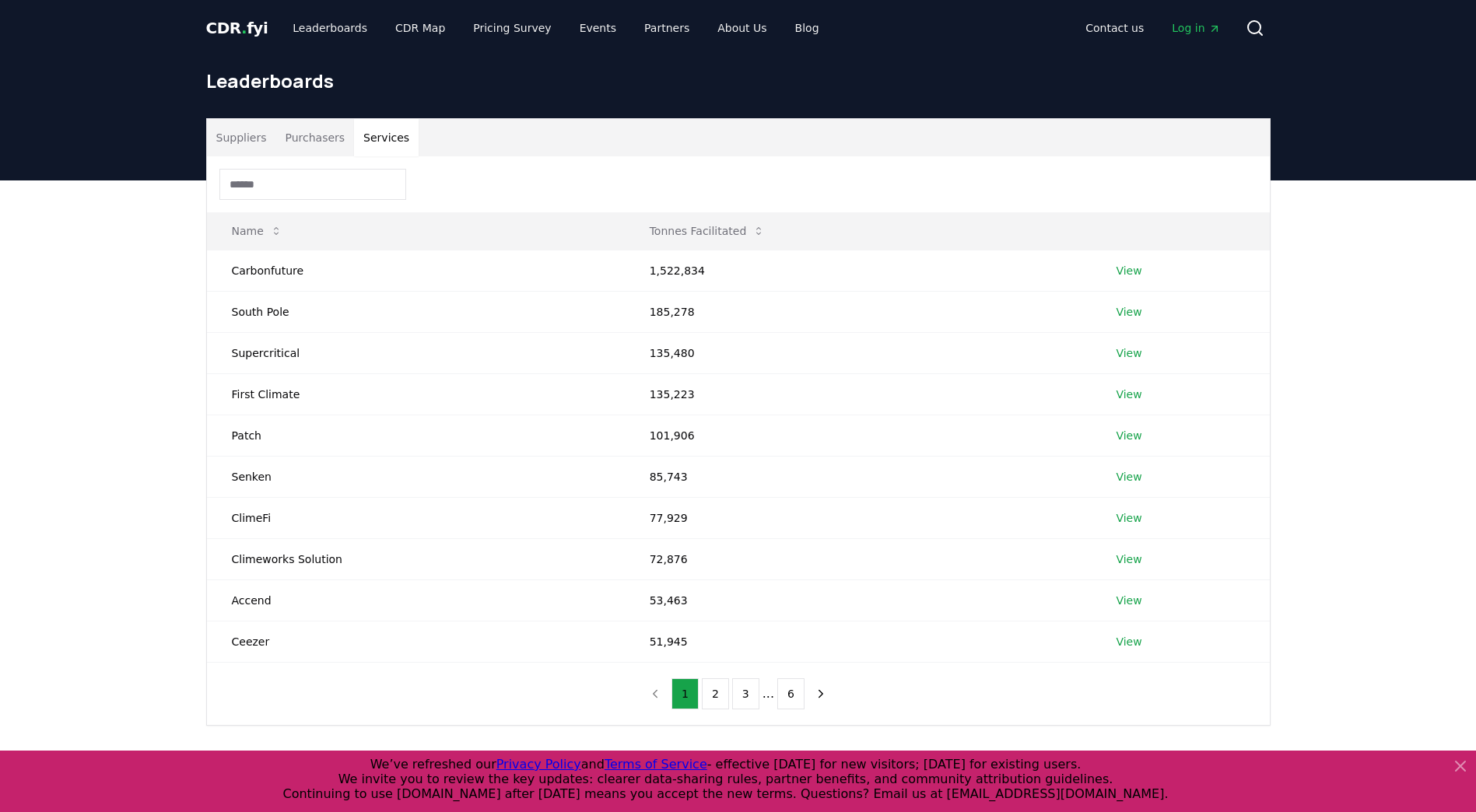
click at [364, 138] on button "Services" at bounding box center [386, 137] width 64 height 38
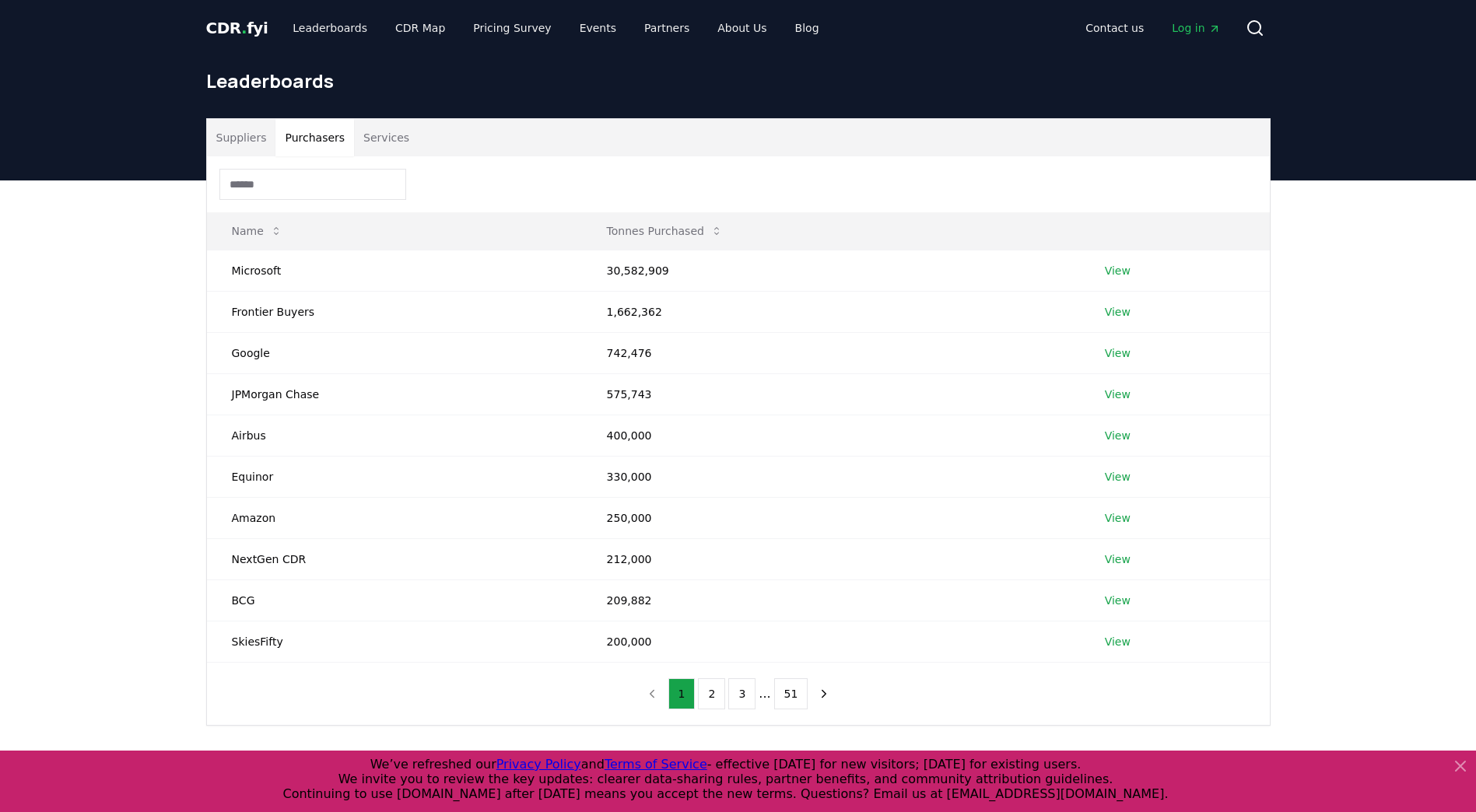
click at [329, 147] on button "Purchasers" at bounding box center [314, 137] width 79 height 38
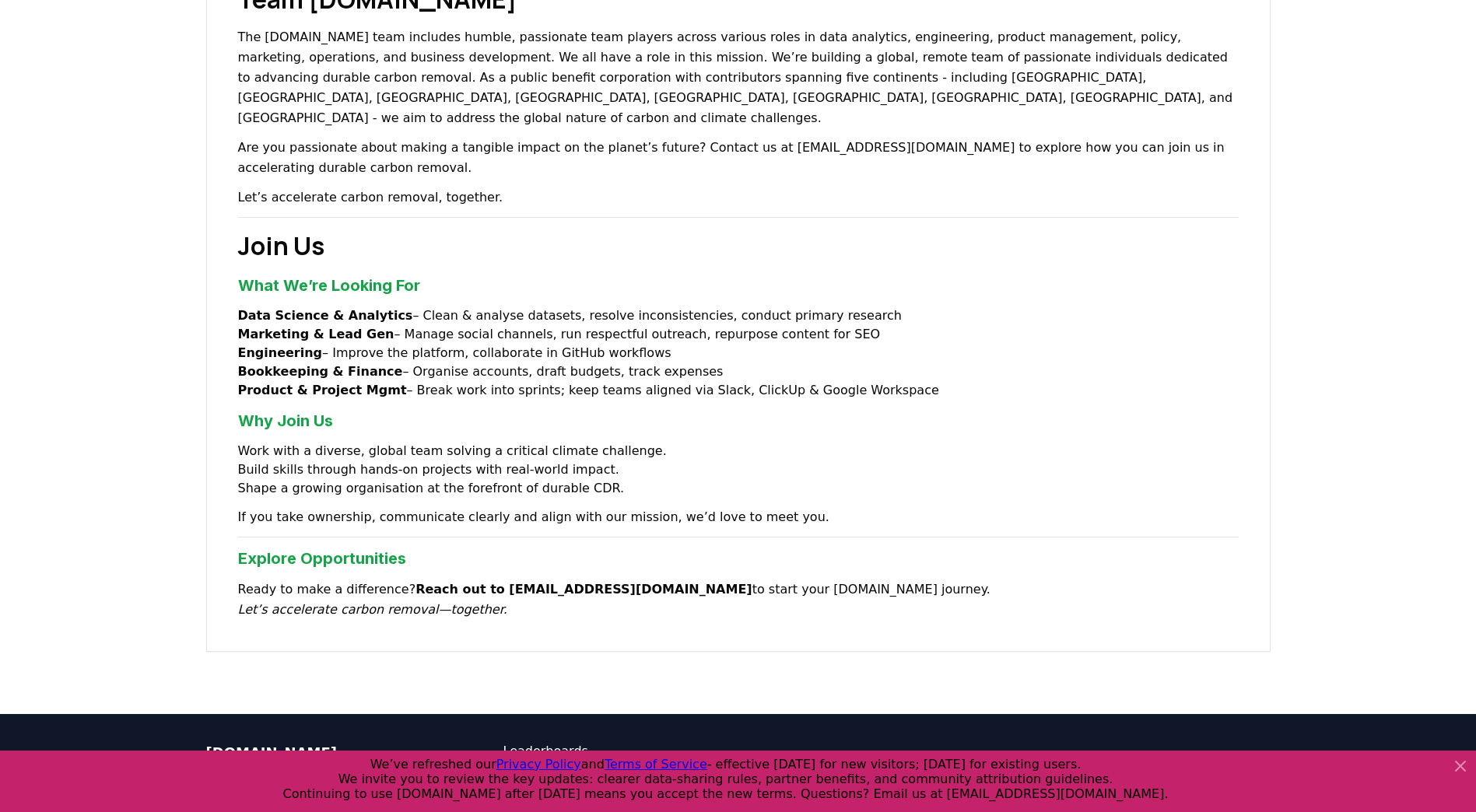
scroll to position [1021, 0]
